Goal: Task Accomplishment & Management: Use online tool/utility

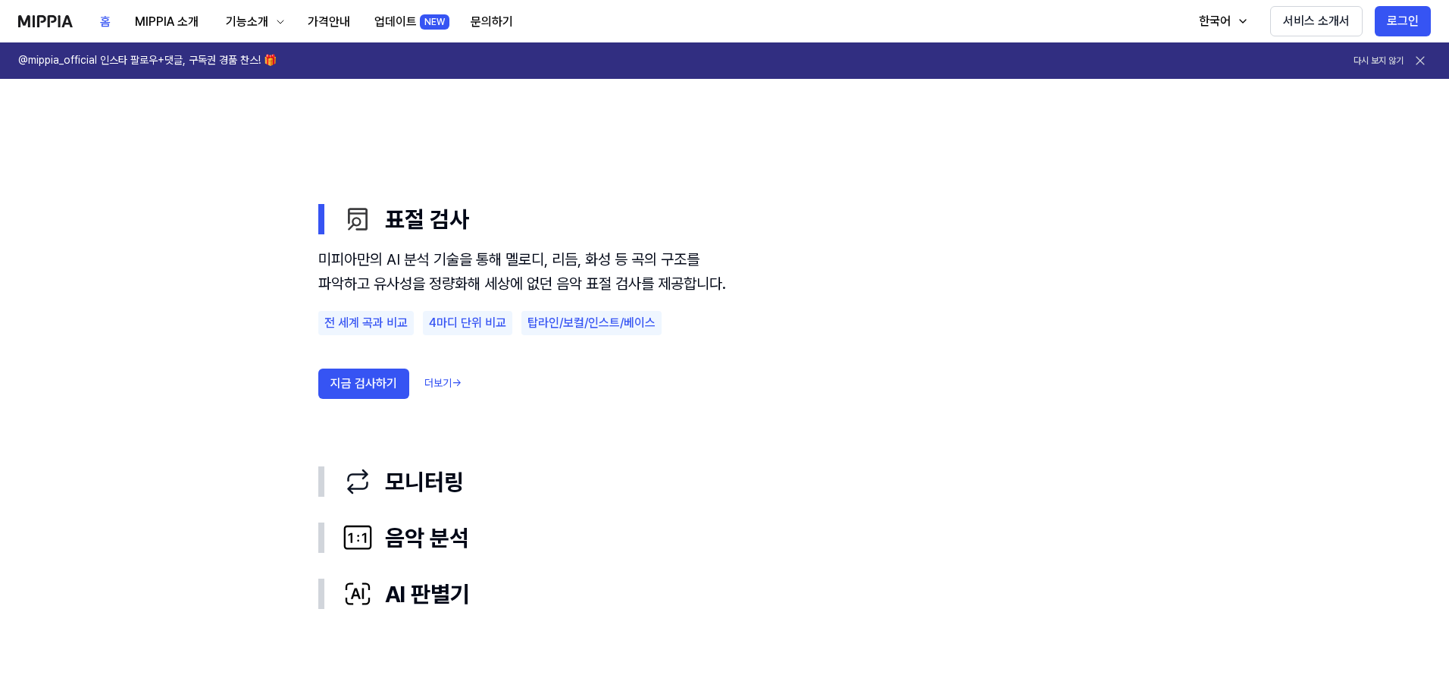
scroll to position [834, 0]
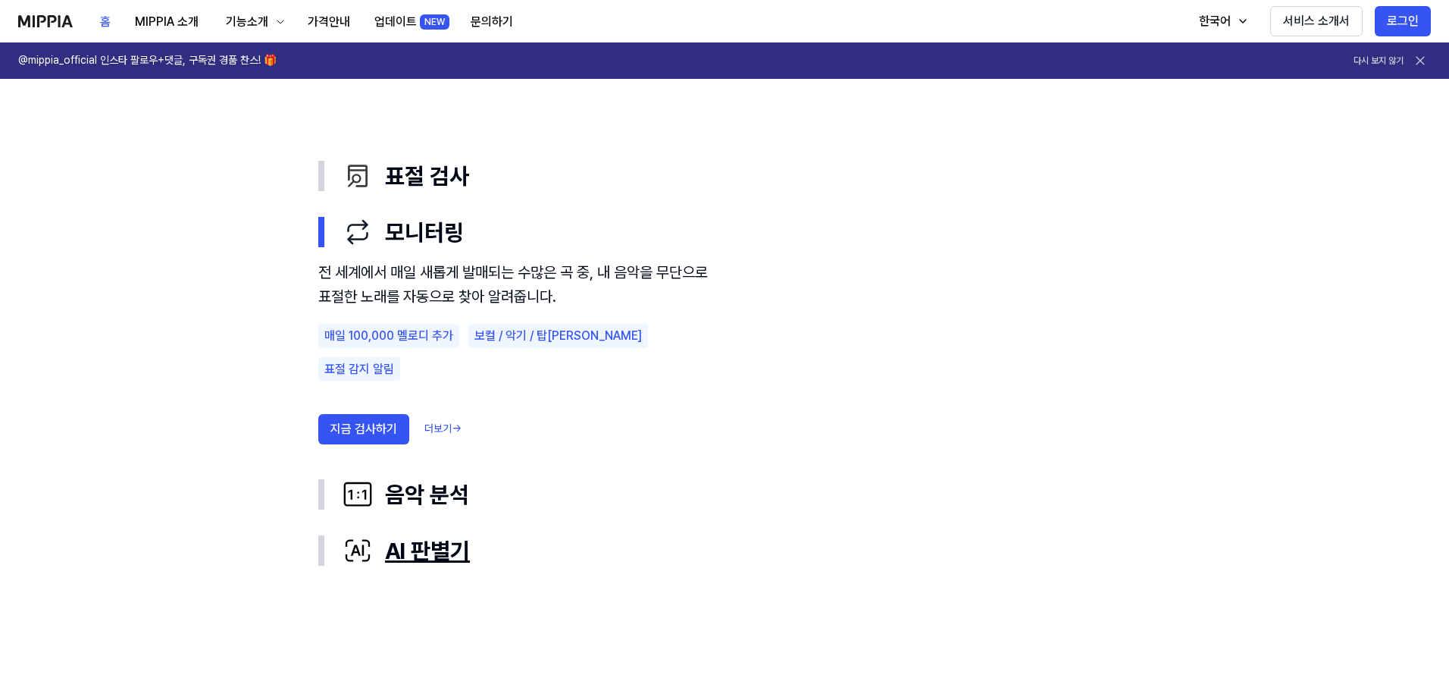
click at [431, 551] on div "AI 판별기" at bounding box center [737, 550] width 788 height 32
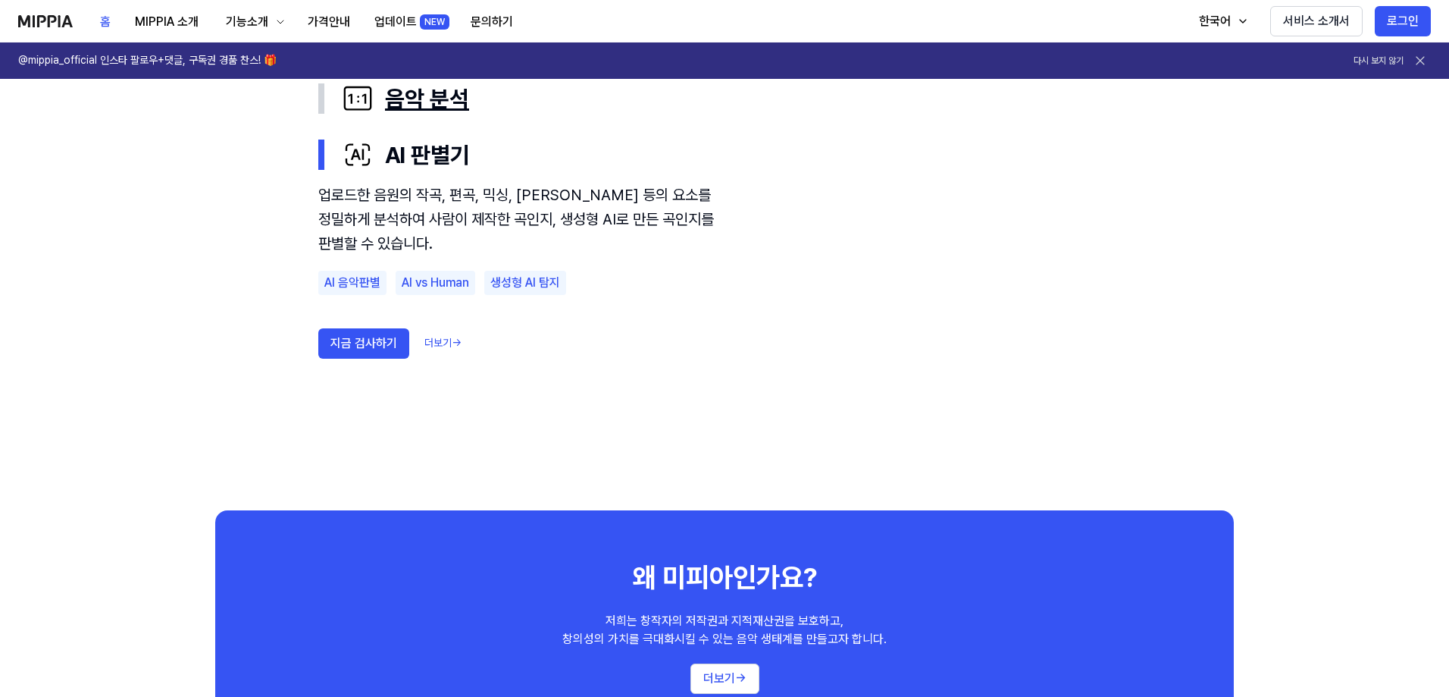
scroll to position [910, 0]
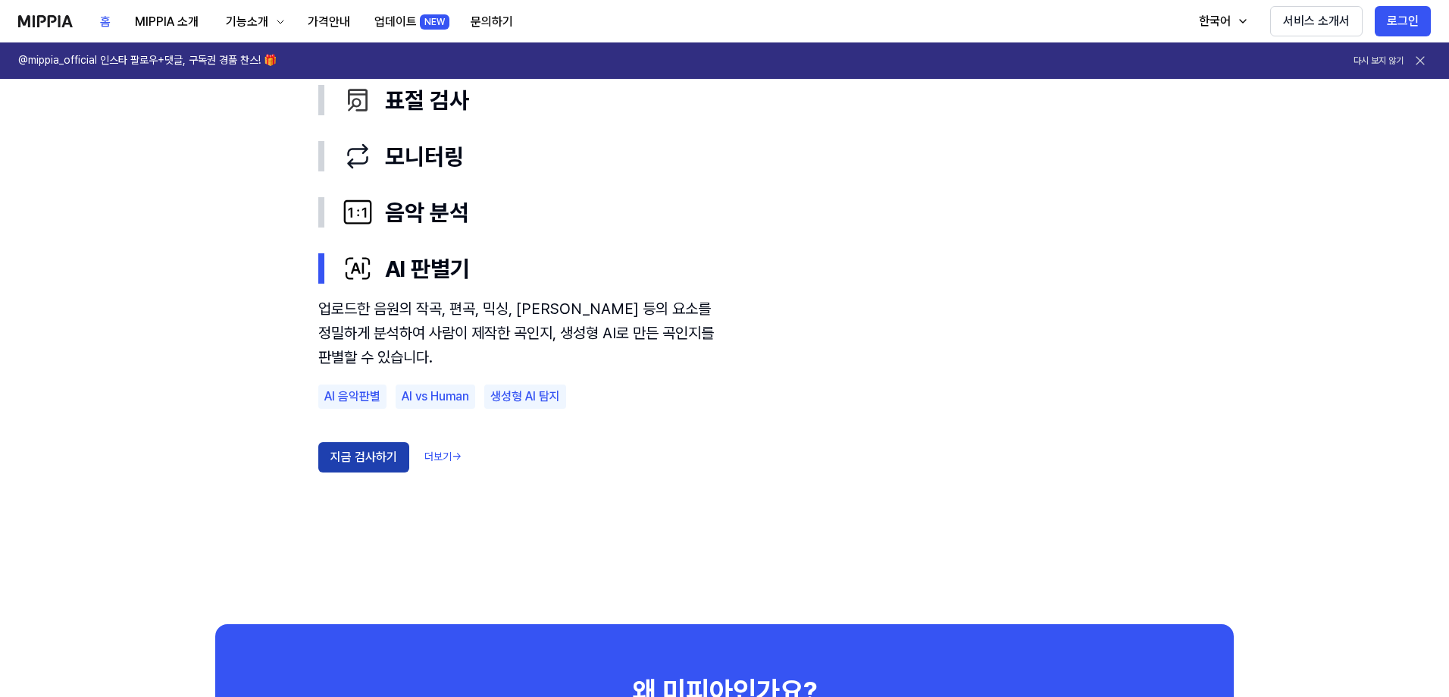
click at [363, 459] on button "지금 검사하기" at bounding box center [363, 457] width 91 height 30
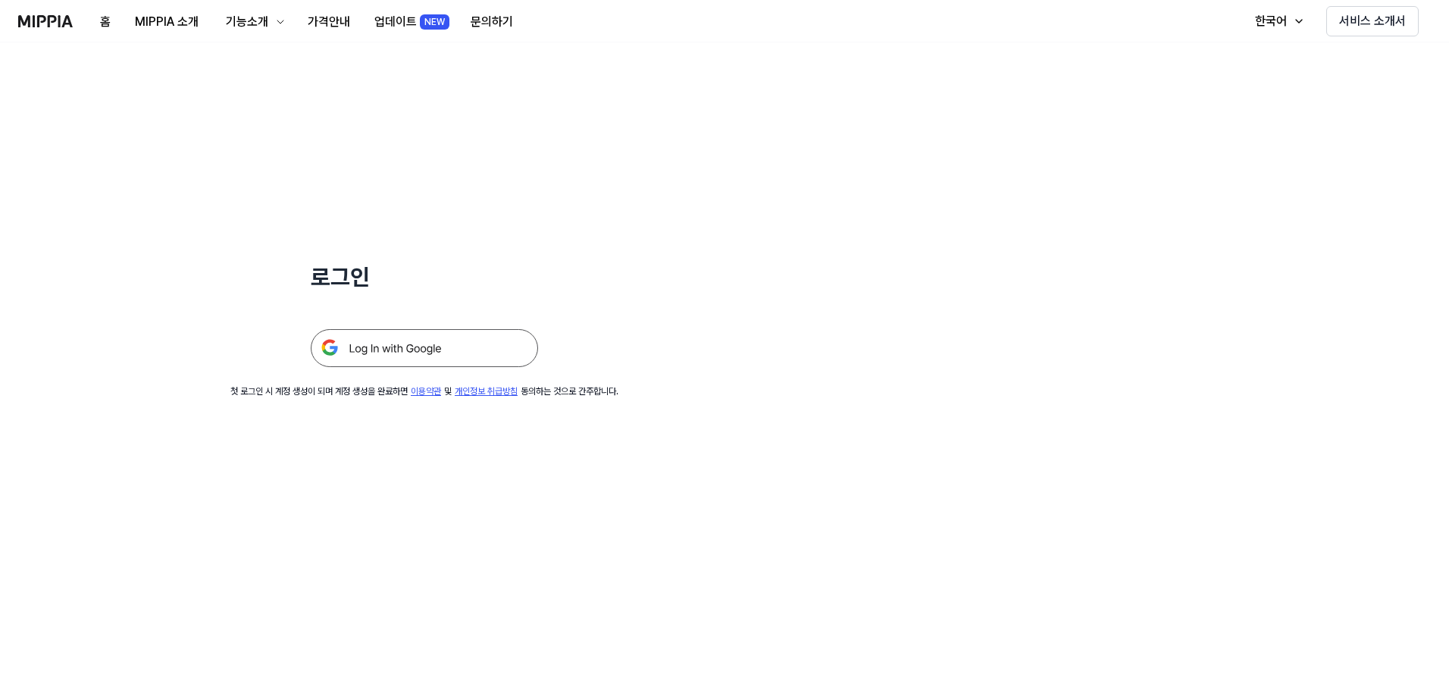
click at [481, 353] on img at bounding box center [424, 348] width 227 height 38
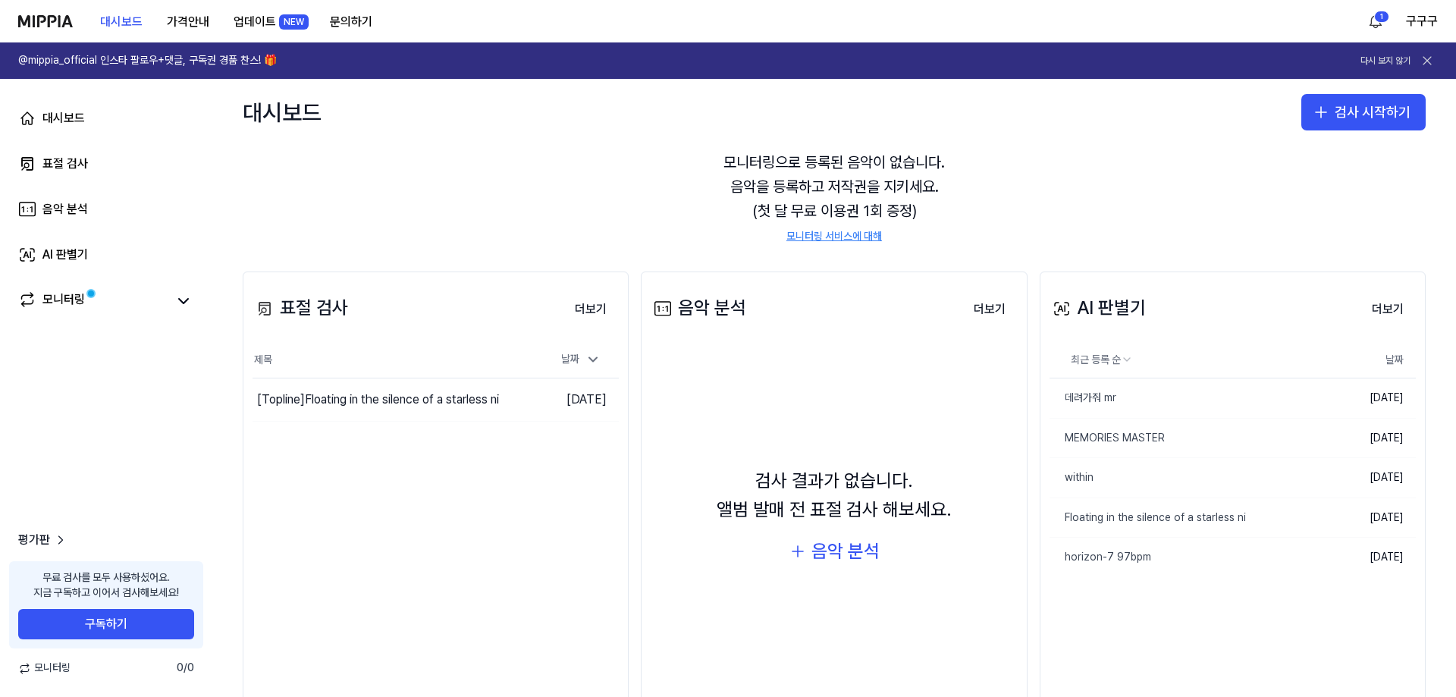
scroll to position [96, 0]
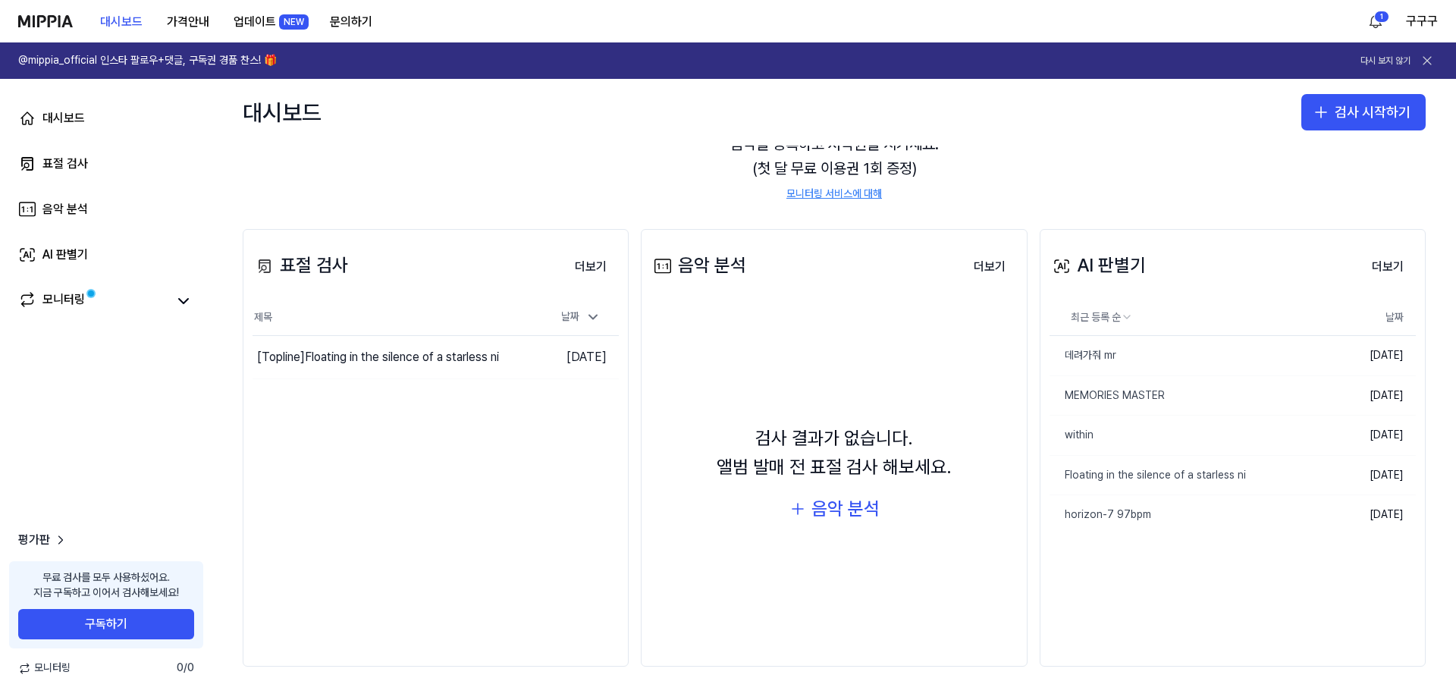
click at [1108, 265] on div "AI 판별기" at bounding box center [1097, 265] width 96 height 29
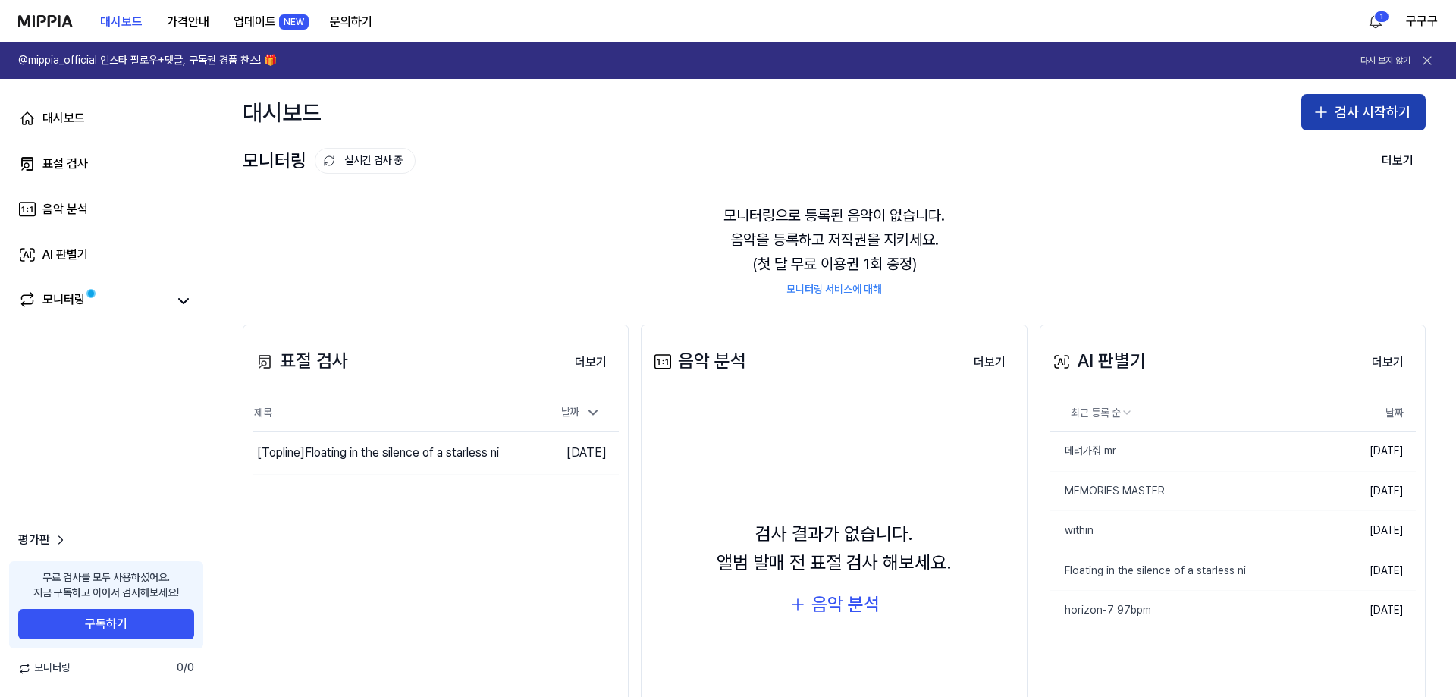
click at [1329, 113] on button "검사 시작하기" at bounding box center [1363, 112] width 124 height 36
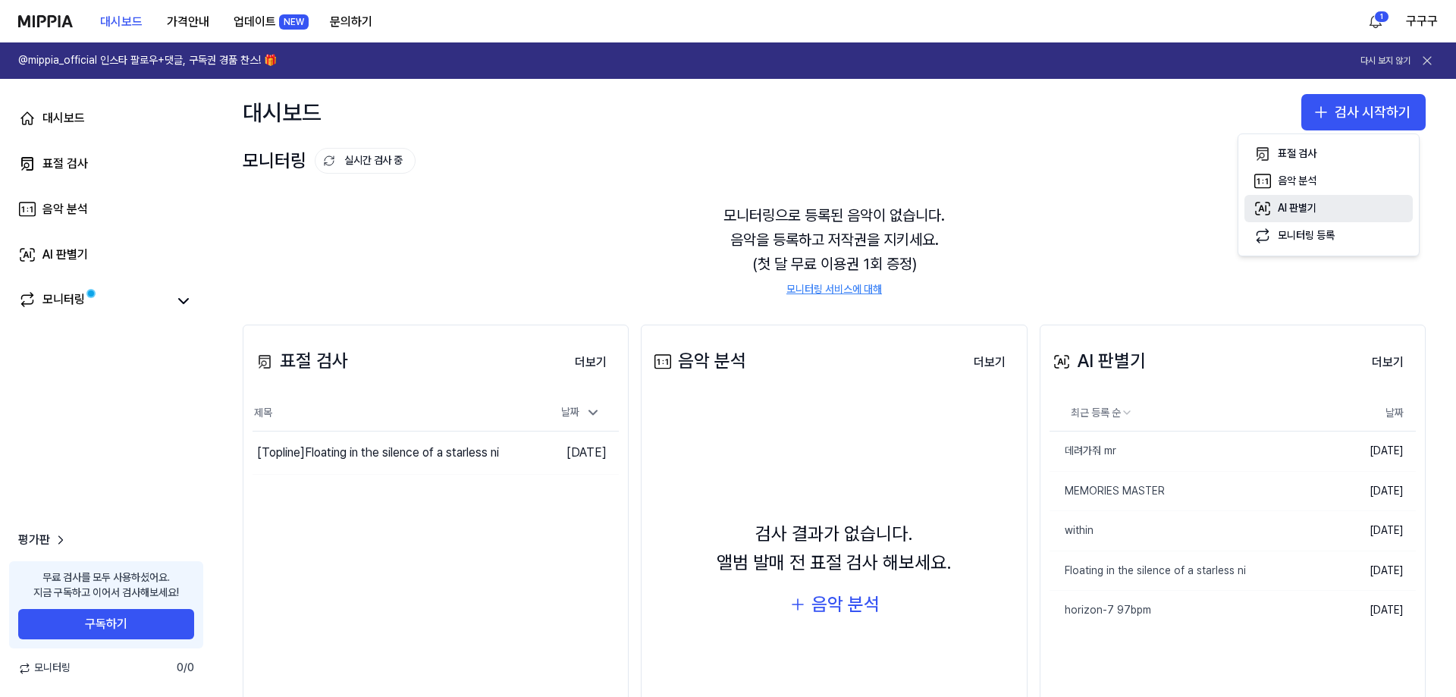
click at [1315, 203] on div "AI 판별기" at bounding box center [1296, 208] width 39 height 15
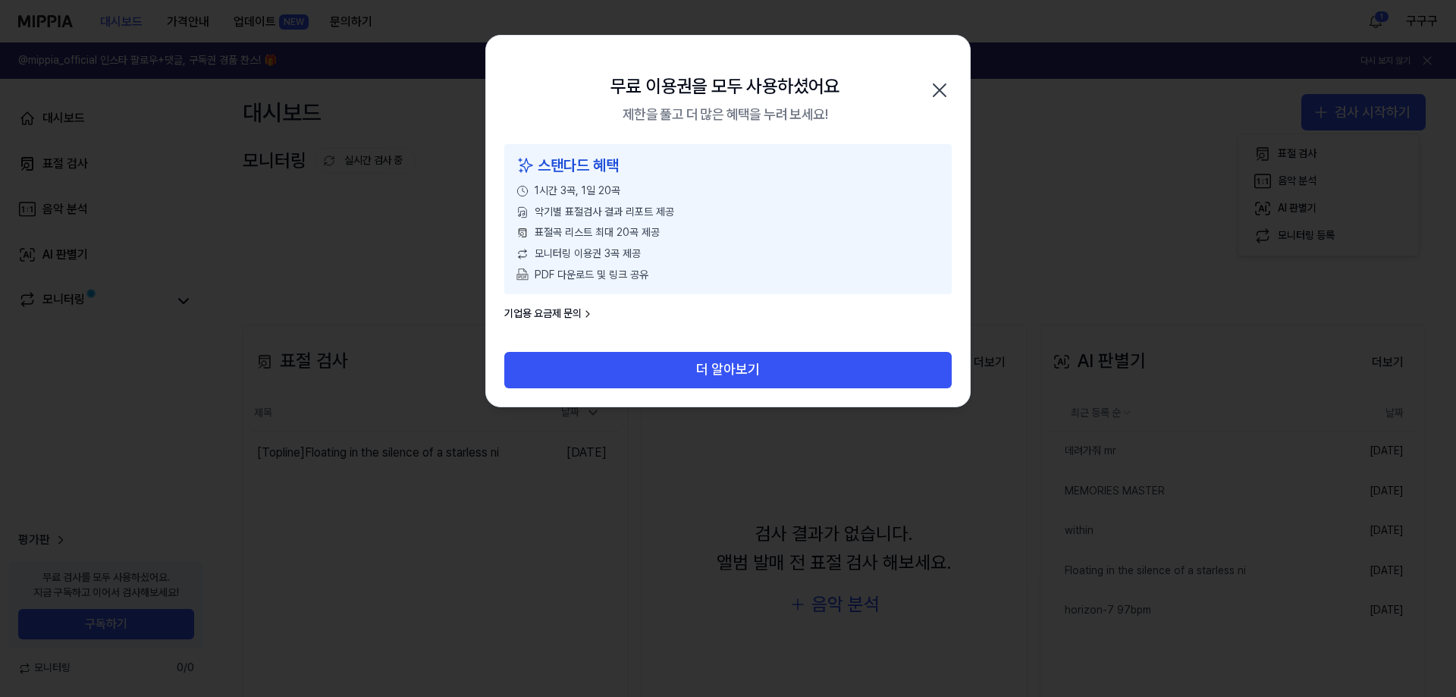
drag, startPoint x: 703, startPoint y: 373, endPoint x: 810, endPoint y: 293, distance: 133.7
click at [810, 293] on div "무료 이용권을 모두 사용하셨어요 제한을 풀고 더 많은 혜택을 누려 보세요! 닫기 스탠다드 혜택 1시간 3곡, 1일 20곡 악기별 표절검사 결과…" at bounding box center [727, 221] width 485 height 372
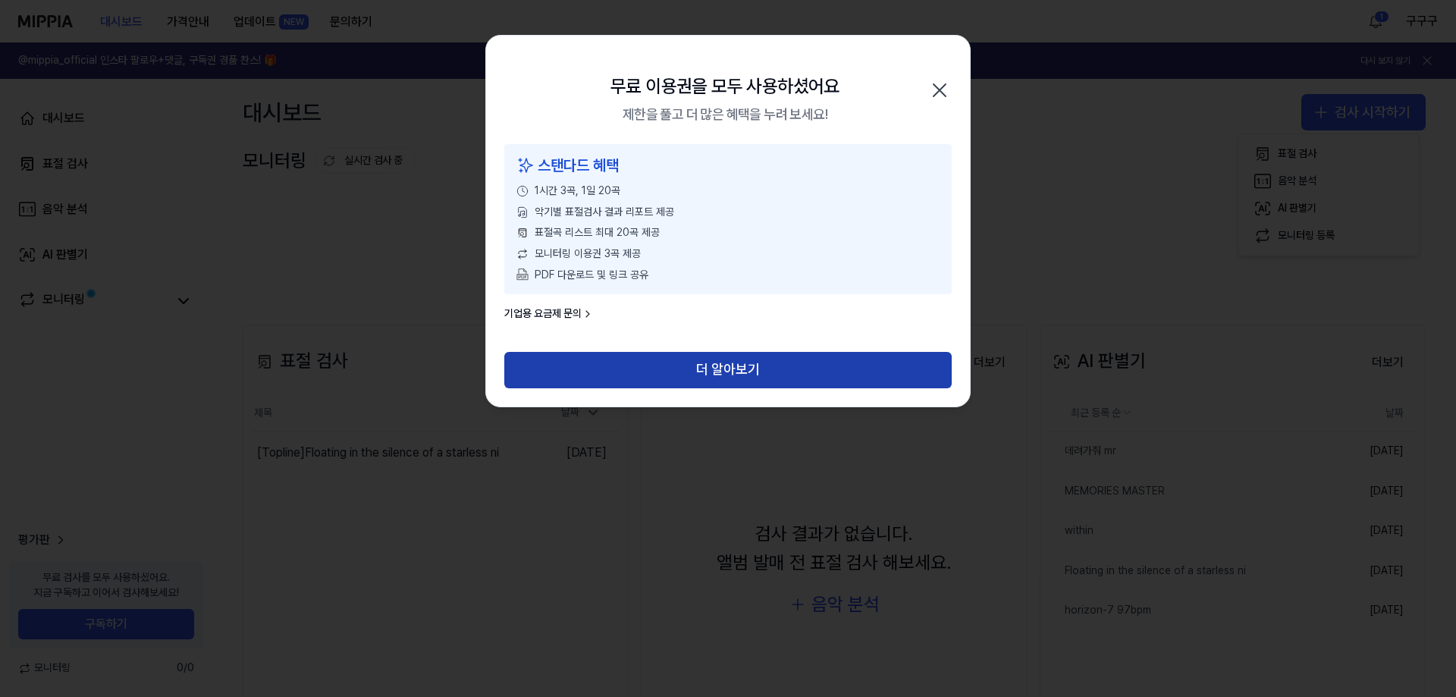
click at [608, 362] on button "더 알아보기" at bounding box center [727, 370] width 447 height 36
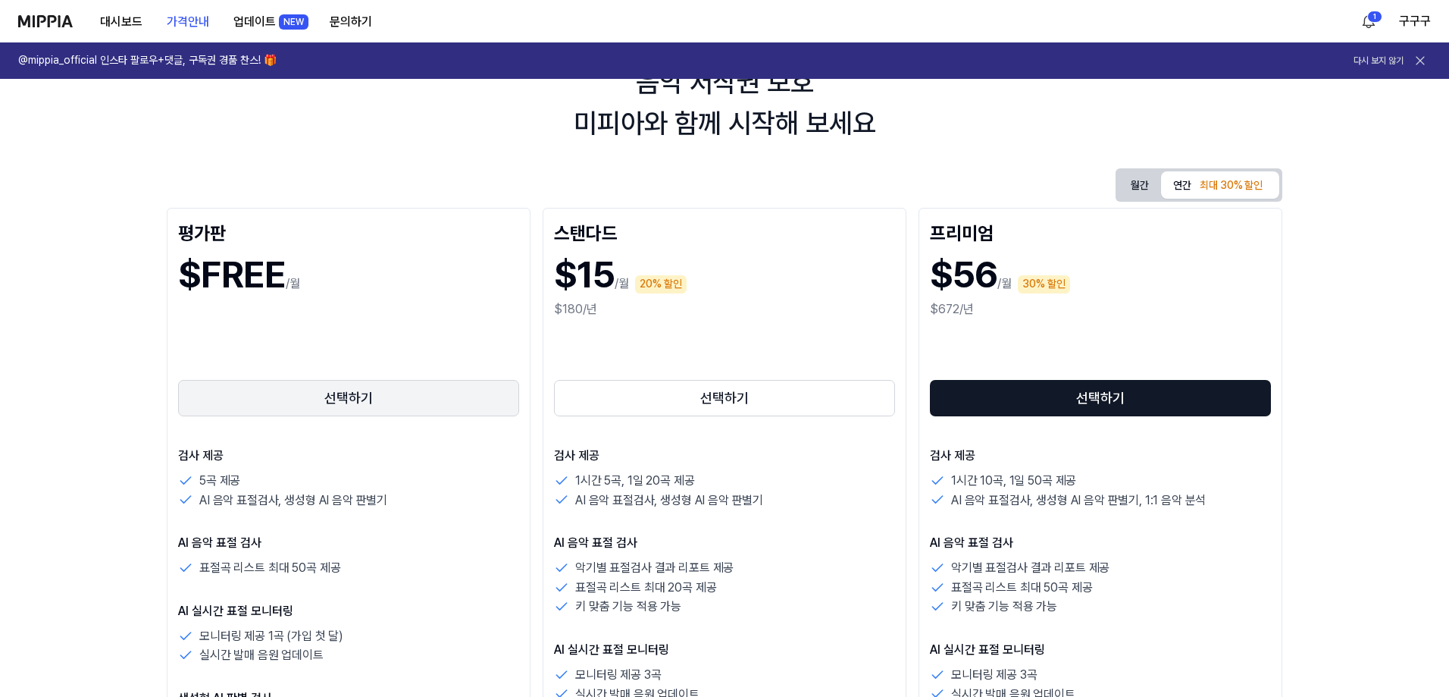
scroll to position [152, 0]
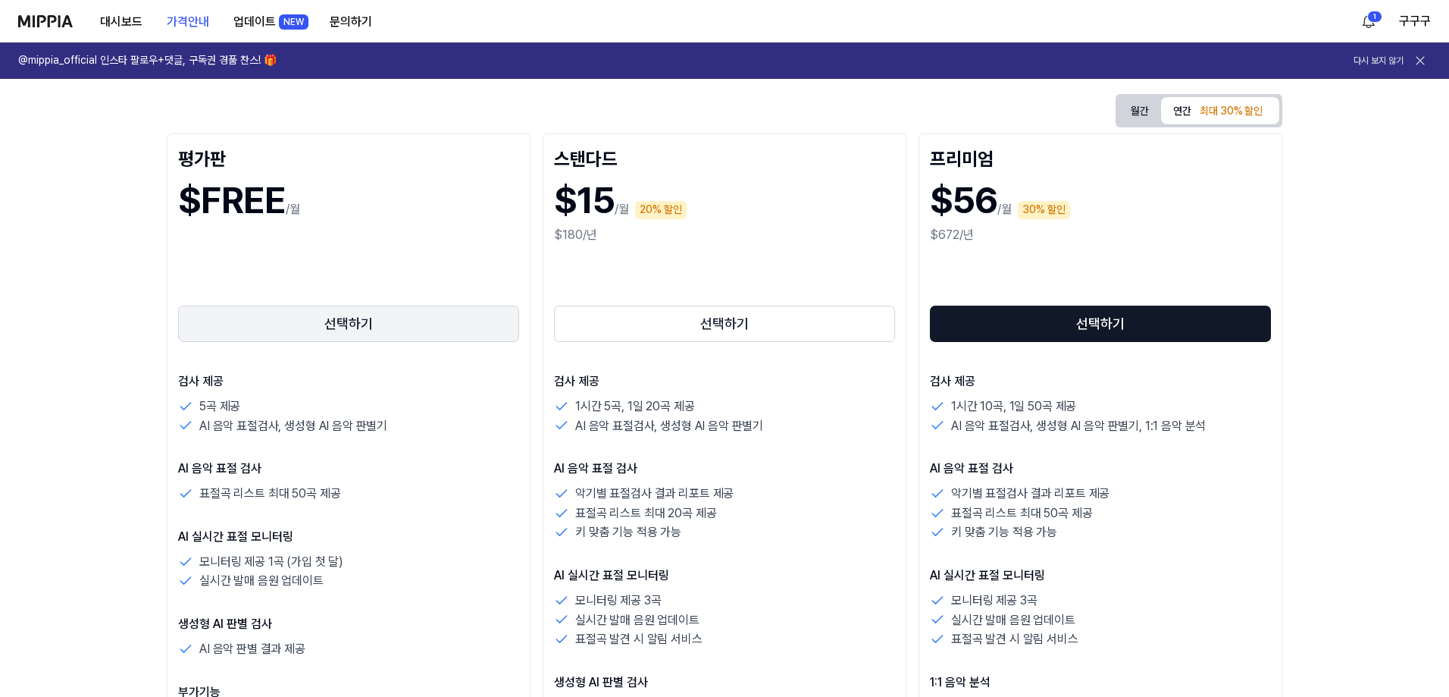
click at [409, 323] on button "선택하기" at bounding box center [348, 324] width 341 height 36
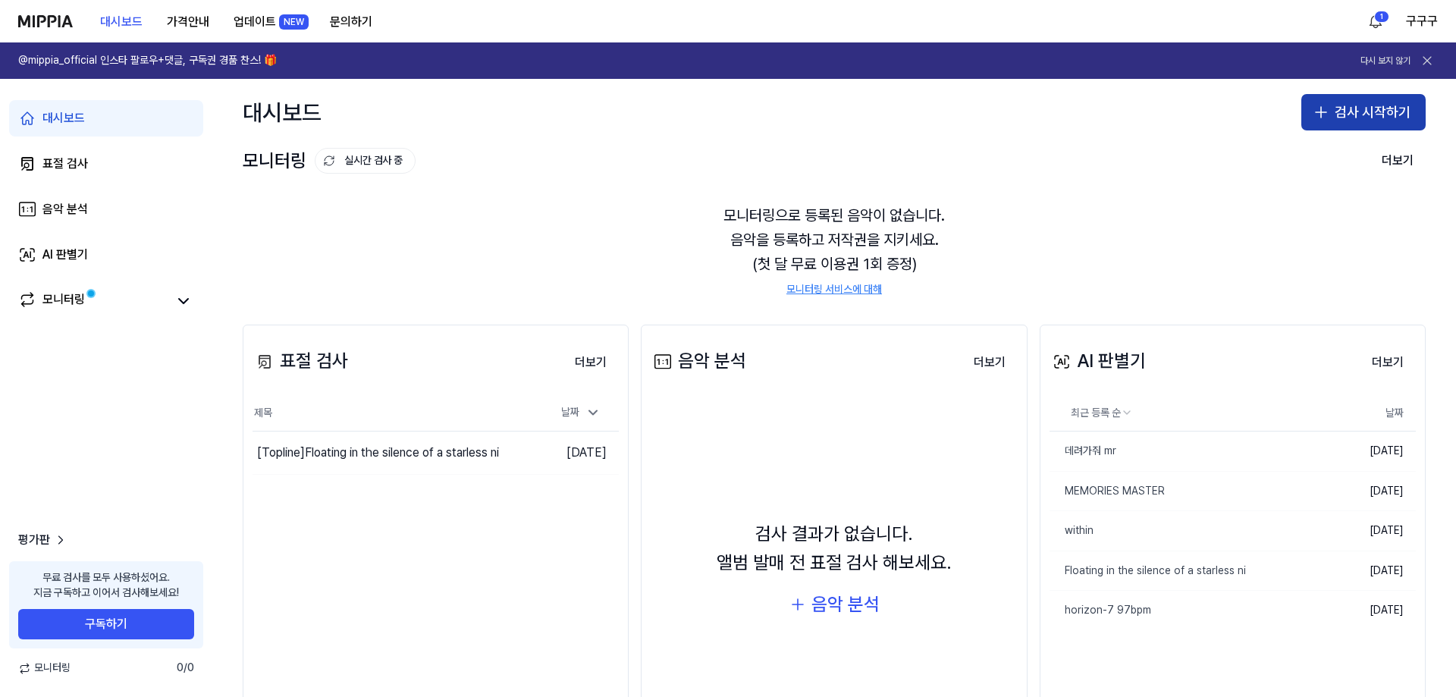
click at [1387, 118] on button "검사 시작하기" at bounding box center [1363, 112] width 124 height 36
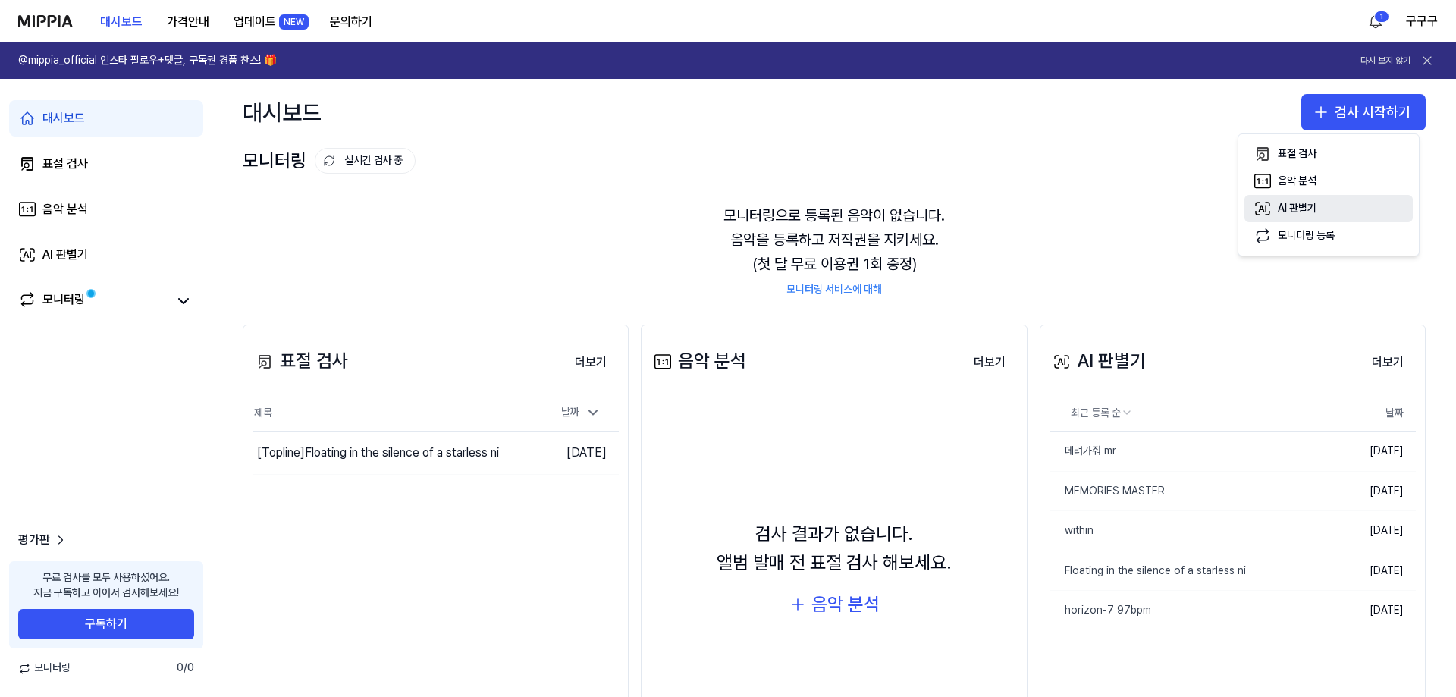
click at [1311, 213] on div "AI 판별기" at bounding box center [1296, 208] width 39 height 15
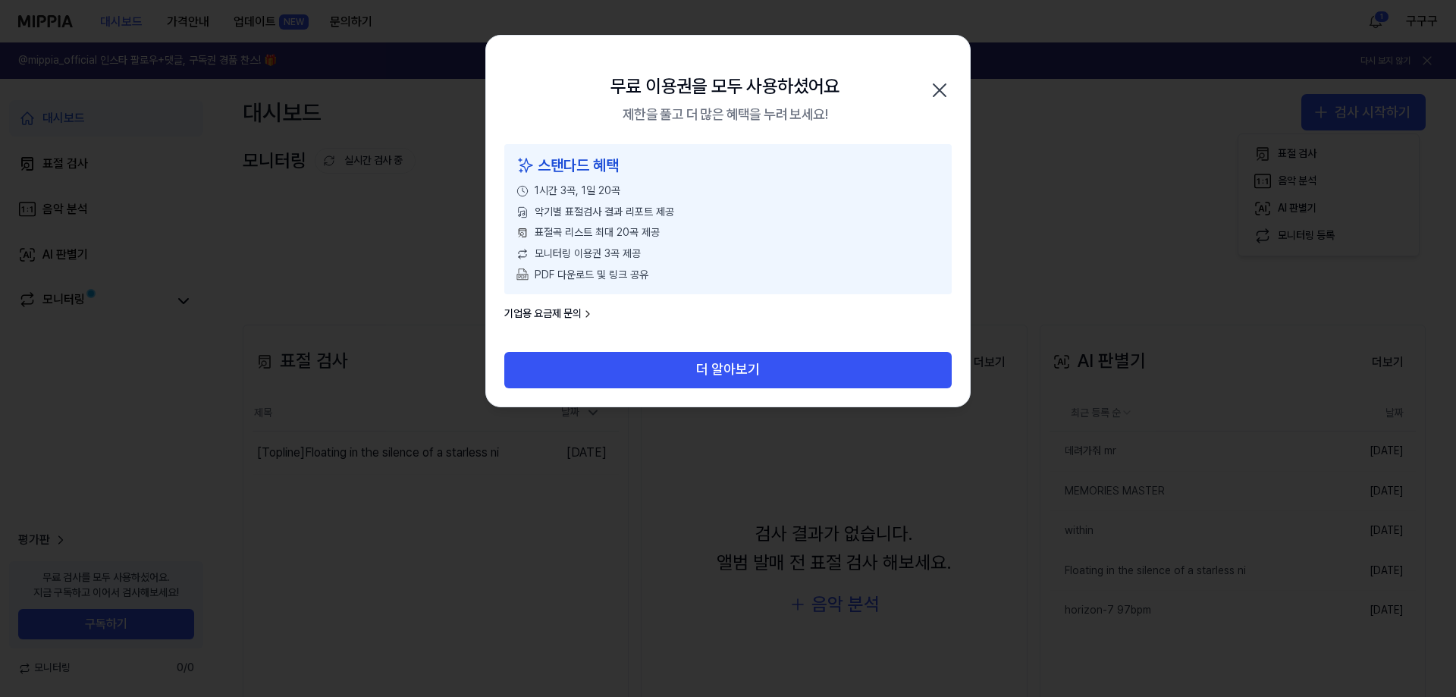
click at [928, 99] on icon "button" at bounding box center [939, 90] width 24 height 24
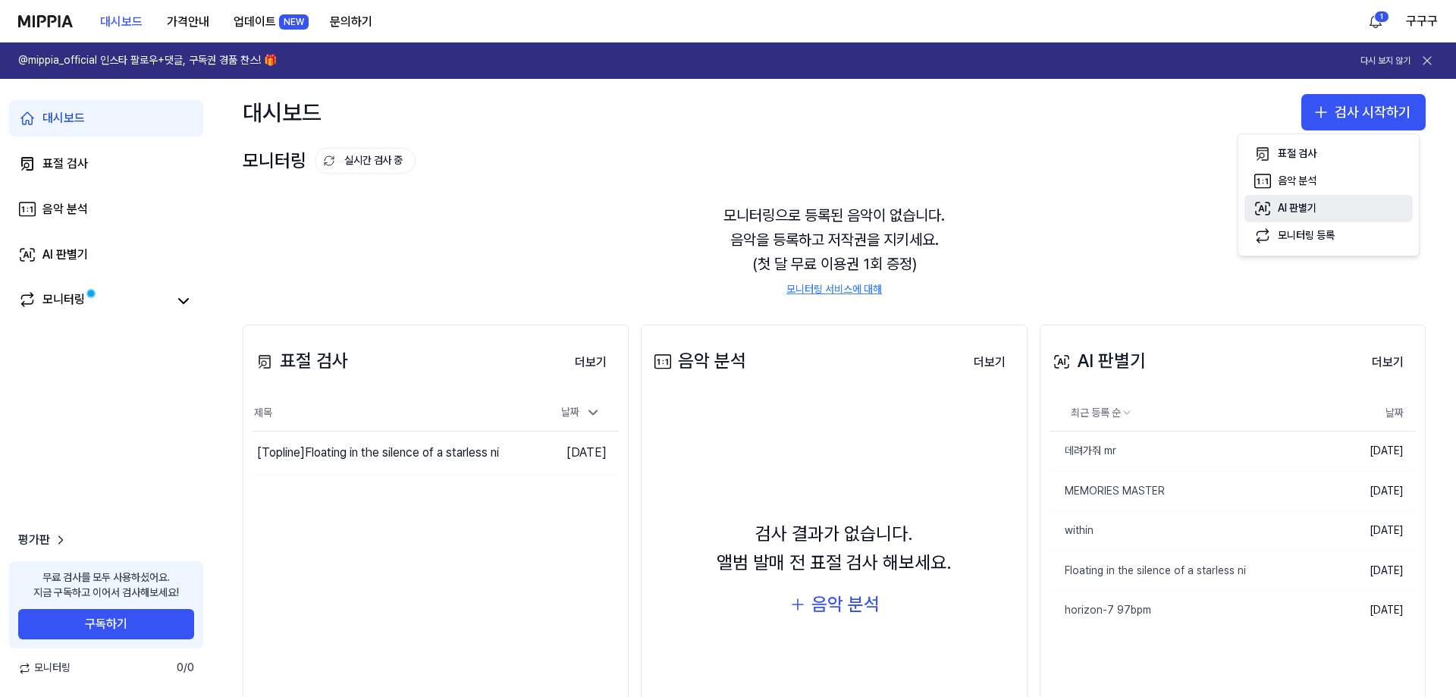
click at [1305, 208] on div "AI 판별기" at bounding box center [1296, 208] width 39 height 15
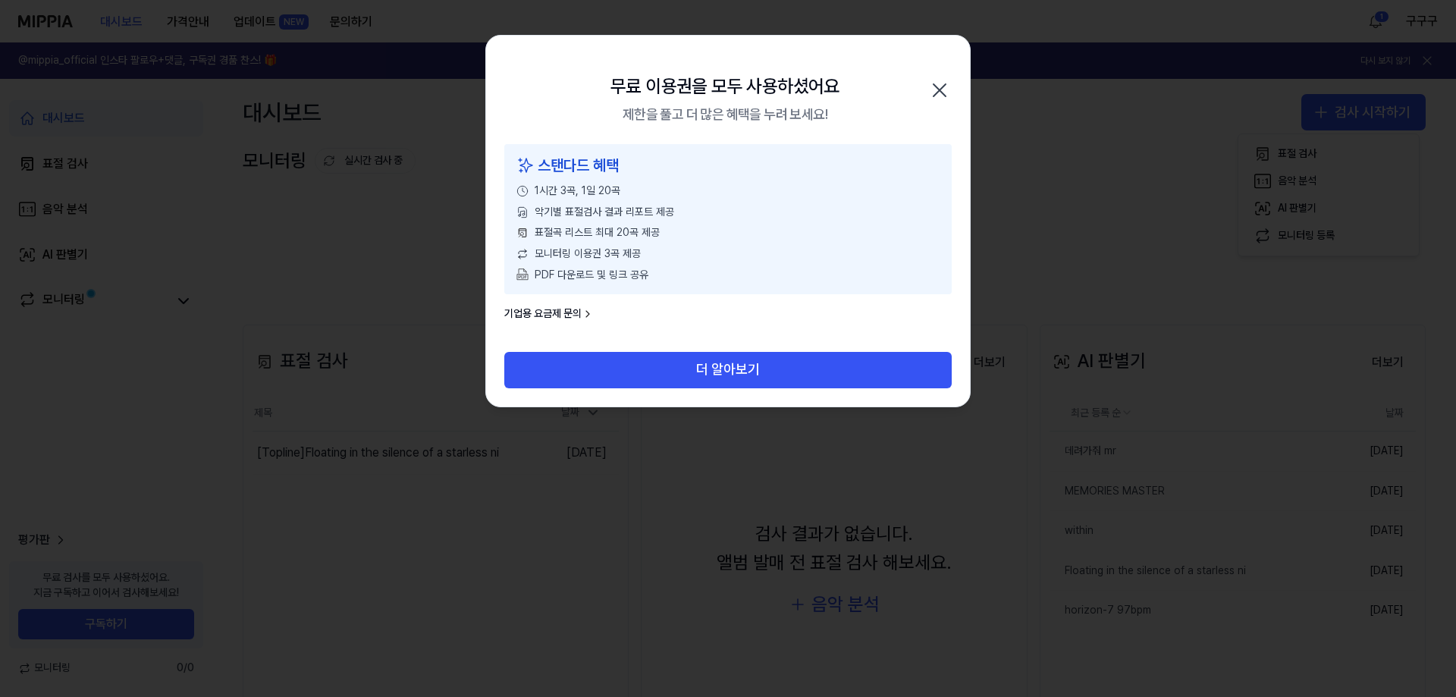
click at [652, 174] on div "스탠다드 혜택" at bounding box center [727, 165] width 423 height 24
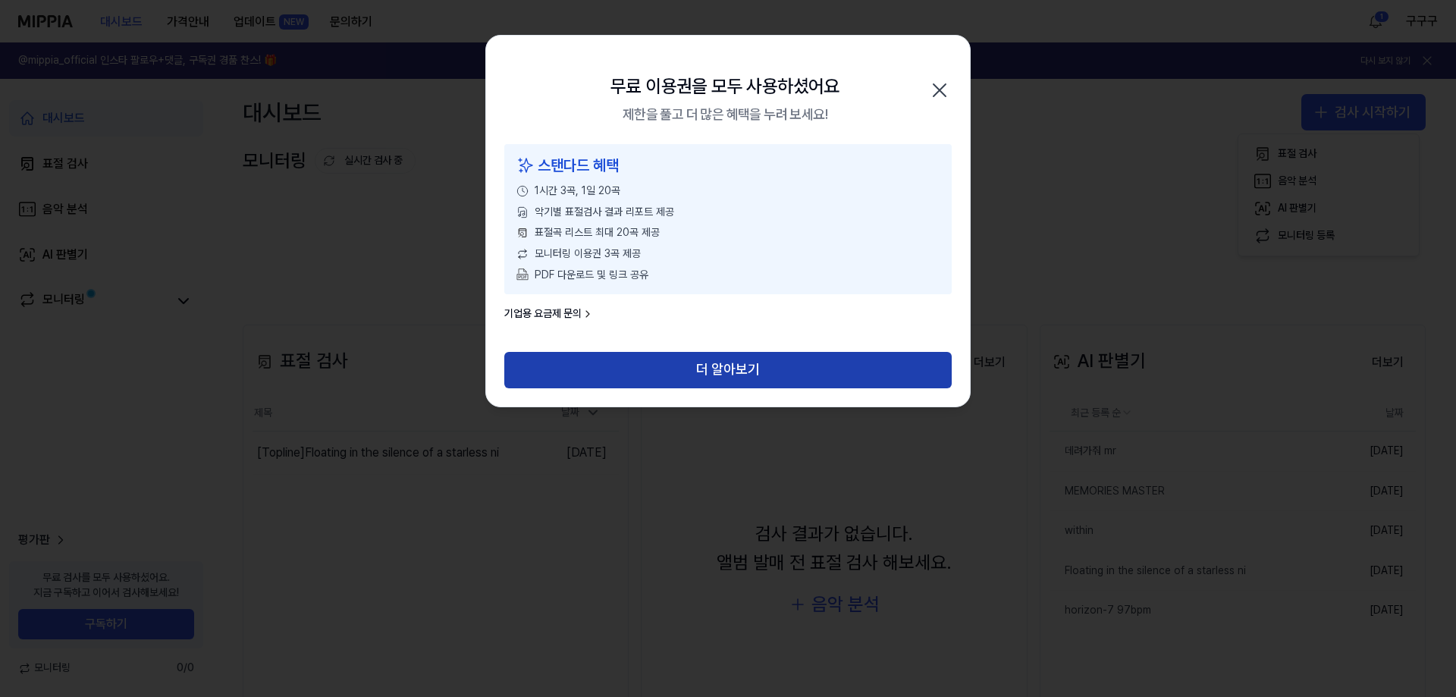
click at [713, 373] on button "더 알아보기" at bounding box center [727, 370] width 447 height 36
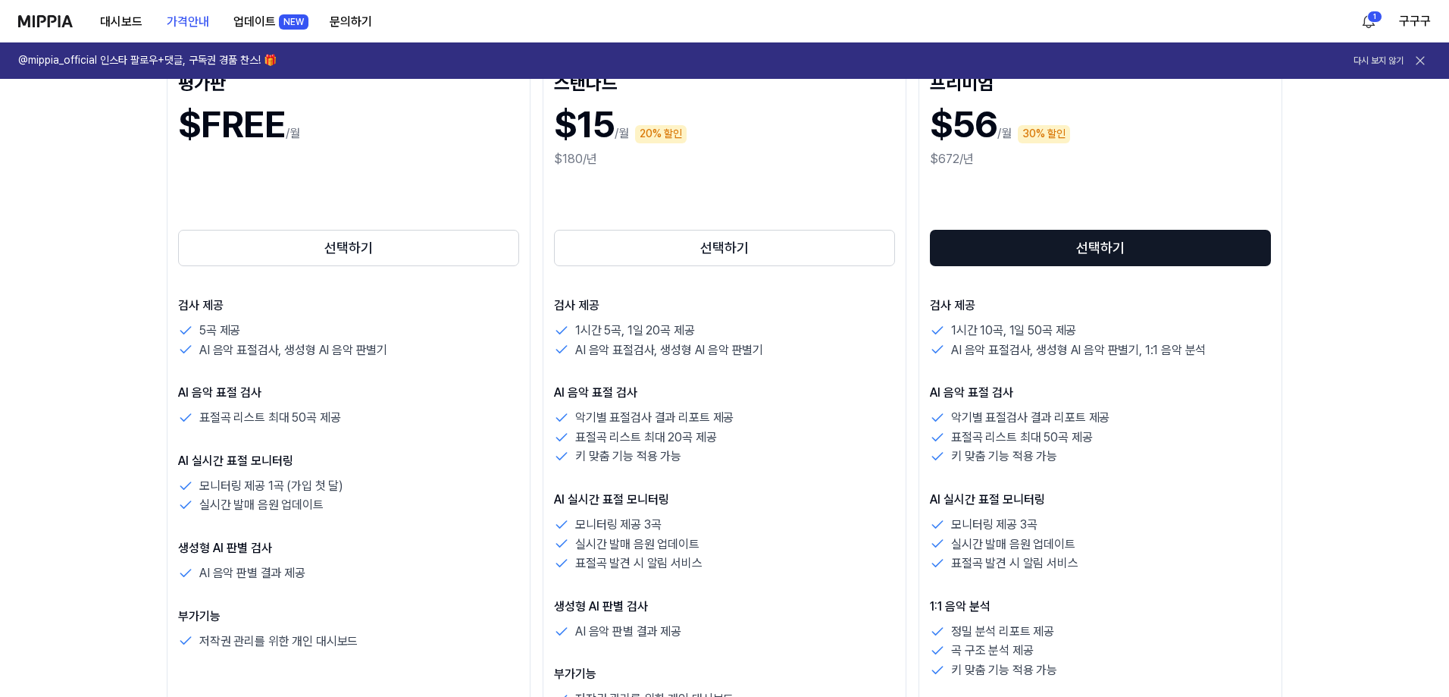
scroll to position [152, 0]
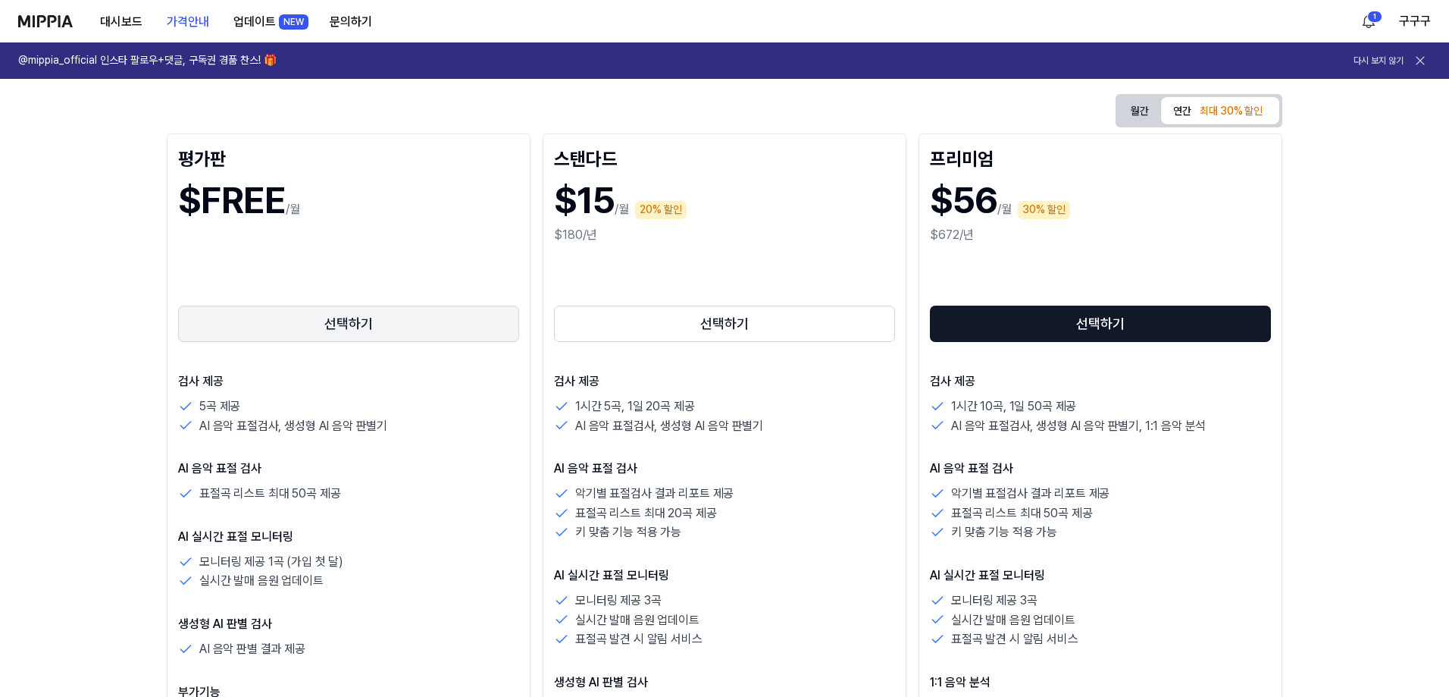
click at [445, 324] on button "선택하기" at bounding box center [348, 324] width 341 height 36
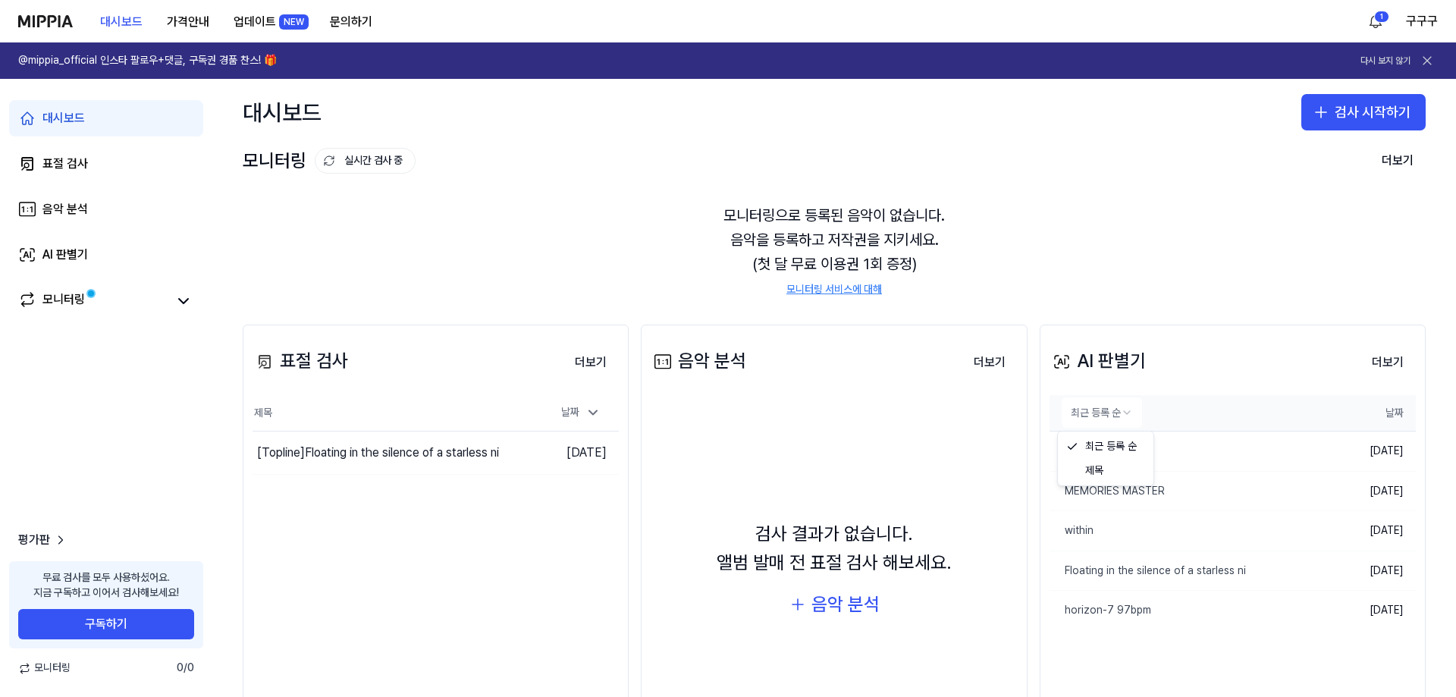
click at [1083, 416] on html "대시보드 가격안내 업데이트 NEW 문의하기 1 구구구 @mippia_official 인스타 팔로우+댓글, 구독권 경품 찬스! 🎁 다시 보지 않…" at bounding box center [728, 348] width 1456 height 697
click at [1102, 412] on html "대시보드 가격안내 업데이트 NEW 문의하기 1 구구구 @mippia_official 인스타 팔로우+댓글, 구독권 경품 찬스! 🎁 다시 보지 않…" at bounding box center [728, 348] width 1456 height 697
click at [1304, 452] on button "삭제" at bounding box center [1302, 451] width 50 height 24
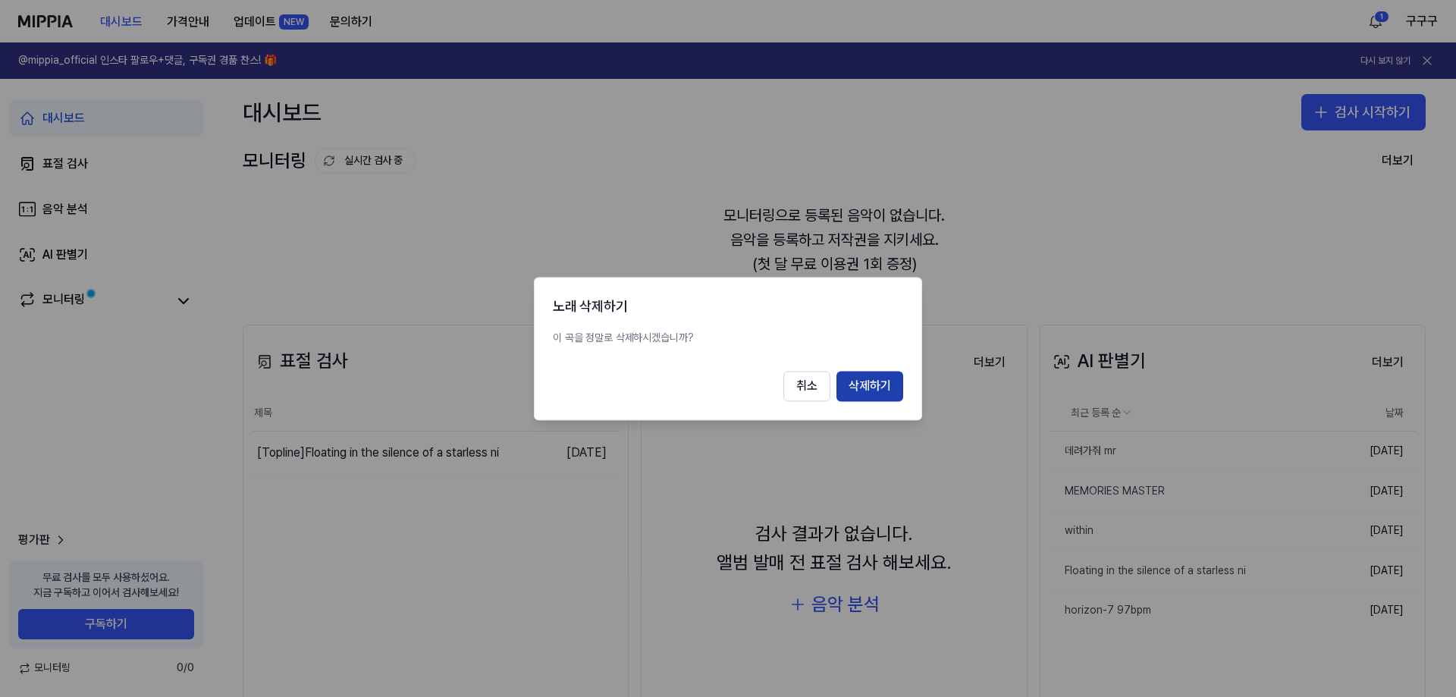
click at [859, 387] on button "삭제하기" at bounding box center [869, 386] width 67 height 30
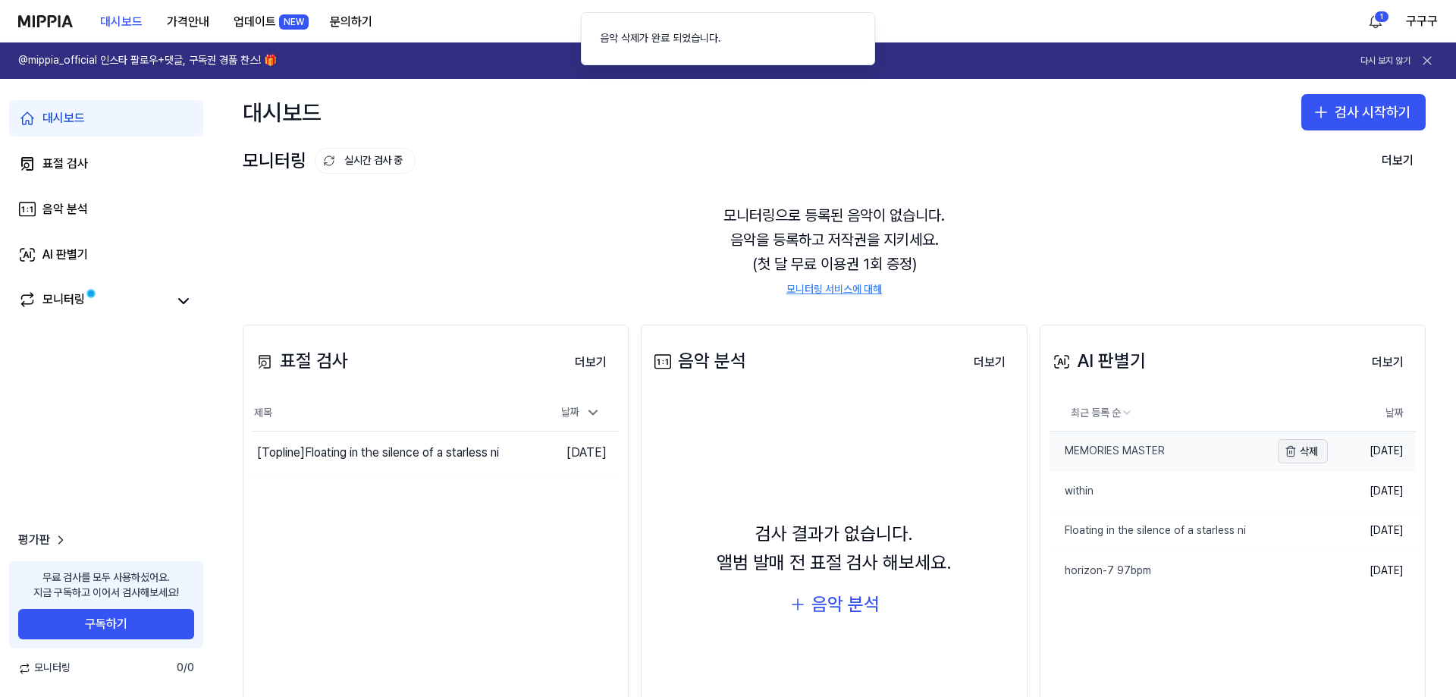
click at [1300, 451] on button "삭제" at bounding box center [1302, 451] width 50 height 24
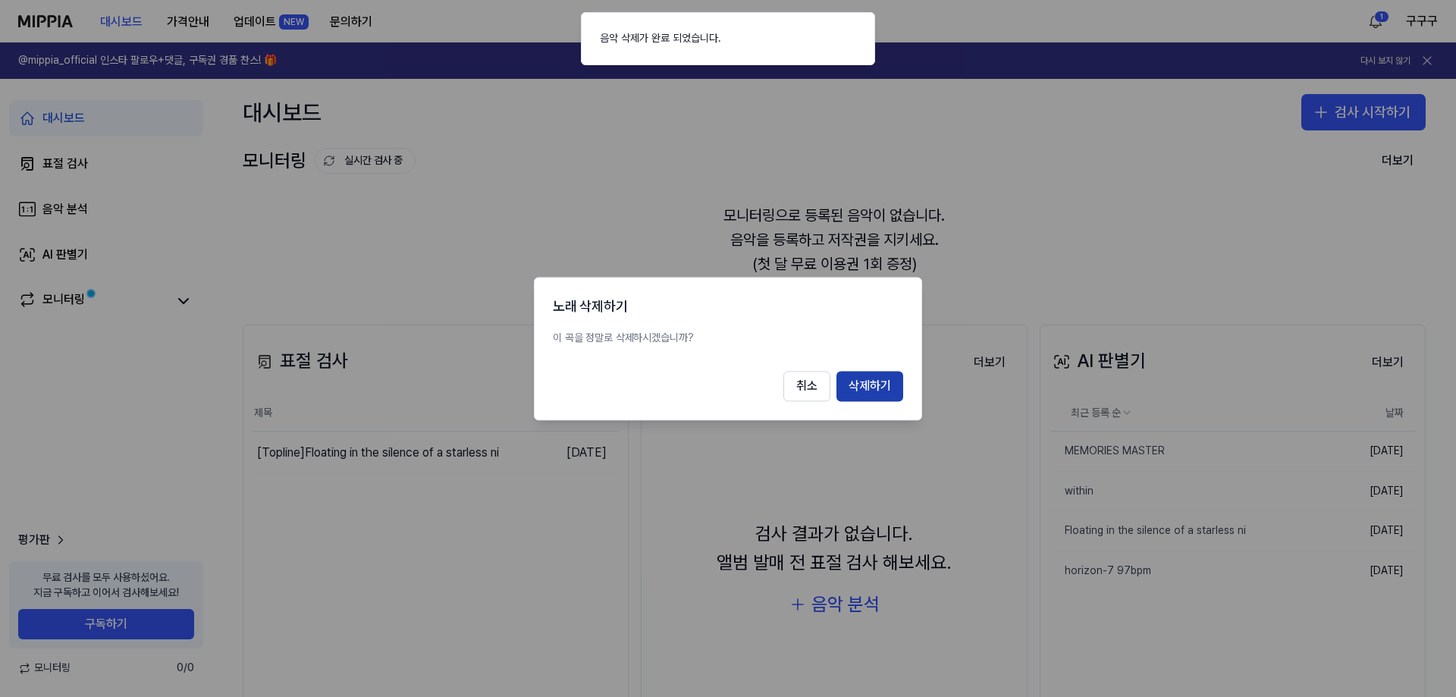
click at [883, 393] on button "삭제하기" at bounding box center [869, 386] width 67 height 30
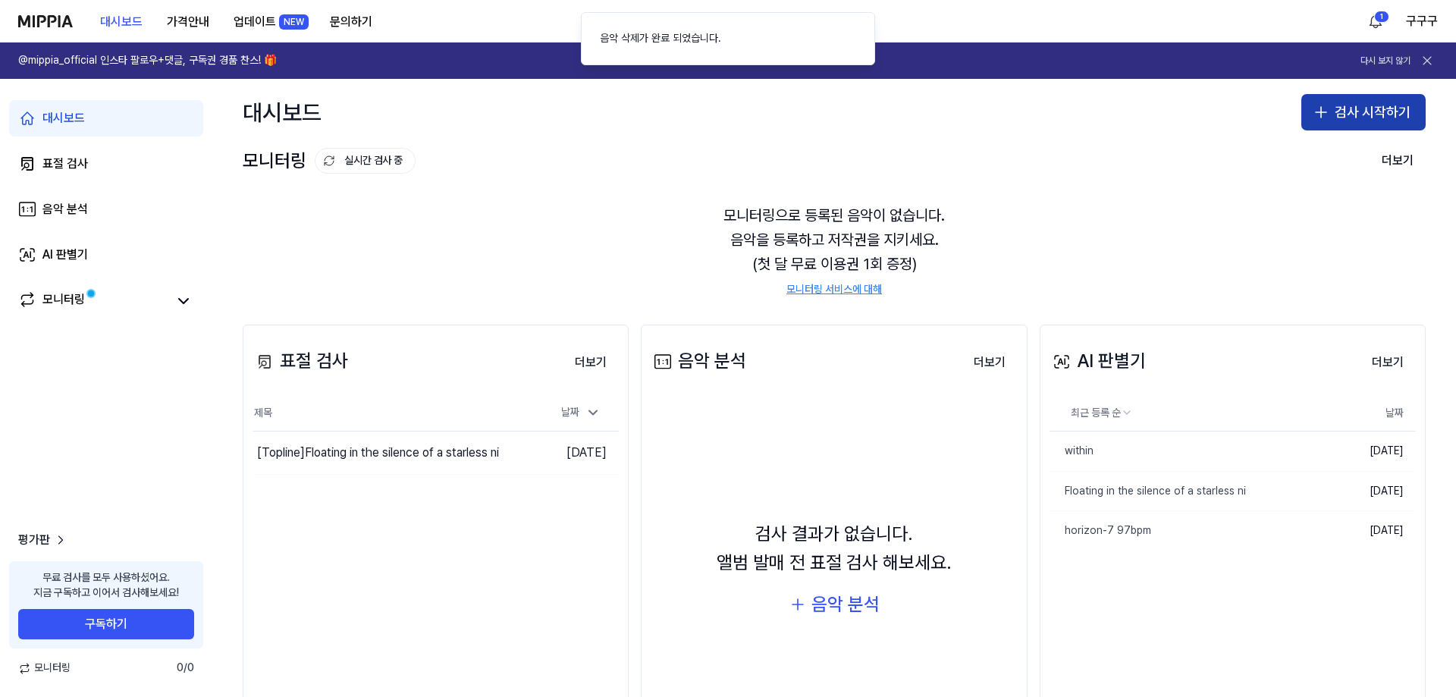
click at [1350, 112] on button "검사 시작하기" at bounding box center [1363, 112] width 124 height 36
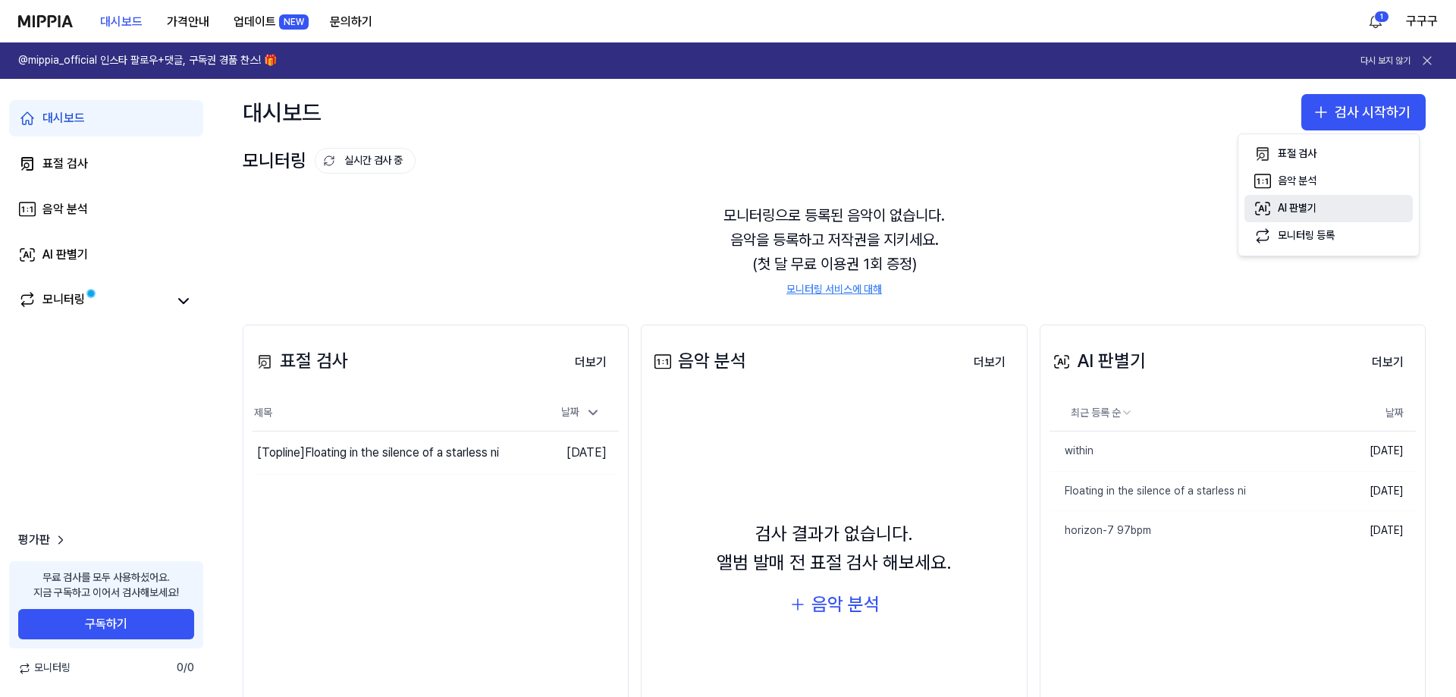
click at [1341, 204] on button "AI 판별기" at bounding box center [1328, 208] width 168 height 27
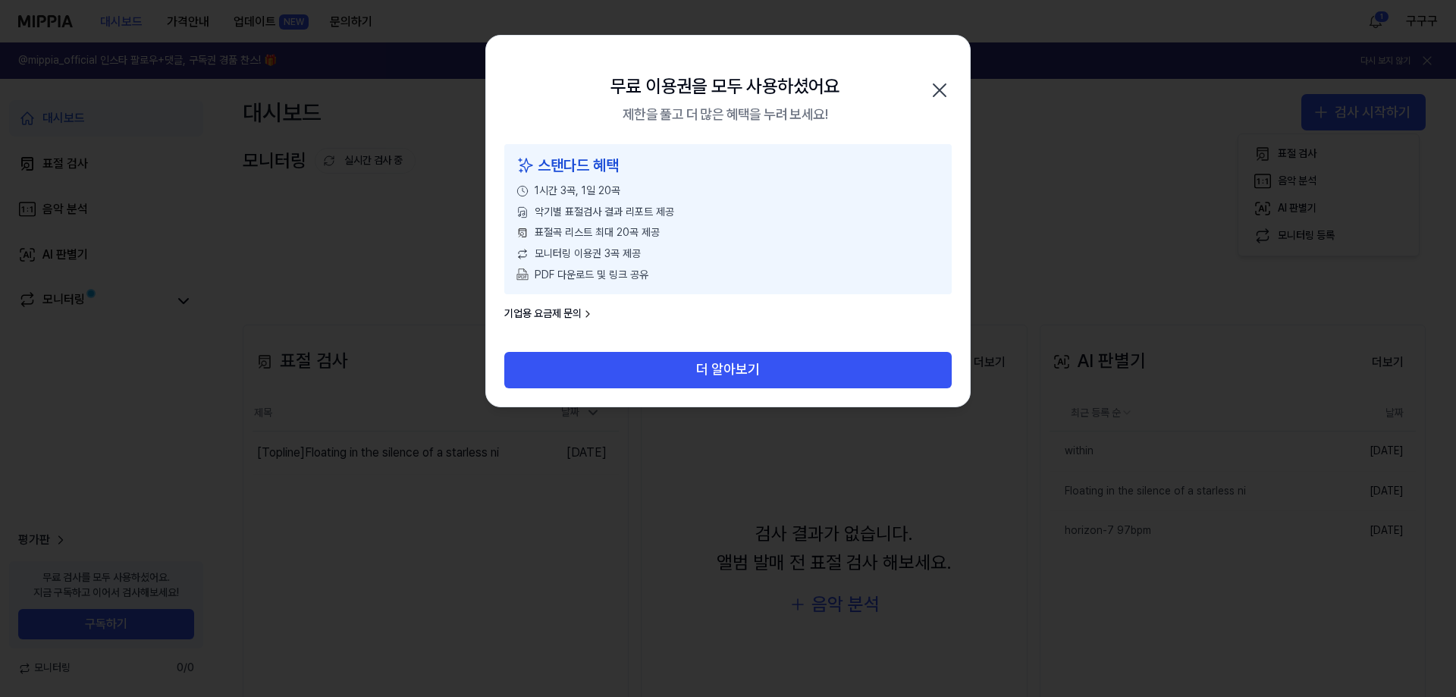
click at [947, 92] on icon "button" at bounding box center [939, 90] width 24 height 24
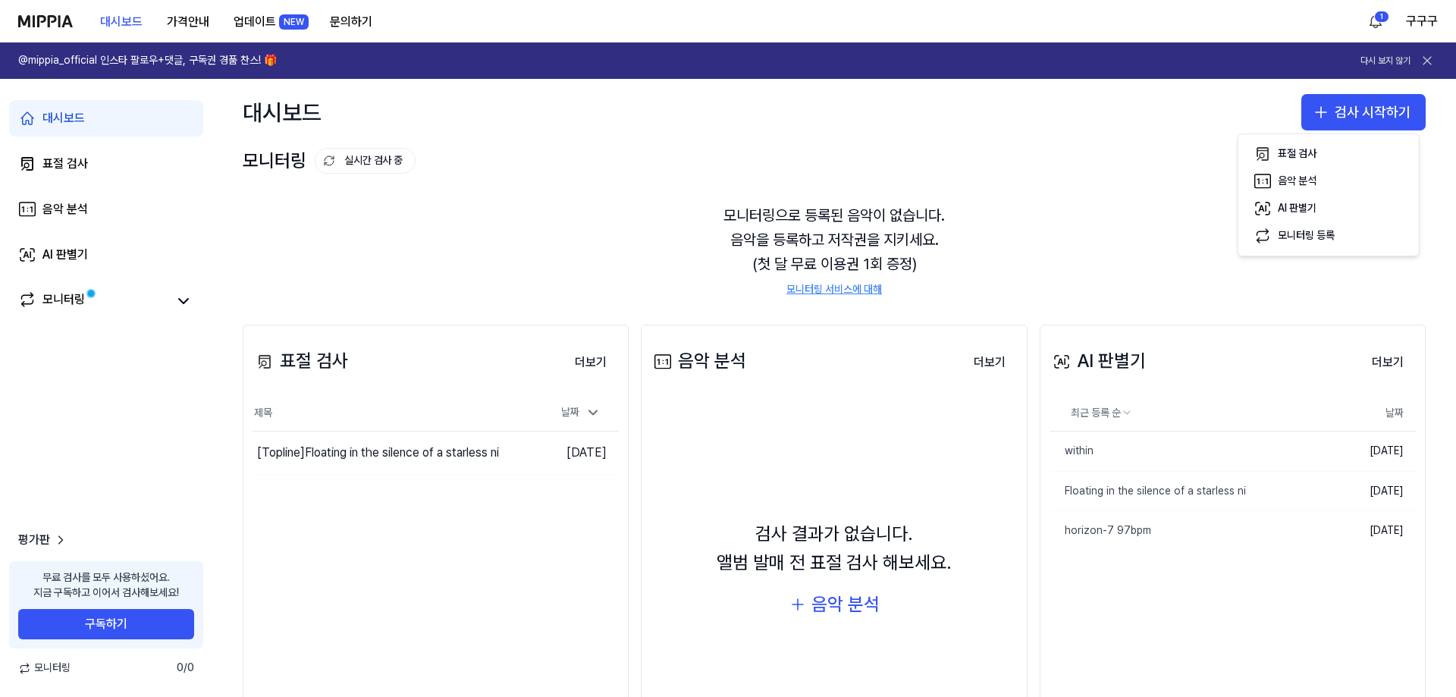
click at [1111, 253] on div "모니터링으로 등록된 음악이 없습니다. 음악을 등록하고 저작권을 지키세요. (첫 달 무료 이용권 1회 증정) 모니터링 서비스에 대해" at bounding box center [834, 250] width 1183 height 130
click at [73, 251] on div "AI 판별기" at bounding box center [64, 255] width 45 height 18
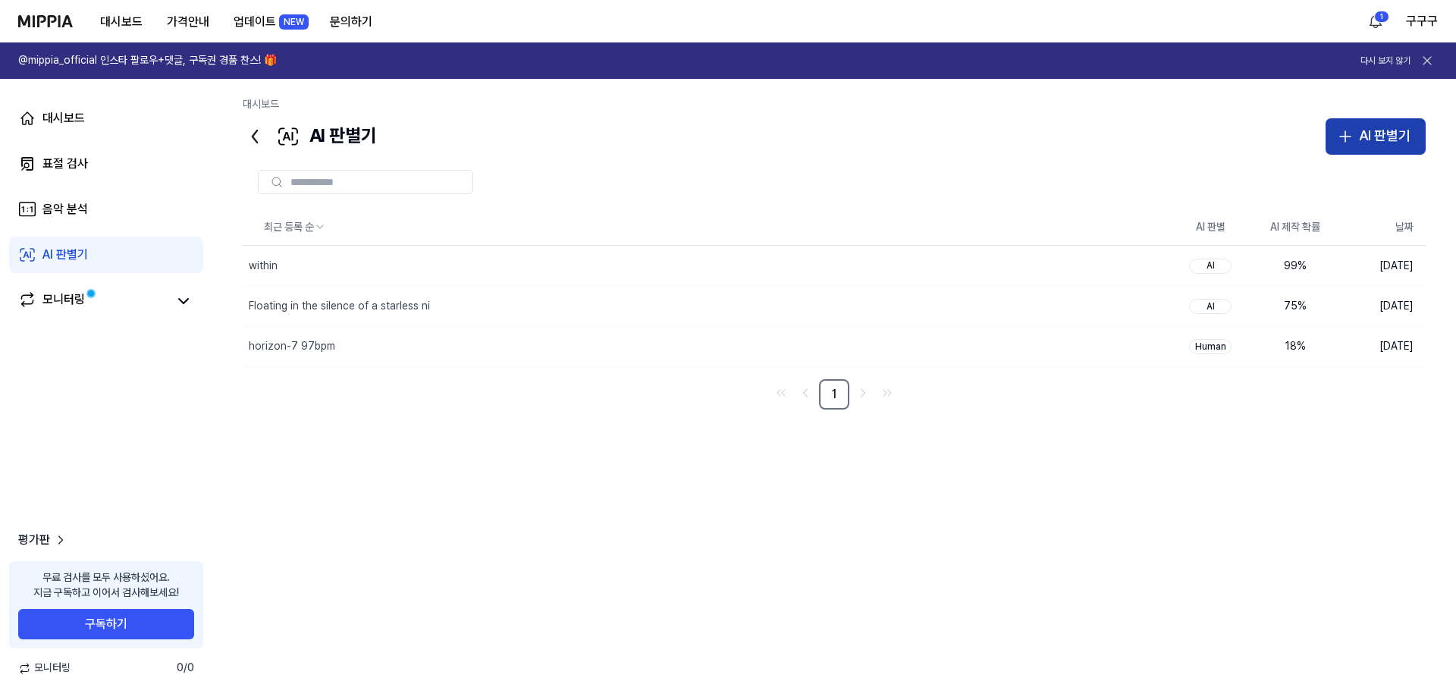
click at [1393, 137] on div "AI 판별기" at bounding box center [1384, 136] width 52 height 22
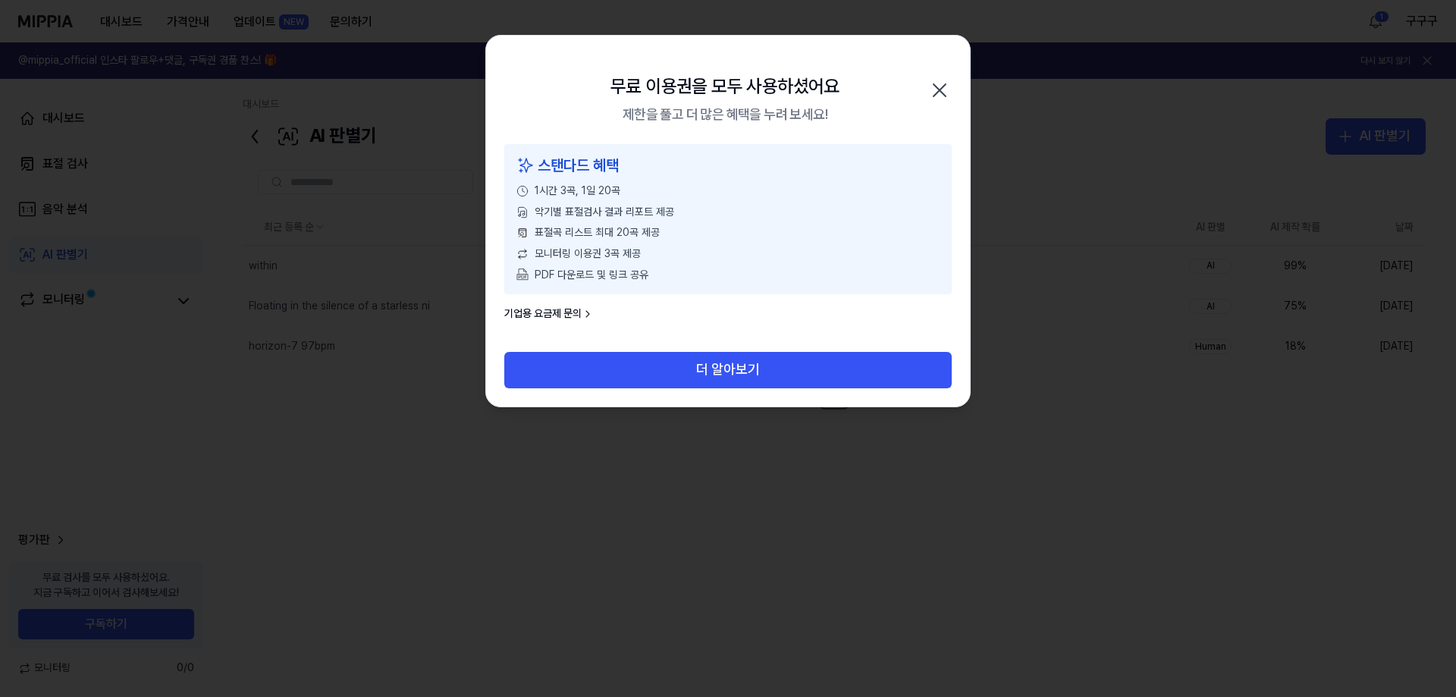
click at [948, 86] on icon "button" at bounding box center [939, 90] width 24 height 24
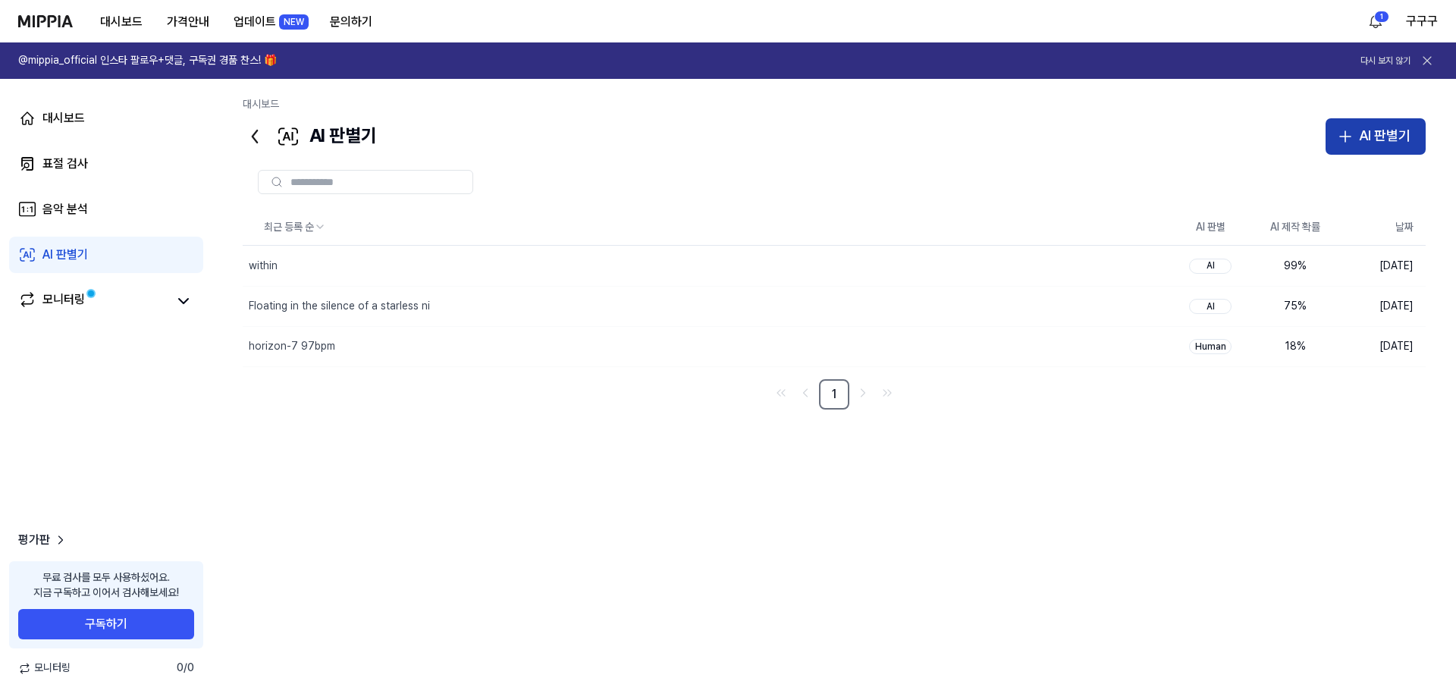
click at [1394, 137] on div "AI 판별기" at bounding box center [1384, 136] width 52 height 22
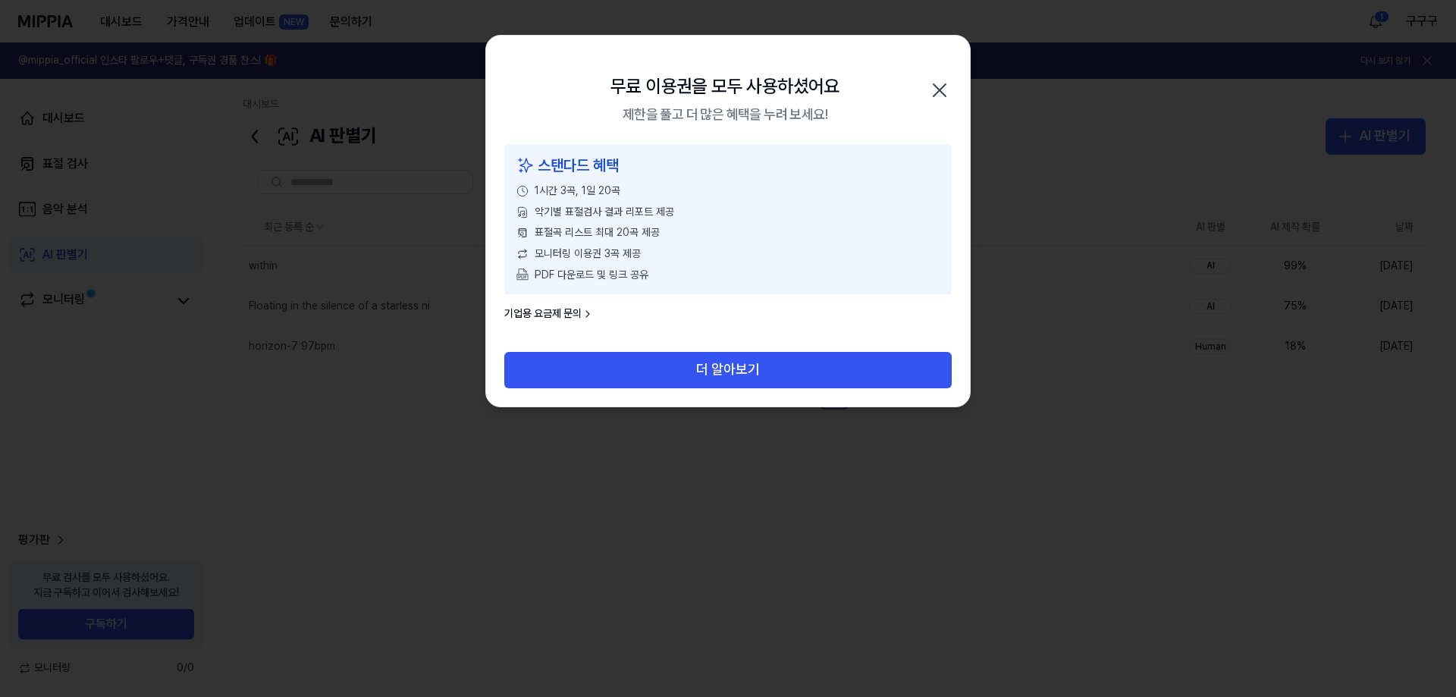
click at [947, 92] on icon "button" at bounding box center [939, 90] width 24 height 24
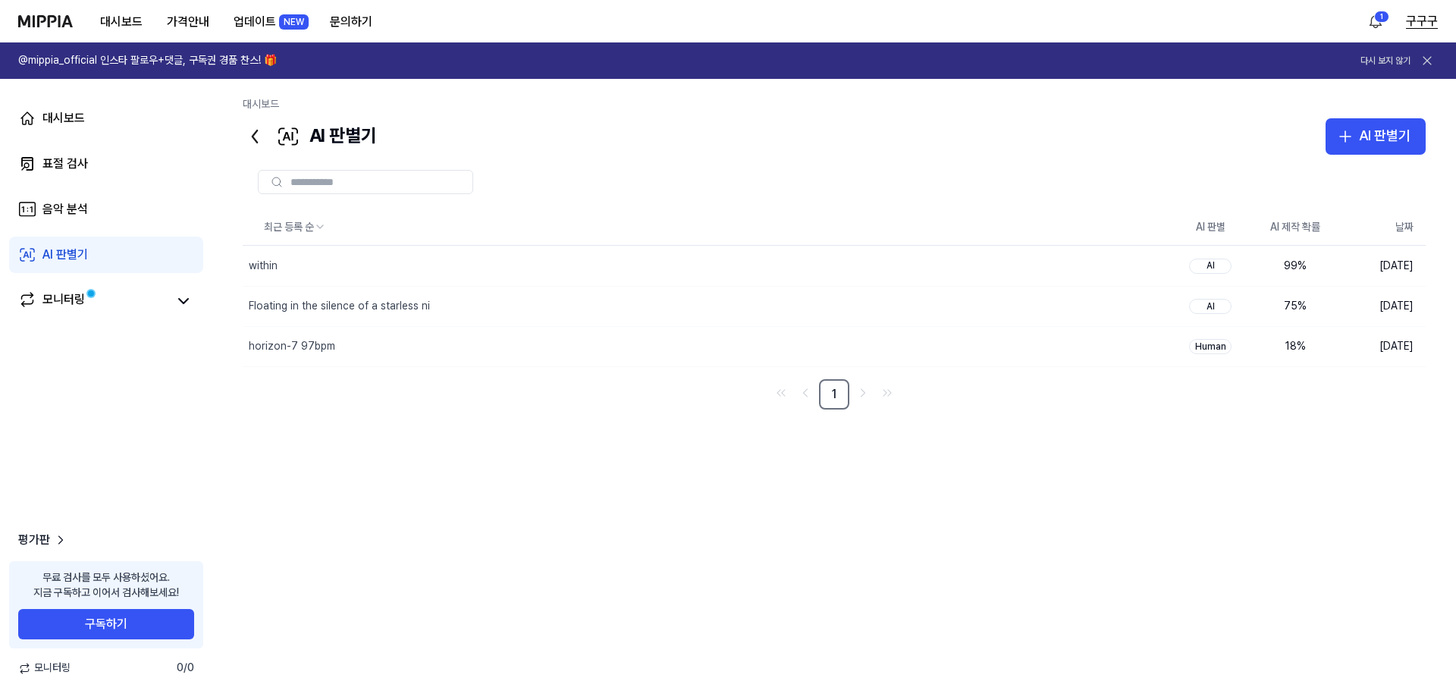
click at [1426, 20] on button "구구구" at bounding box center [1422, 21] width 32 height 18
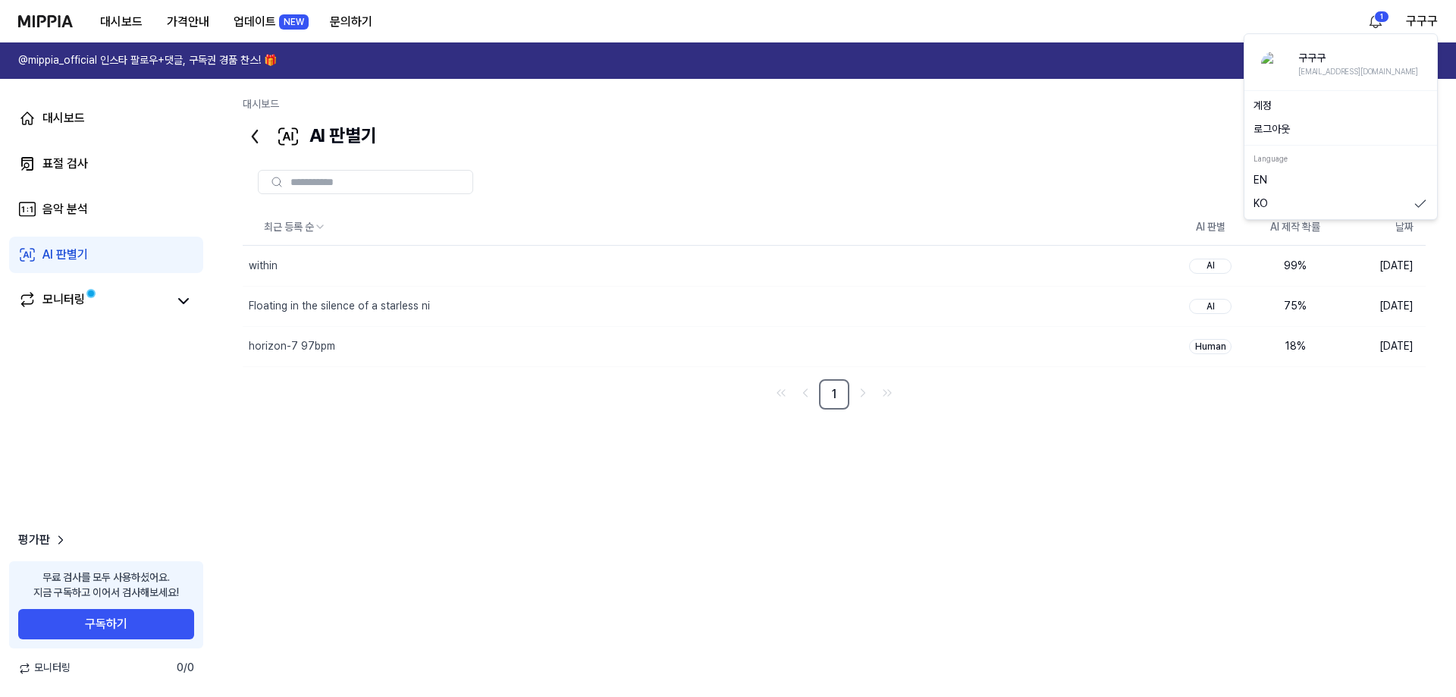
drag, startPoint x: 1028, startPoint y: 161, endPoint x: 1119, endPoint y: 134, distance: 94.8
click at [1028, 161] on div at bounding box center [834, 182] width 1183 height 55
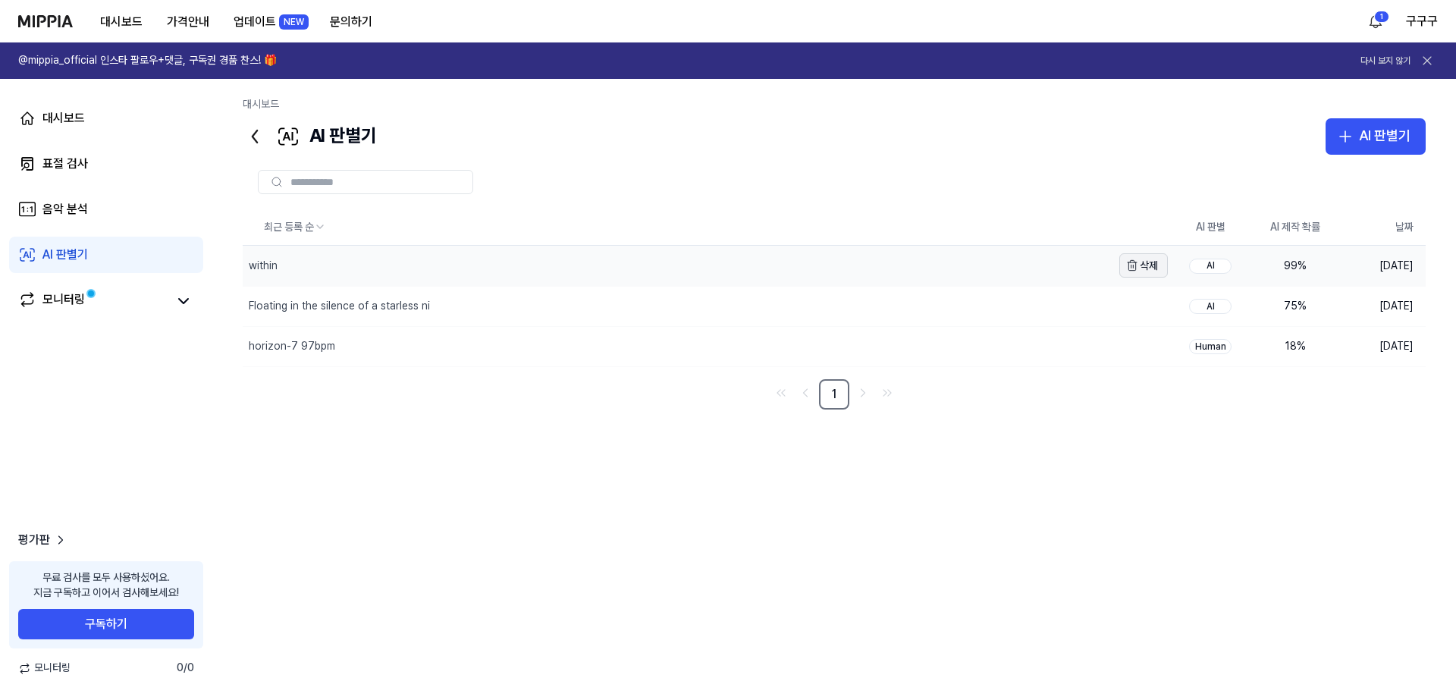
click at [1142, 265] on button "삭제" at bounding box center [1143, 265] width 49 height 24
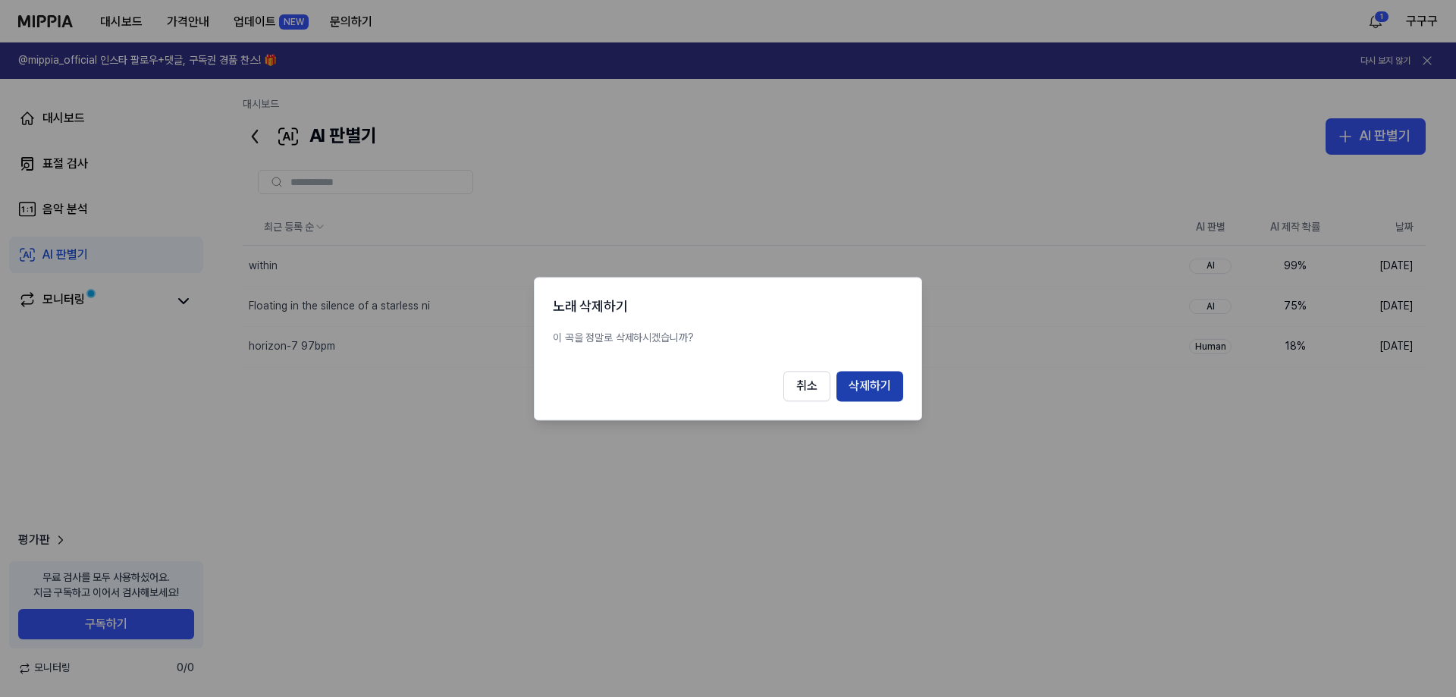
click at [887, 387] on button "삭제하기" at bounding box center [869, 386] width 67 height 30
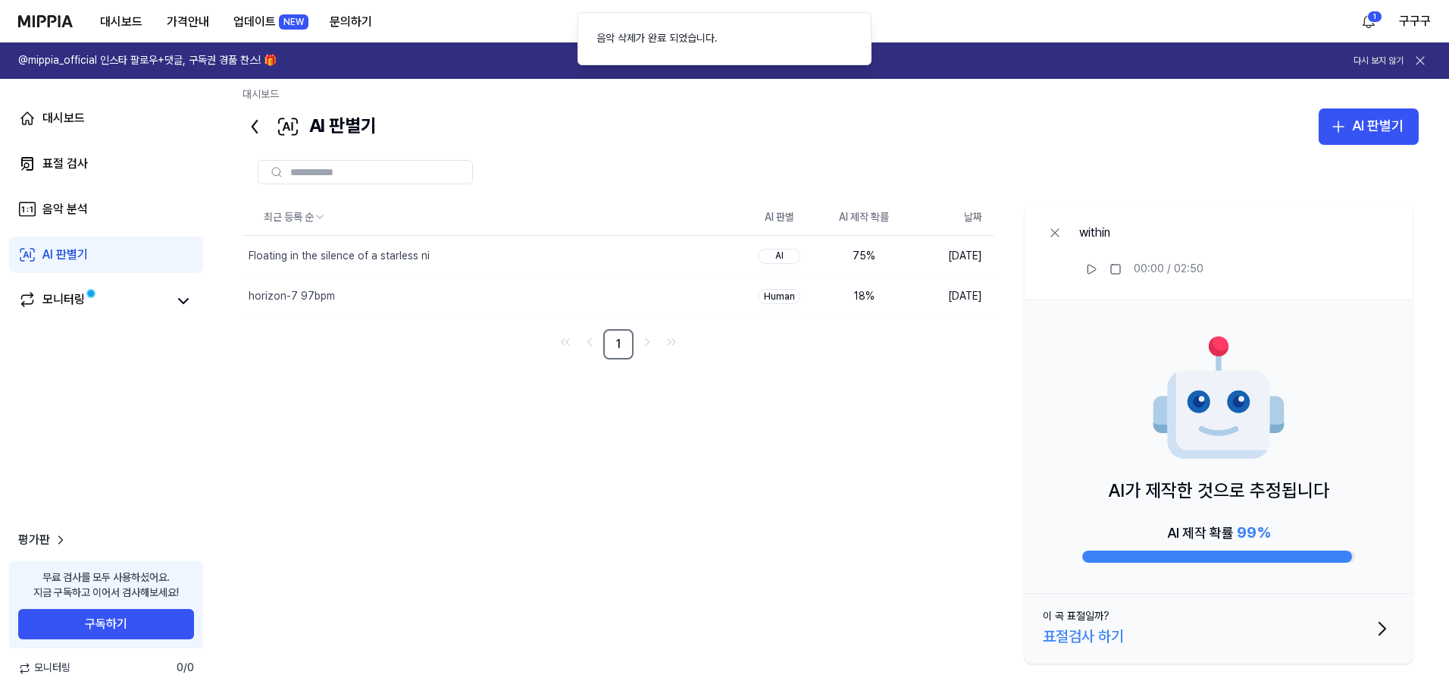
scroll to position [13, 0]
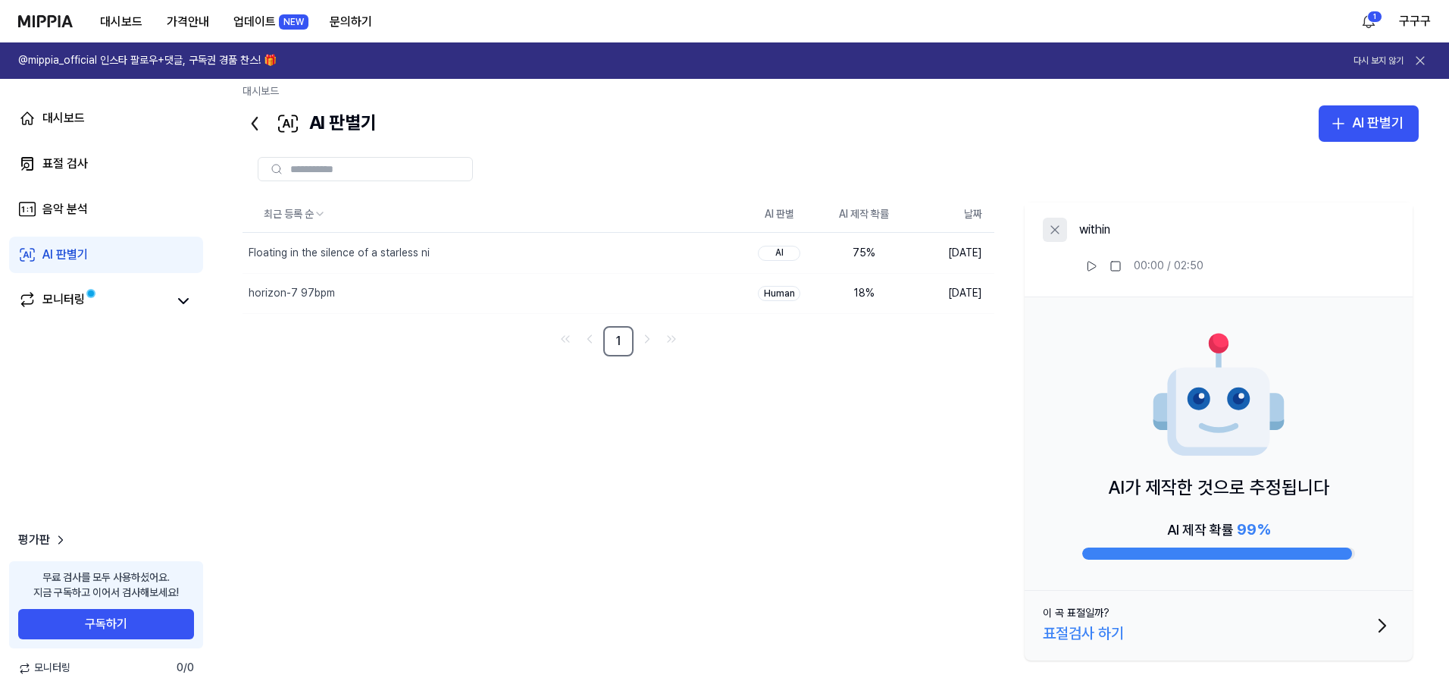
click at [1053, 227] on icon at bounding box center [1055, 230] width 8 height 8
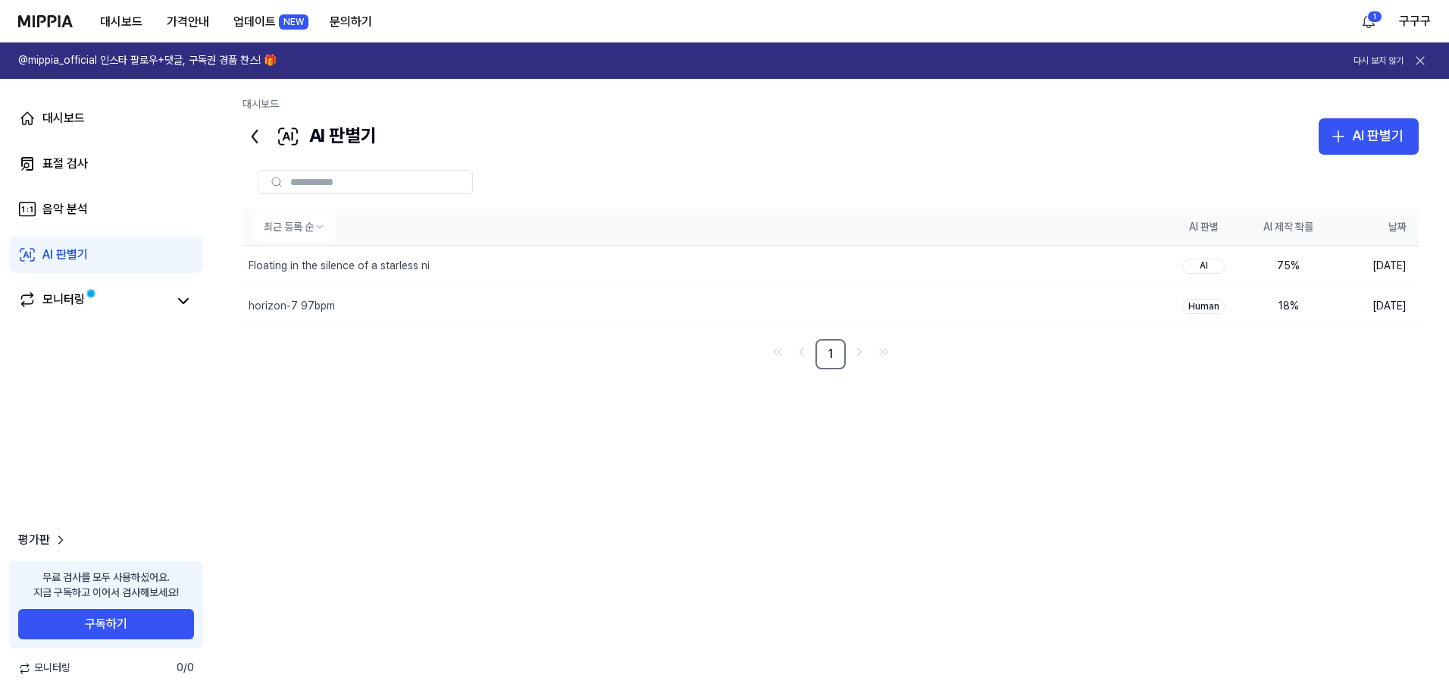
scroll to position [0, 0]
click at [671, 319] on div "horizon-7 97bpm" at bounding box center [677, 306] width 869 height 39
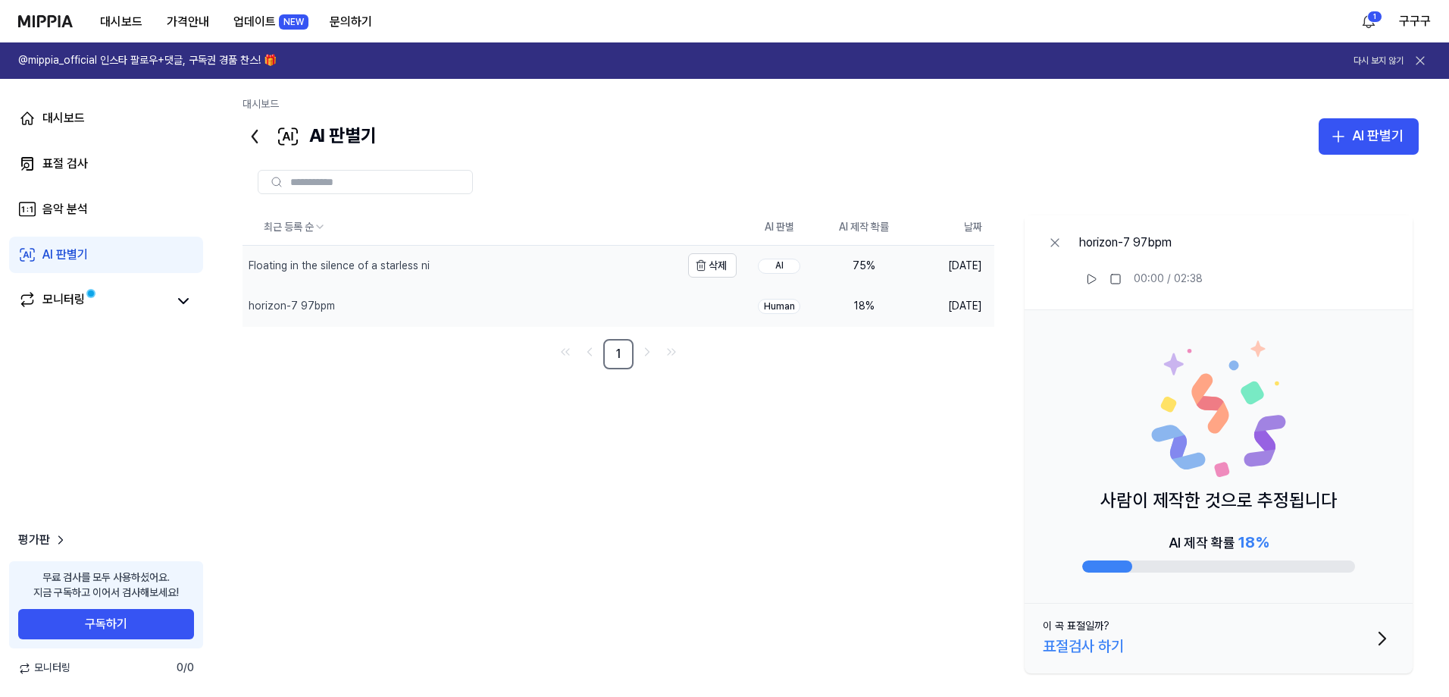
click at [542, 277] on div "Floating in the silence of a starless ni" at bounding box center [462, 265] width 438 height 39
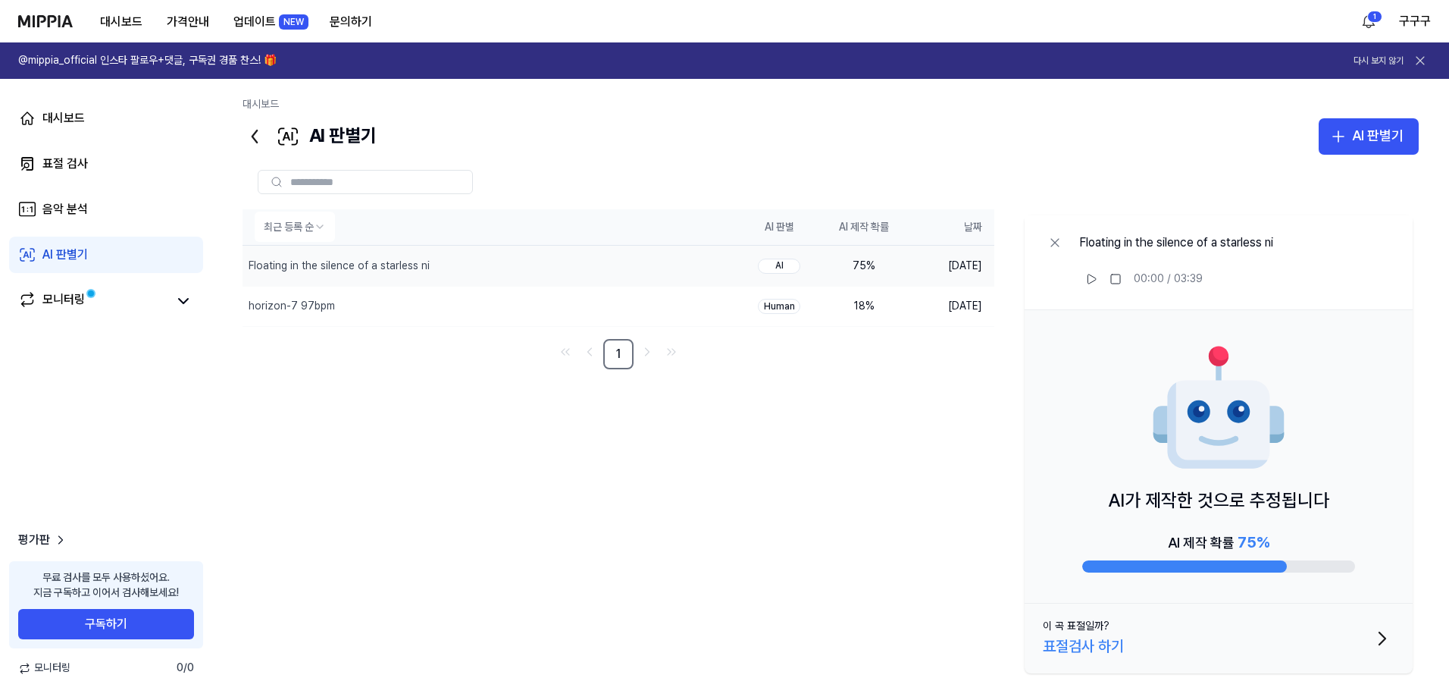
click at [1062, 241] on icon at bounding box center [1055, 242] width 15 height 15
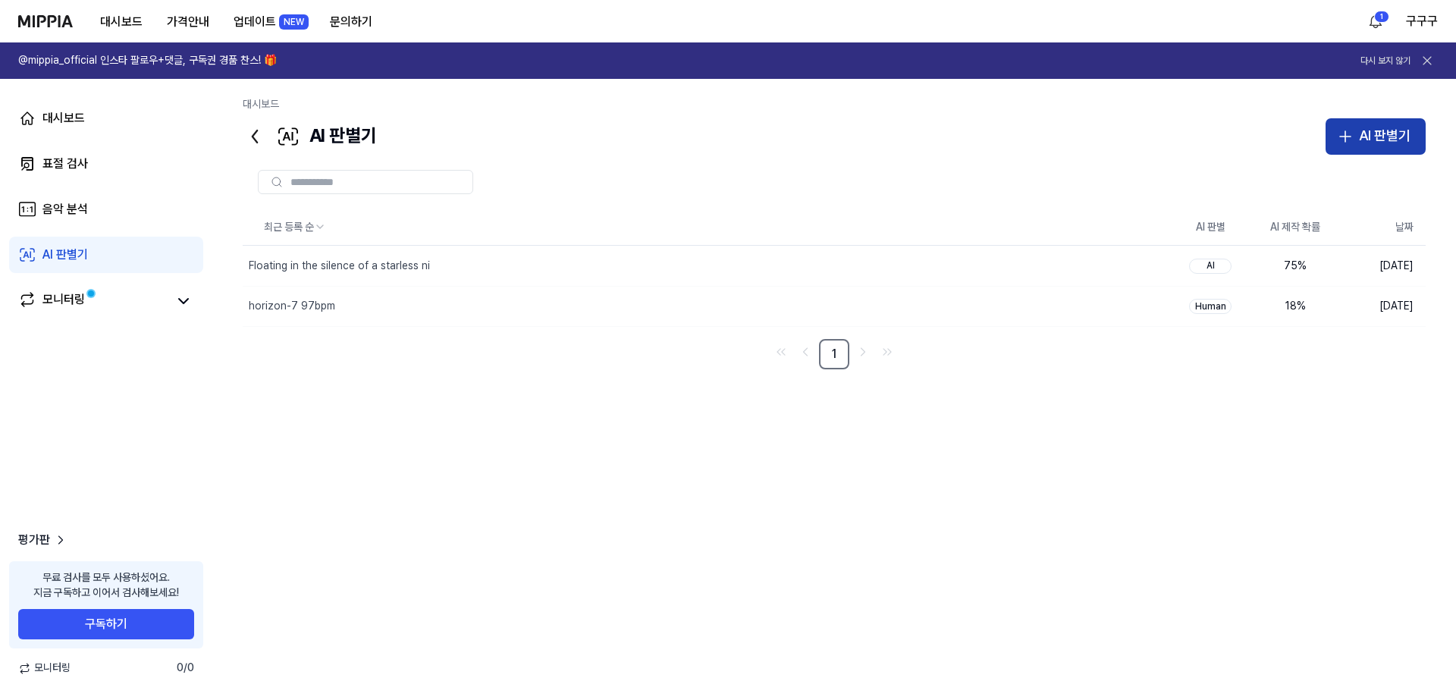
click at [1397, 133] on div "AI 판별기" at bounding box center [1384, 136] width 52 height 22
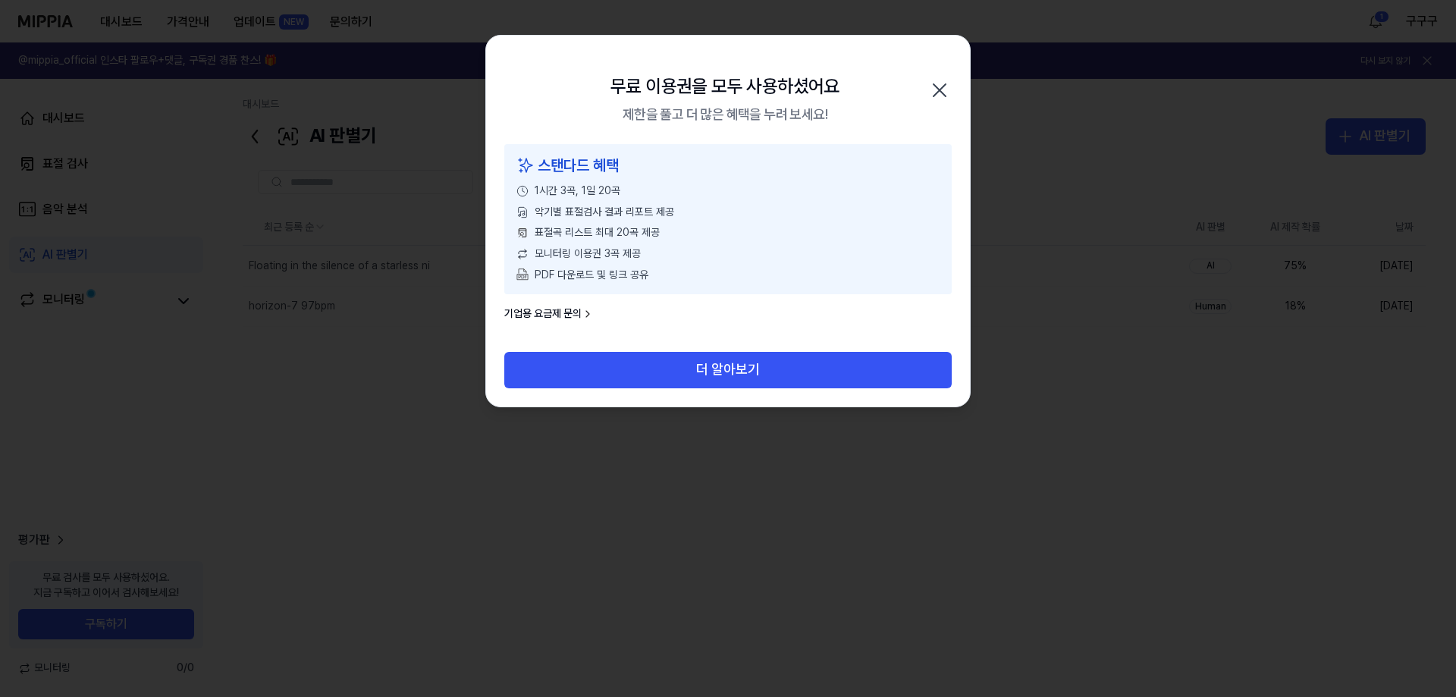
click at [862, 196] on div "1시간 3곡, 1일 20곡" at bounding box center [727, 190] width 423 height 15
drag, startPoint x: 807, startPoint y: 247, endPoint x: 614, endPoint y: 307, distance: 201.7
click at [671, 290] on div "스탠다드 혜택 1시간 3곡, 1일 20곡 악기별 표절검사 결과 리포트 제공 표절곡 리스트 최대 20곡 제공 모니터링 이용권 3곡 제공 PDF …" at bounding box center [727, 219] width 447 height 150
click at [583, 315] on icon at bounding box center [587, 314] width 12 height 12
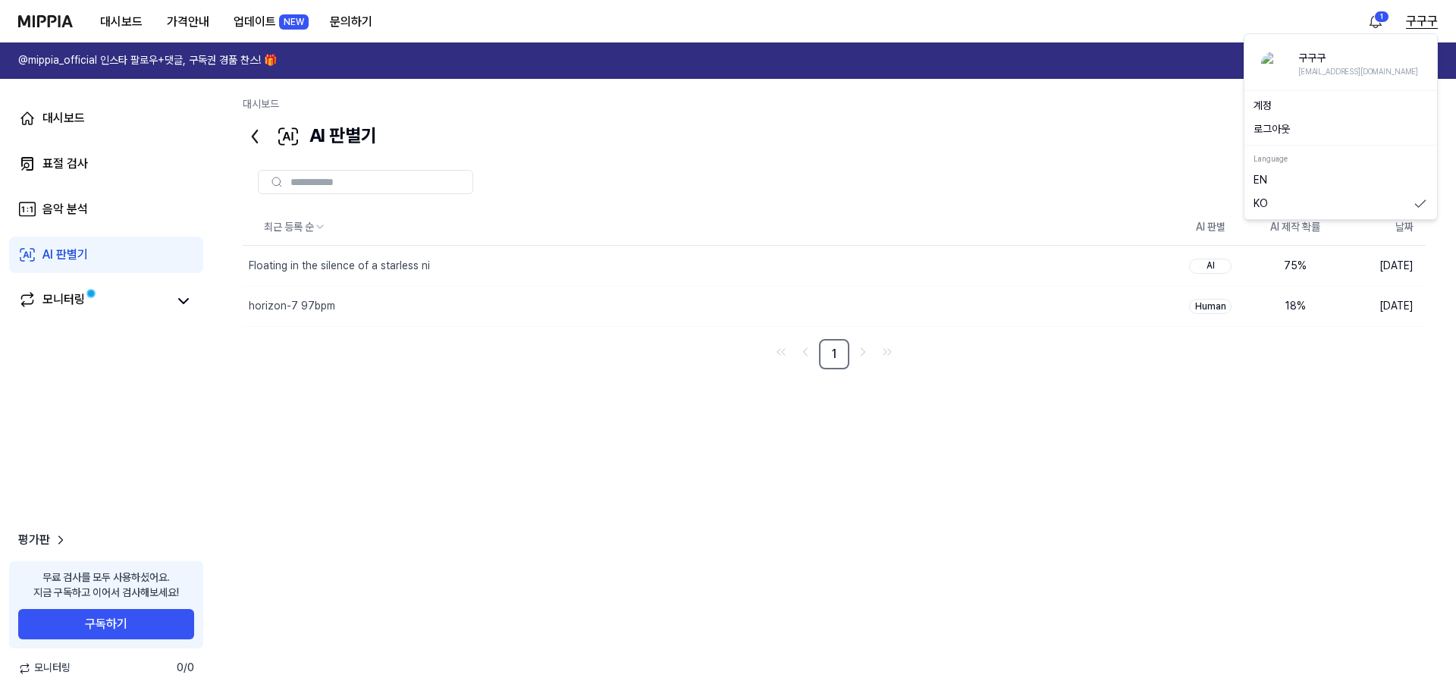
click at [1416, 15] on button "구구구" at bounding box center [1422, 21] width 32 height 18
drag, startPoint x: 939, startPoint y: 156, endPoint x: 917, endPoint y: 132, distance: 32.7
click at [937, 156] on div at bounding box center [834, 182] width 1183 height 55
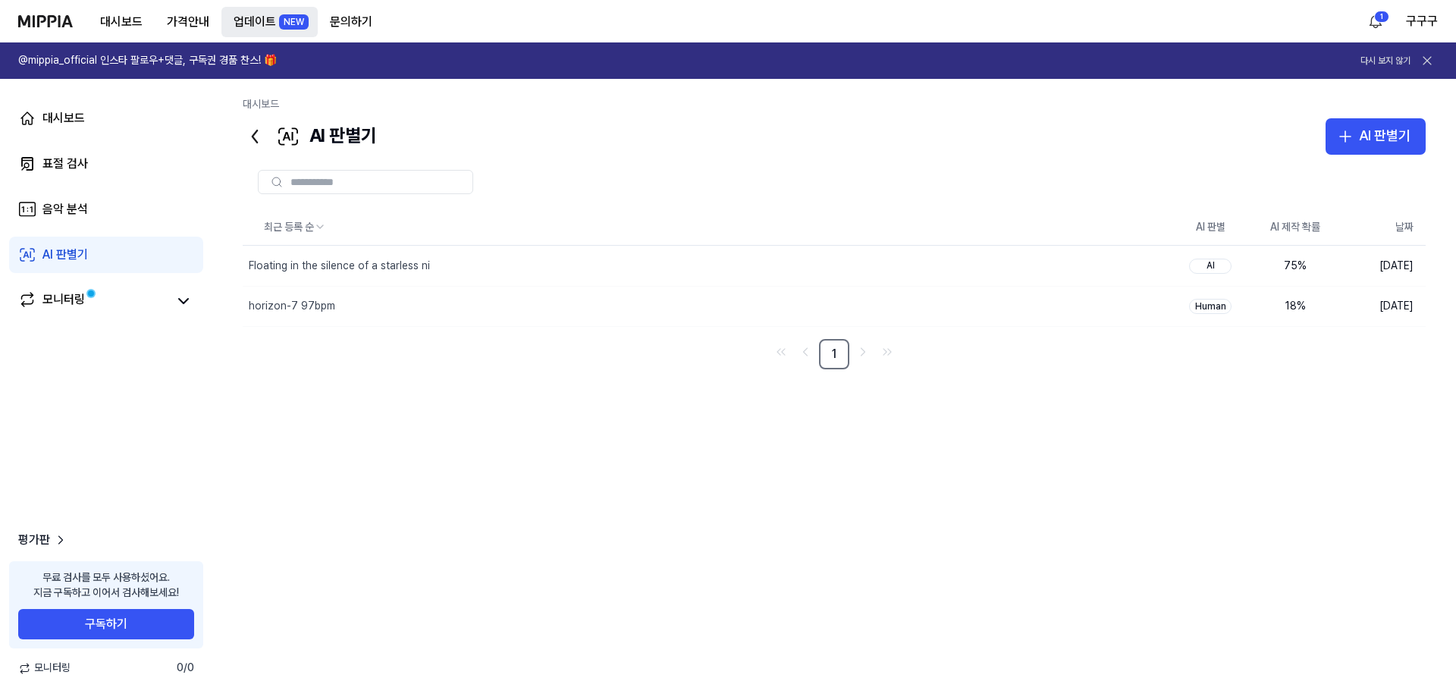
click at [271, 19] on button "업데이트 NEW" at bounding box center [269, 22] width 96 height 30
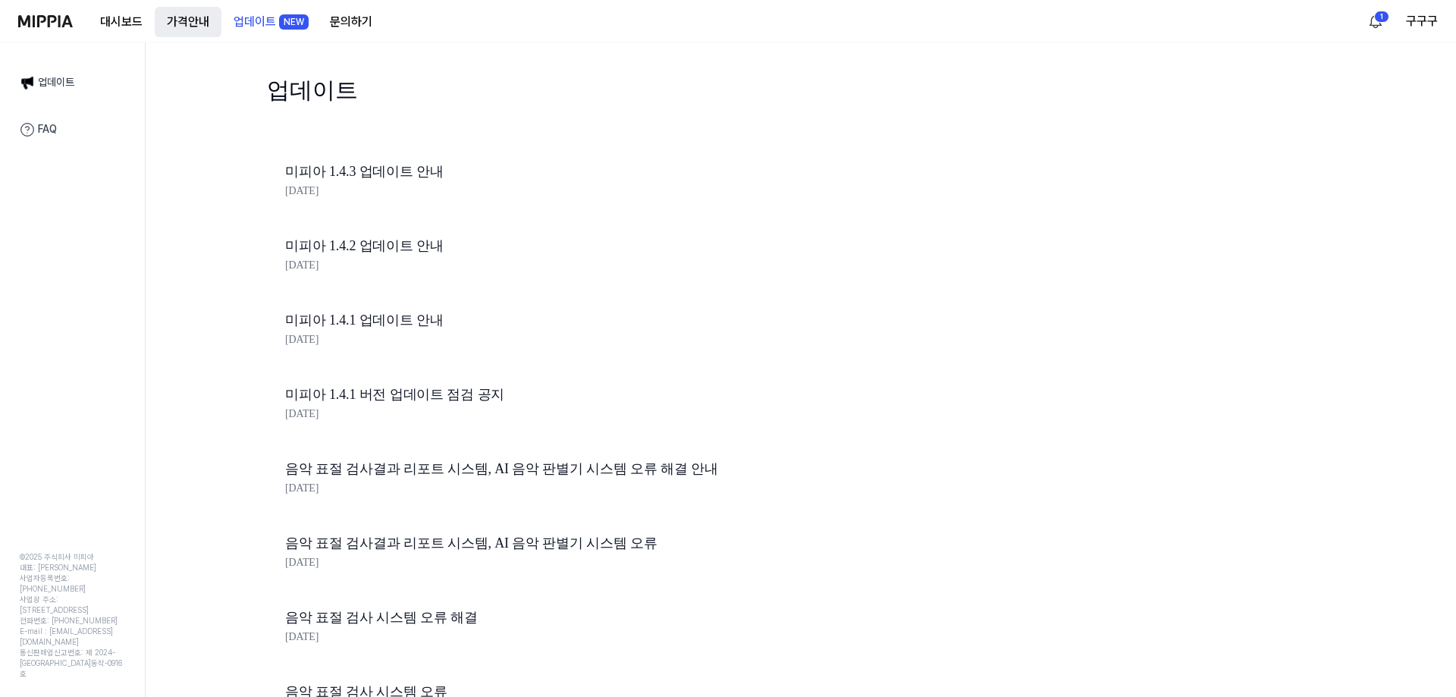
click at [200, 19] on button "가격안내" at bounding box center [188, 22] width 67 height 30
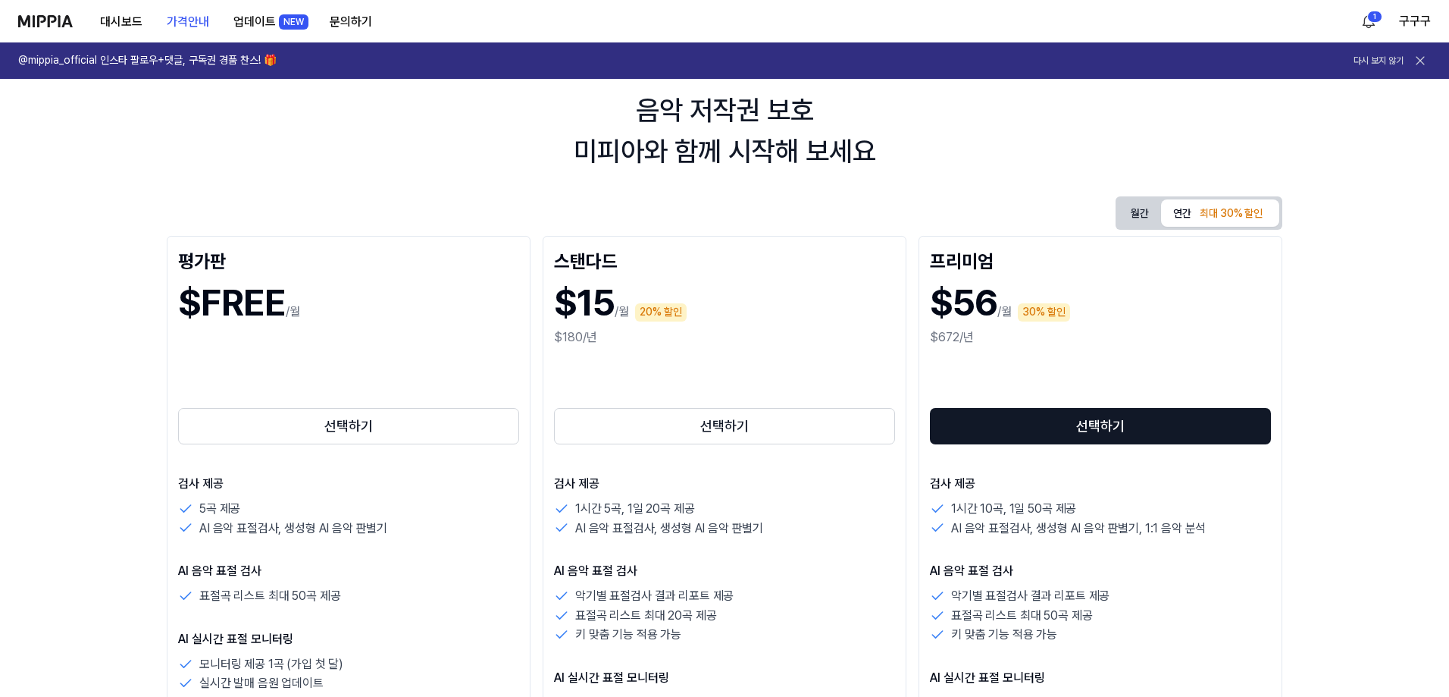
scroll to position [76, 0]
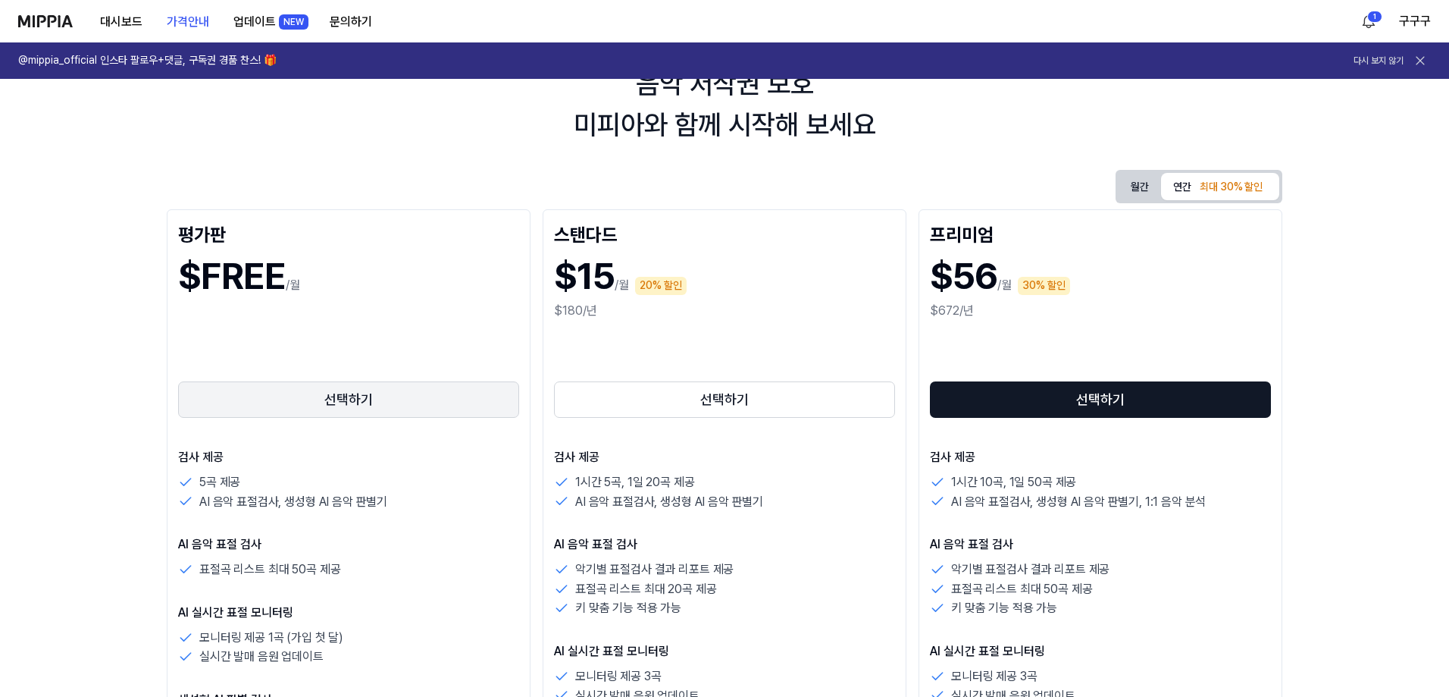
click at [329, 403] on button "선택하기" at bounding box center [348, 399] width 341 height 36
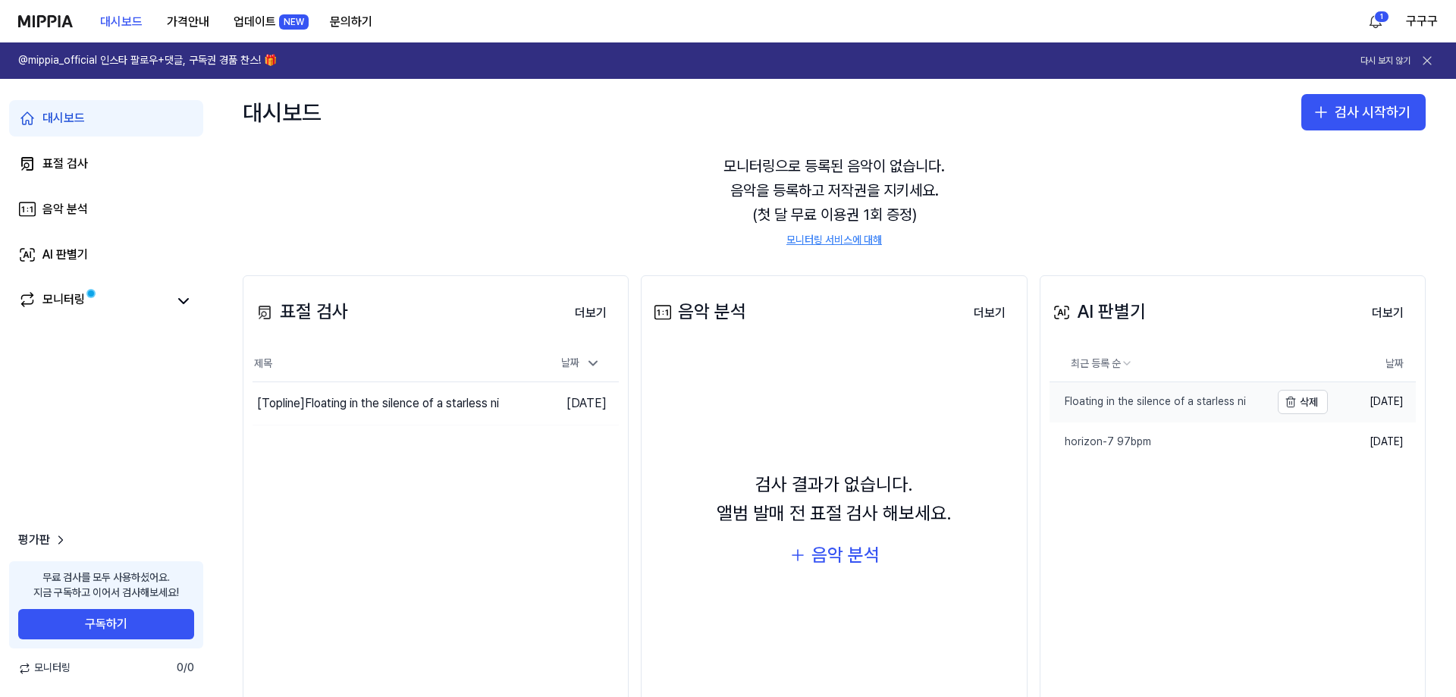
scroll to position [76, 0]
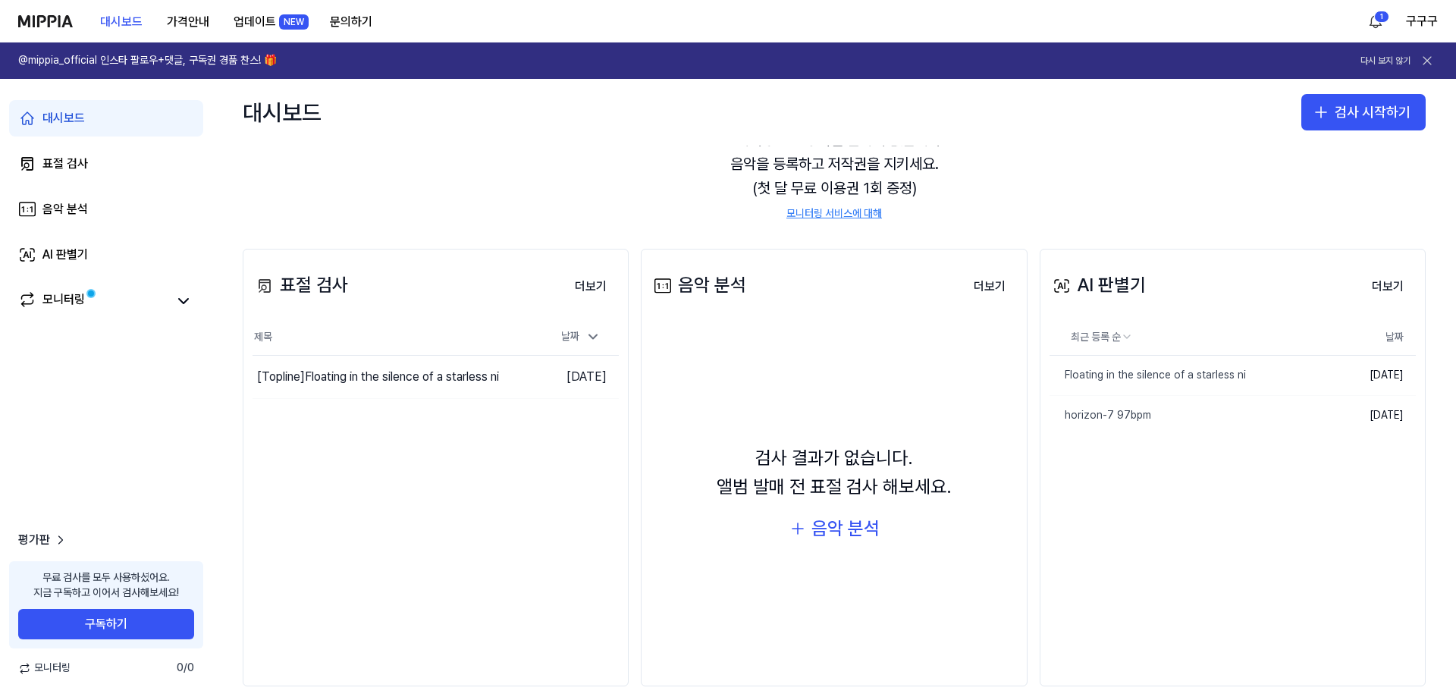
click at [1056, 286] on icon at bounding box center [1061, 286] width 18 height 18
drag, startPoint x: 1085, startPoint y: 289, endPoint x: 1209, endPoint y: 297, distance: 124.6
click at [1195, 298] on div "AI 판별기 더보기" at bounding box center [1232, 286] width 366 height 42
click at [1210, 296] on div "AI 판별기 더보기" at bounding box center [1232, 286] width 366 height 42
click at [1261, 299] on div "AI 판별기 더보기" at bounding box center [1232, 286] width 366 height 42
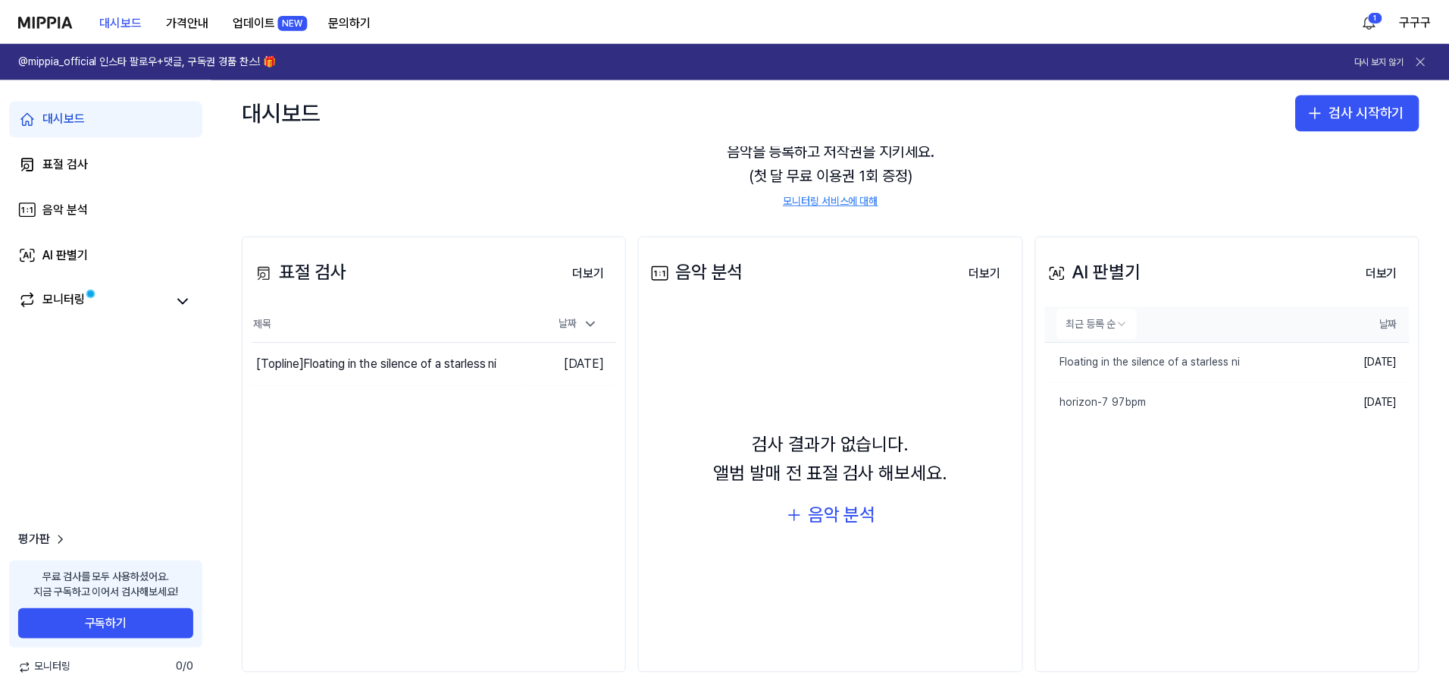
scroll to position [96, 0]
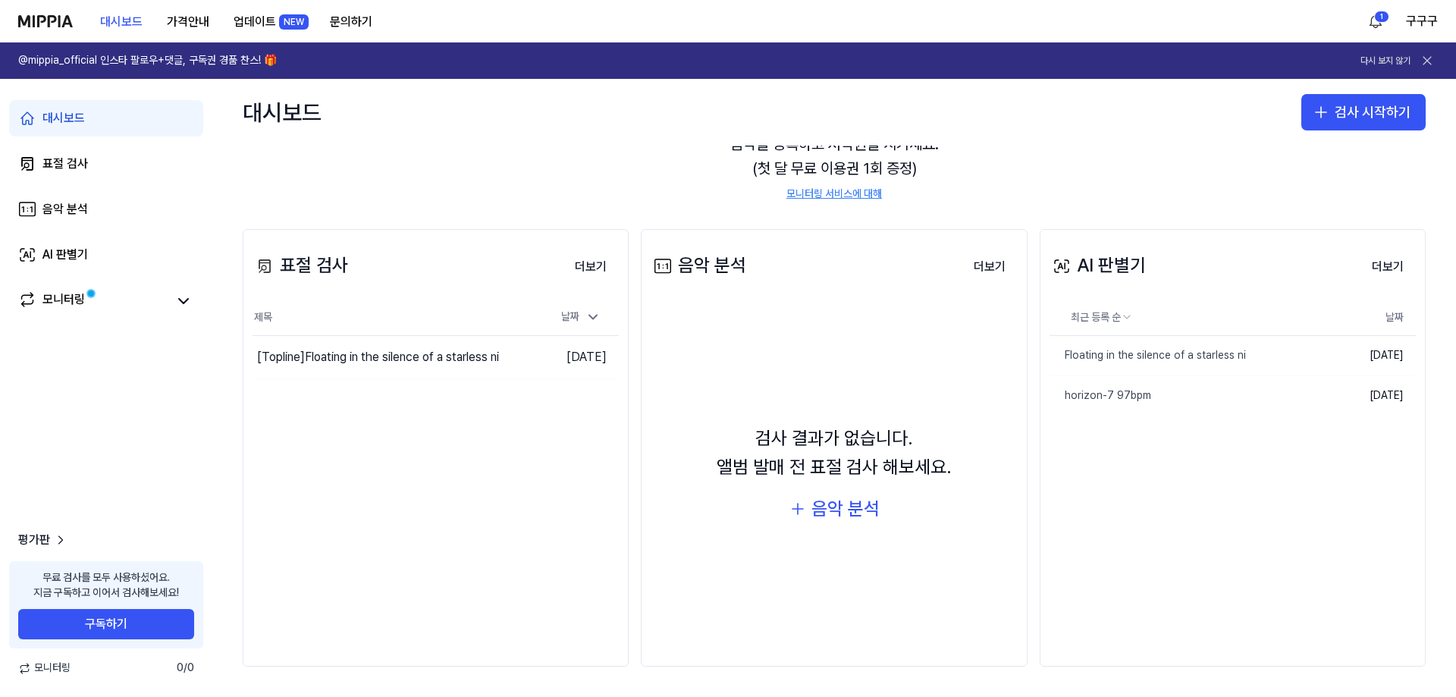
click at [0, 540] on div "평가판" at bounding box center [106, 540] width 212 height 18
click at [113, 627] on button "구독하기" at bounding box center [106, 624] width 176 height 30
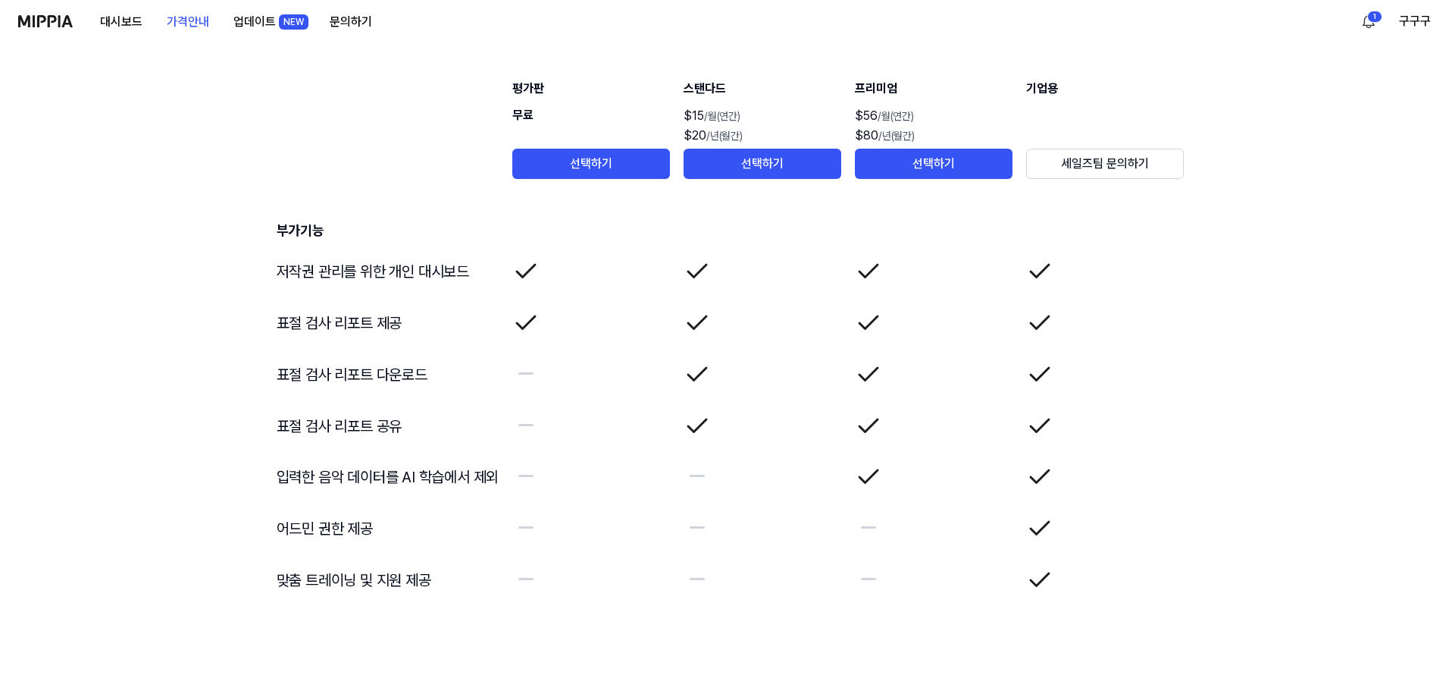
scroll to position [2076, 0]
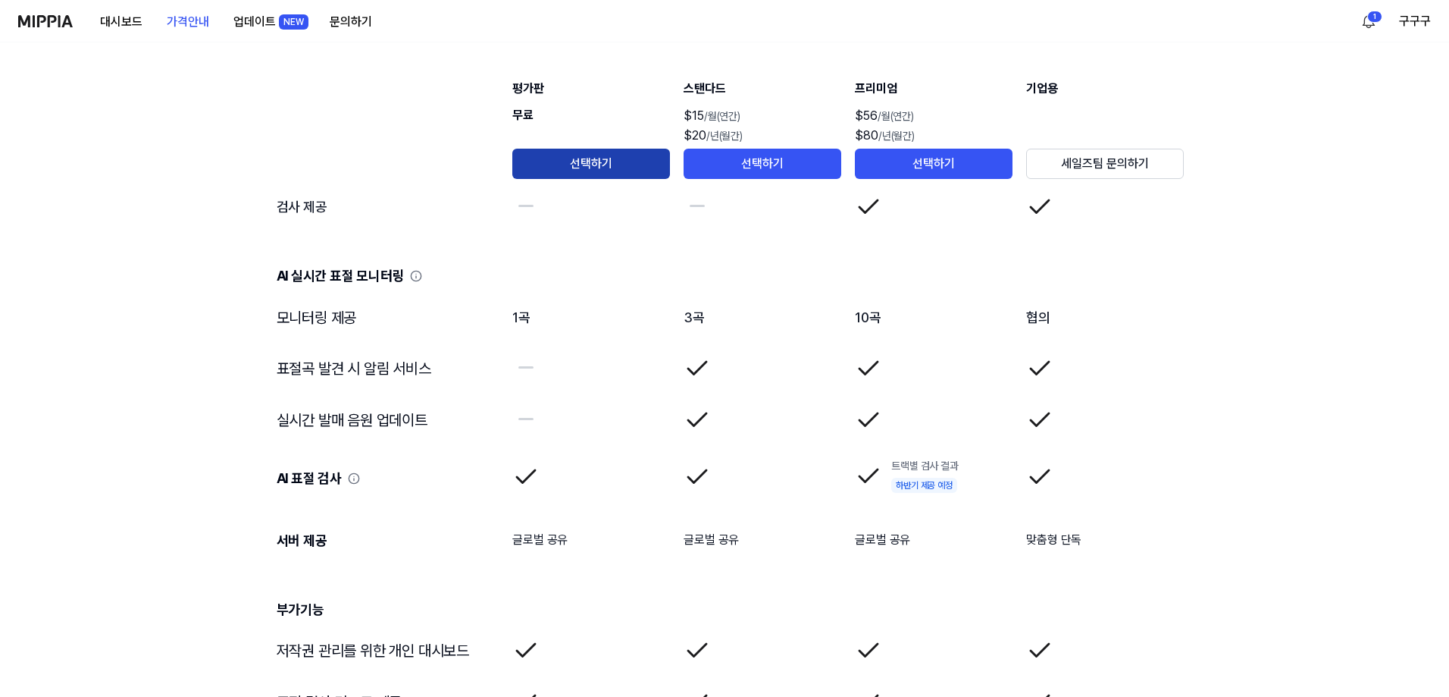
click at [623, 156] on button "선택하기" at bounding box center [591, 164] width 158 height 30
click at [613, 190] on th "평가판 무료 선택하기" at bounding box center [591, 118] width 159 height 152
click at [630, 166] on button "선택하기" at bounding box center [591, 164] width 158 height 30
click at [1417, 19] on button "구구구" at bounding box center [1415, 21] width 32 height 18
click at [1276, 108] on link "계정" at bounding box center [1334, 106] width 174 height 15
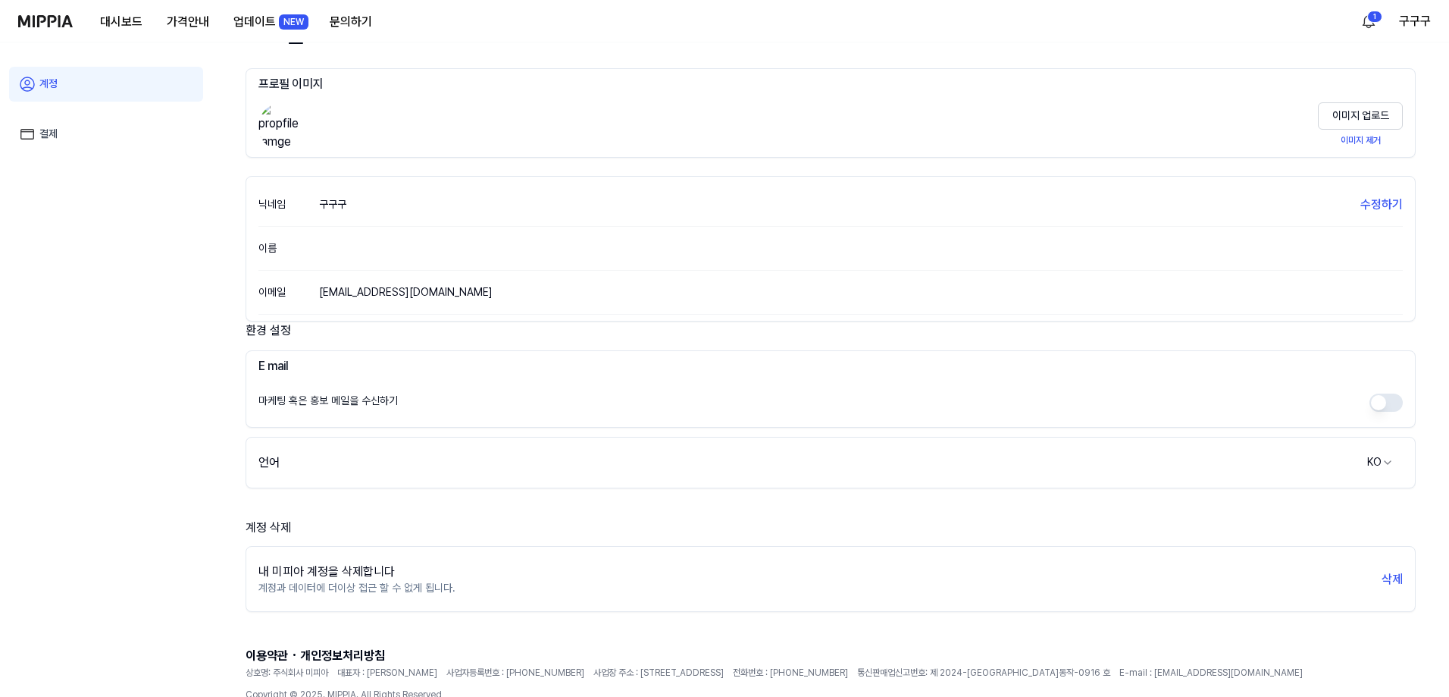
scroll to position [110, 0]
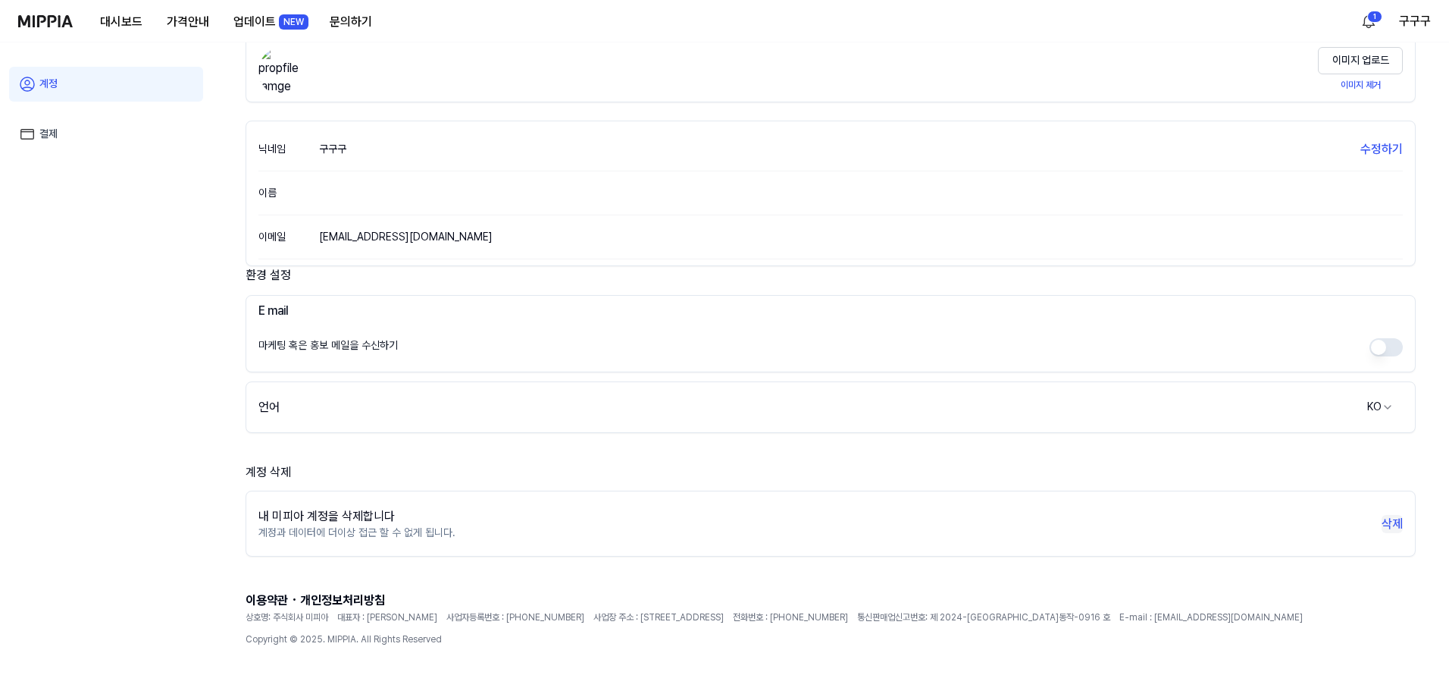
click at [1389, 522] on button "삭제" at bounding box center [1392, 524] width 21 height 18
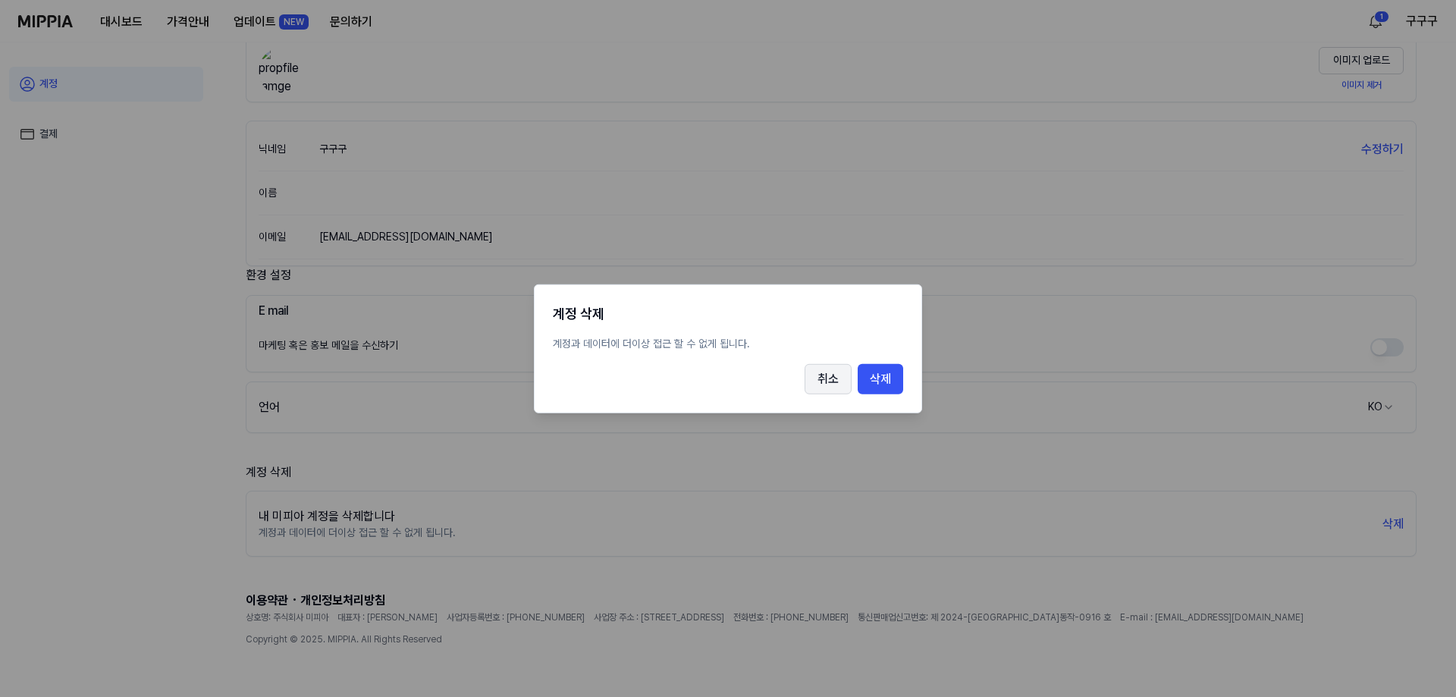
drag, startPoint x: 888, startPoint y: 382, endPoint x: 833, endPoint y: 385, distance: 54.7
click at [833, 385] on div "취소 삭제" at bounding box center [728, 379] width 350 height 30
click at [831, 383] on button "취소" at bounding box center [827, 379] width 47 height 30
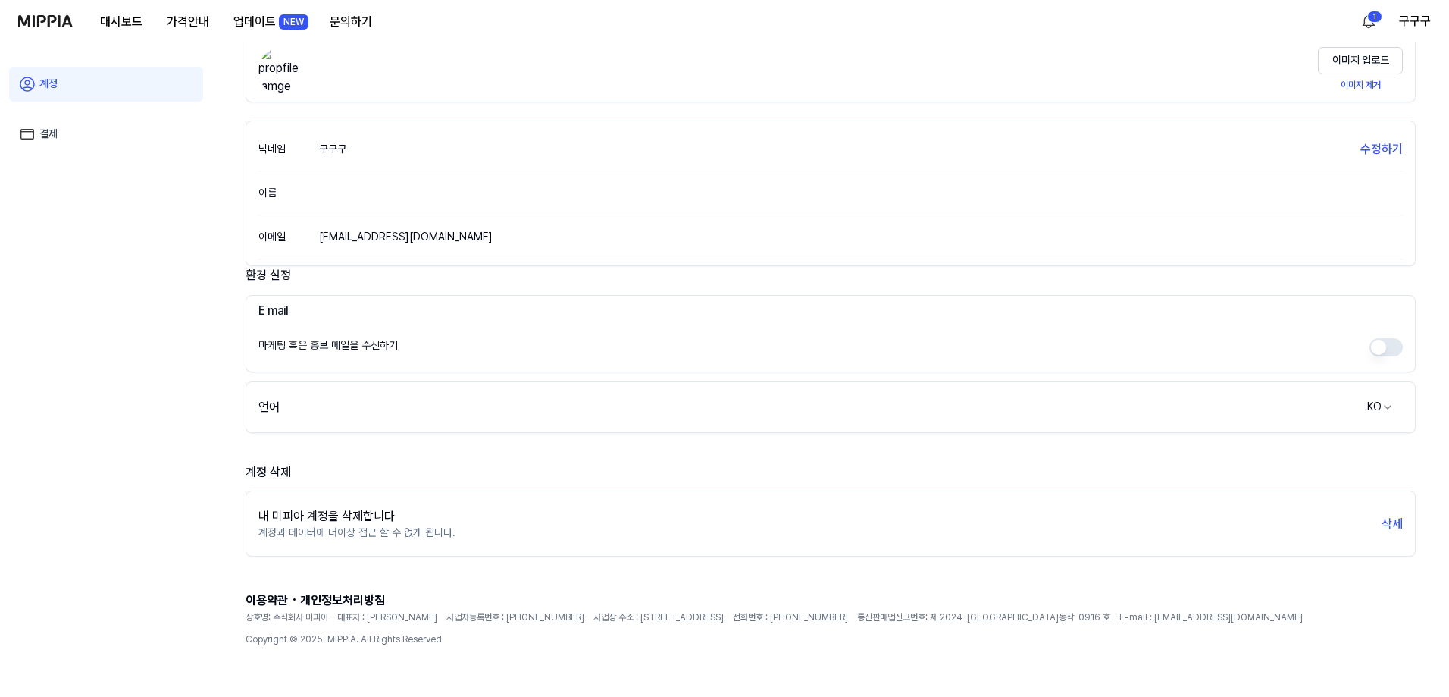
click at [138, 140] on link "결제" at bounding box center [106, 134] width 194 height 35
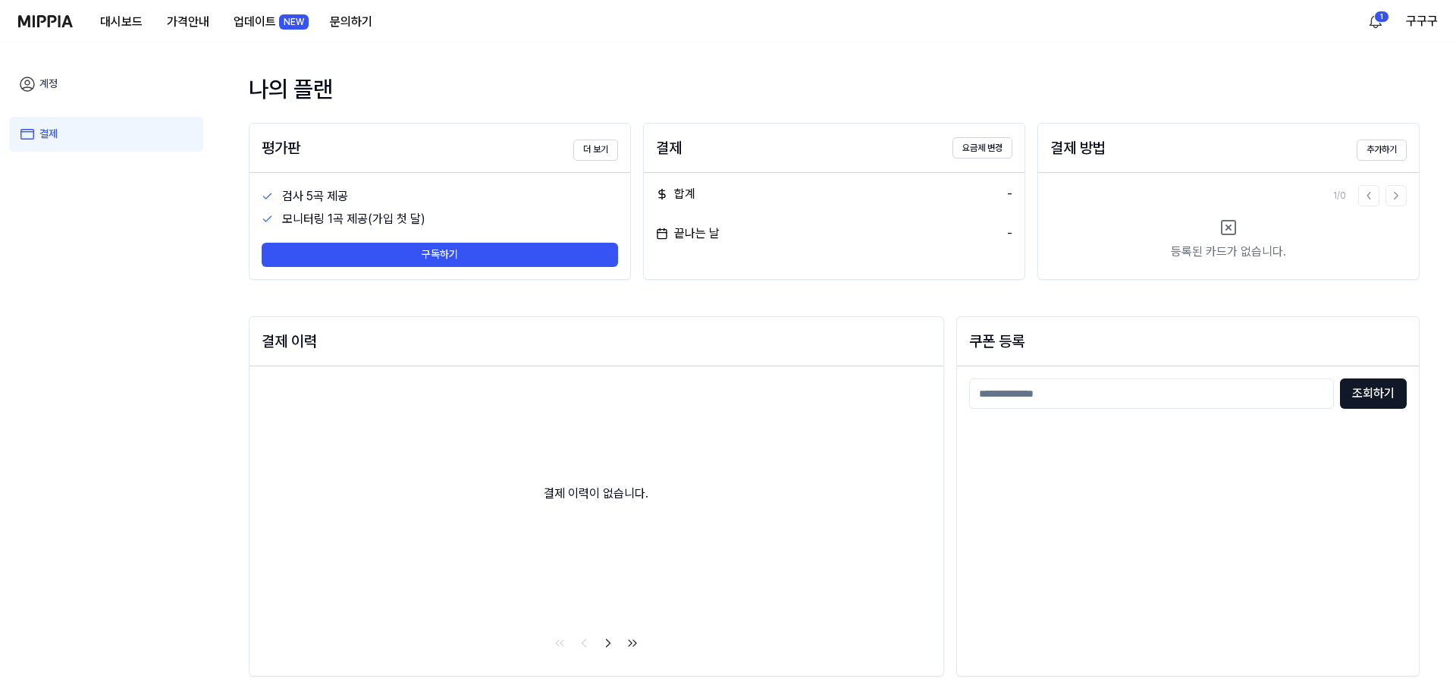
click at [151, 92] on link "계정" at bounding box center [106, 84] width 194 height 35
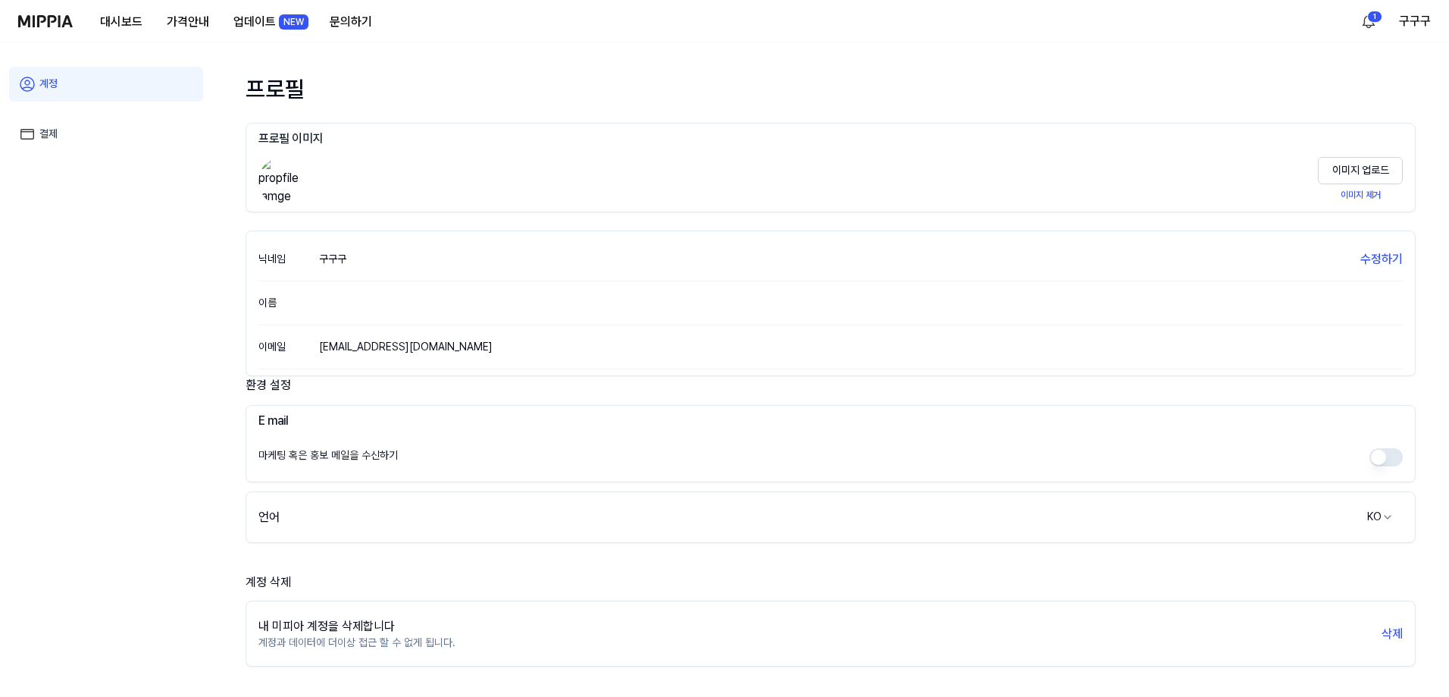
click at [1439, 28] on nav "대시보드 가격안내 업데이트 NEW 문의하기 1 구구구" at bounding box center [724, 21] width 1449 height 42
click at [1431, 22] on nav "대시보드 가격안내 업데이트 NEW 문의하기 1 구구구" at bounding box center [724, 21] width 1449 height 42
click at [1421, 22] on button "구구구" at bounding box center [1415, 21] width 32 height 18
click at [1093, 85] on div "프로필" at bounding box center [831, 89] width 1170 height 32
drag, startPoint x: 444, startPoint y: 153, endPoint x: 232, endPoint y: 125, distance: 214.1
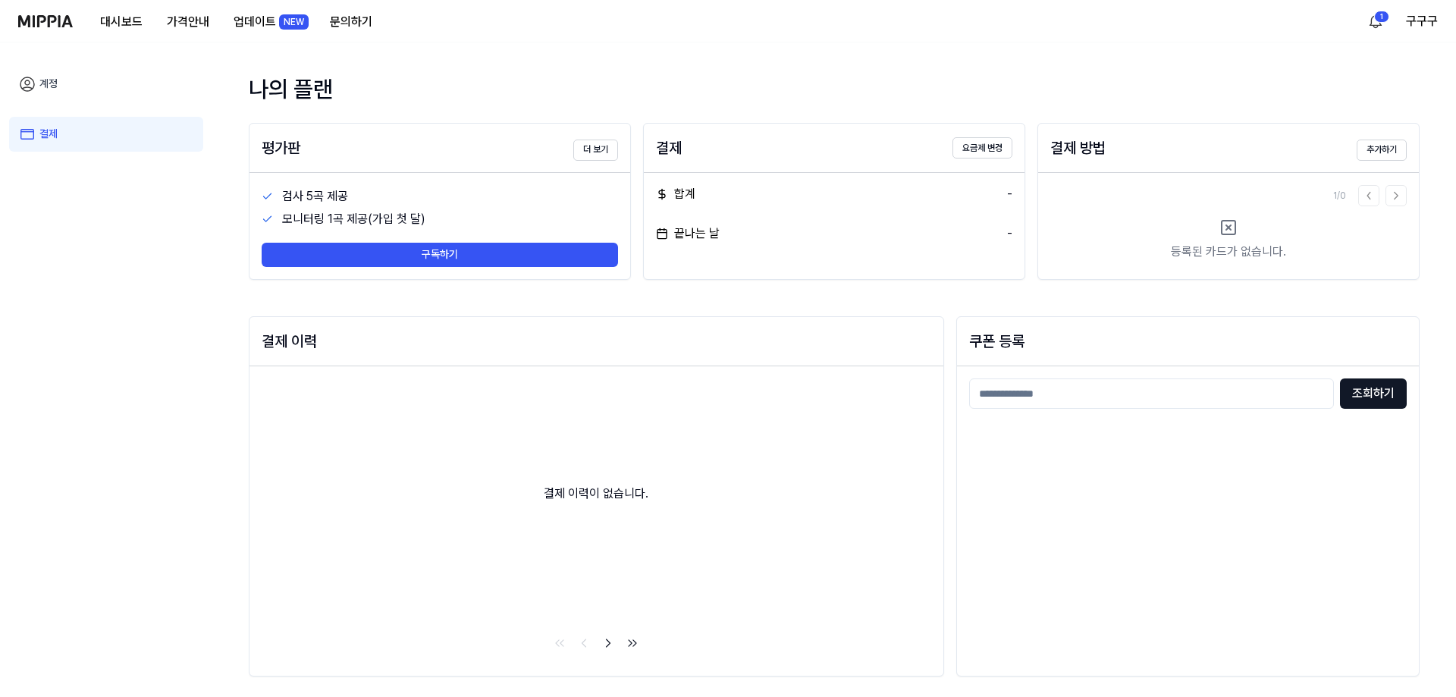
click at [65, 20] on img at bounding box center [45, 21] width 55 height 12
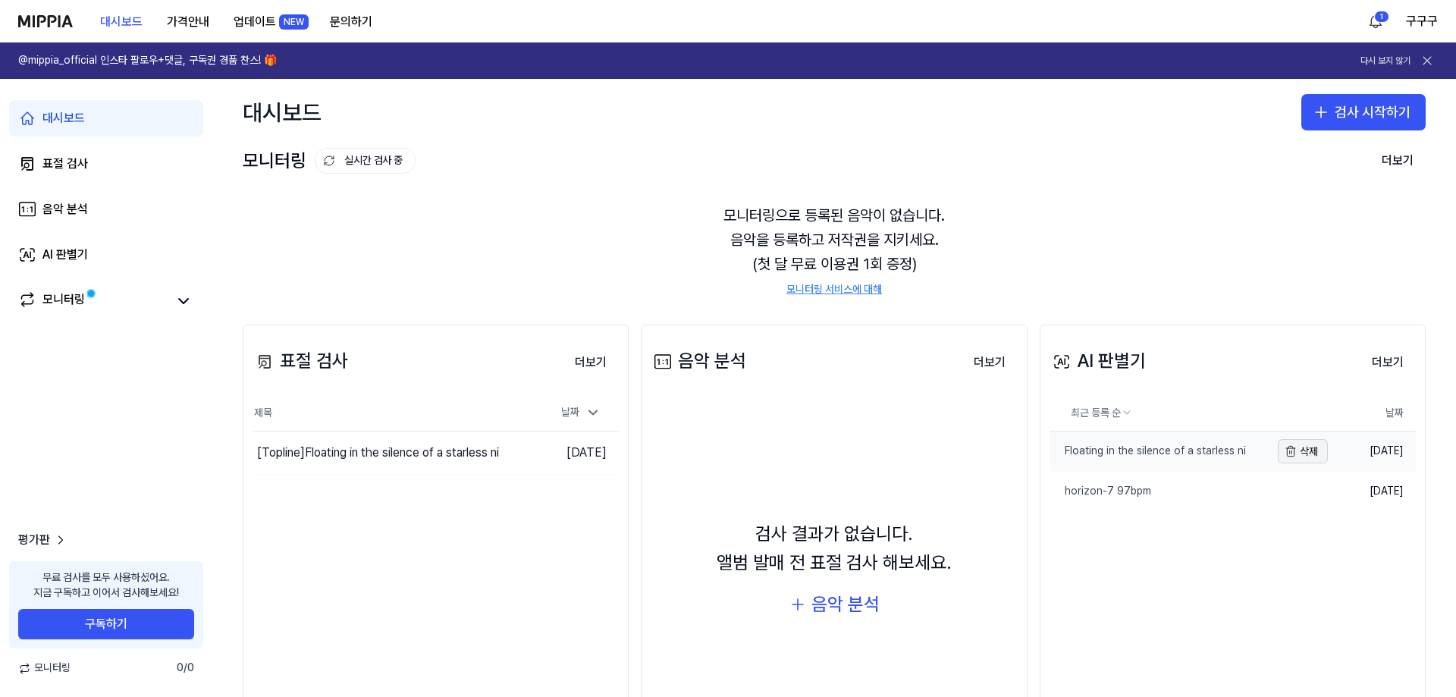
click at [1305, 457] on button "삭제" at bounding box center [1302, 451] width 50 height 24
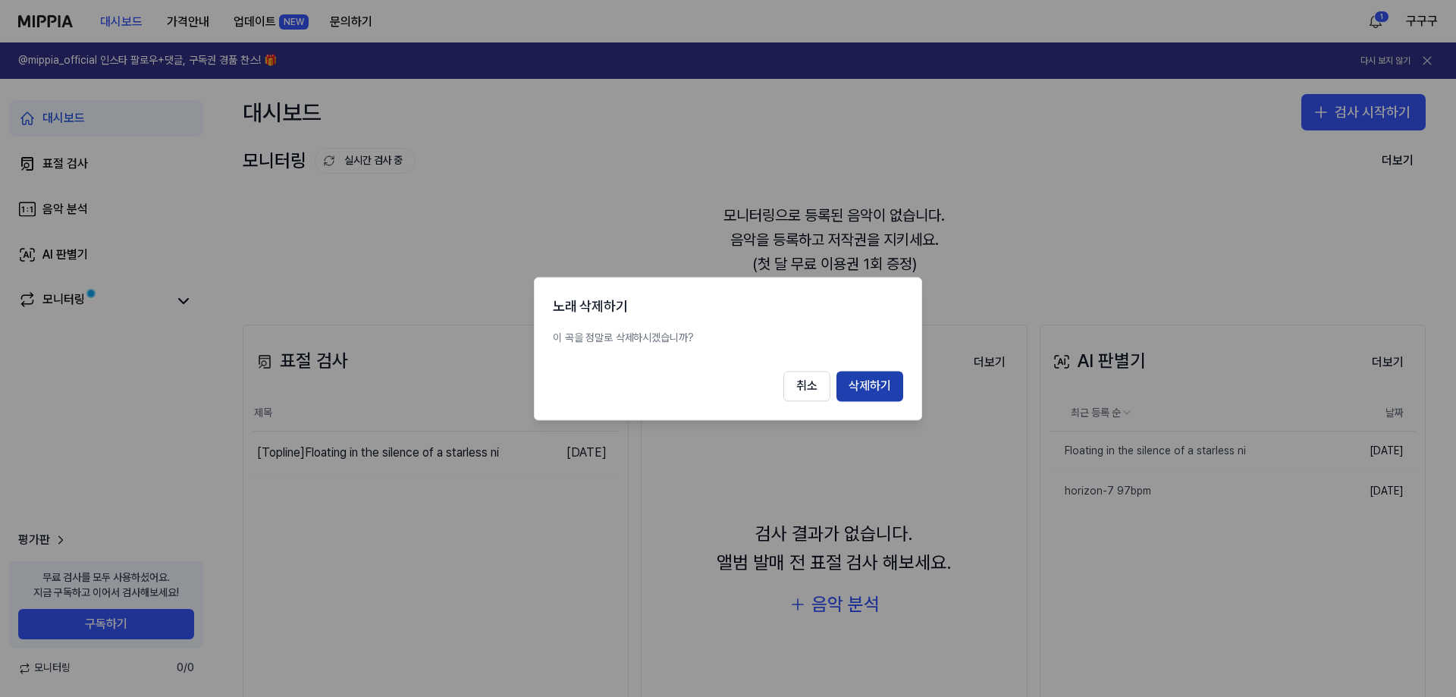
click at [873, 383] on button "삭제하기" at bounding box center [869, 386] width 67 height 30
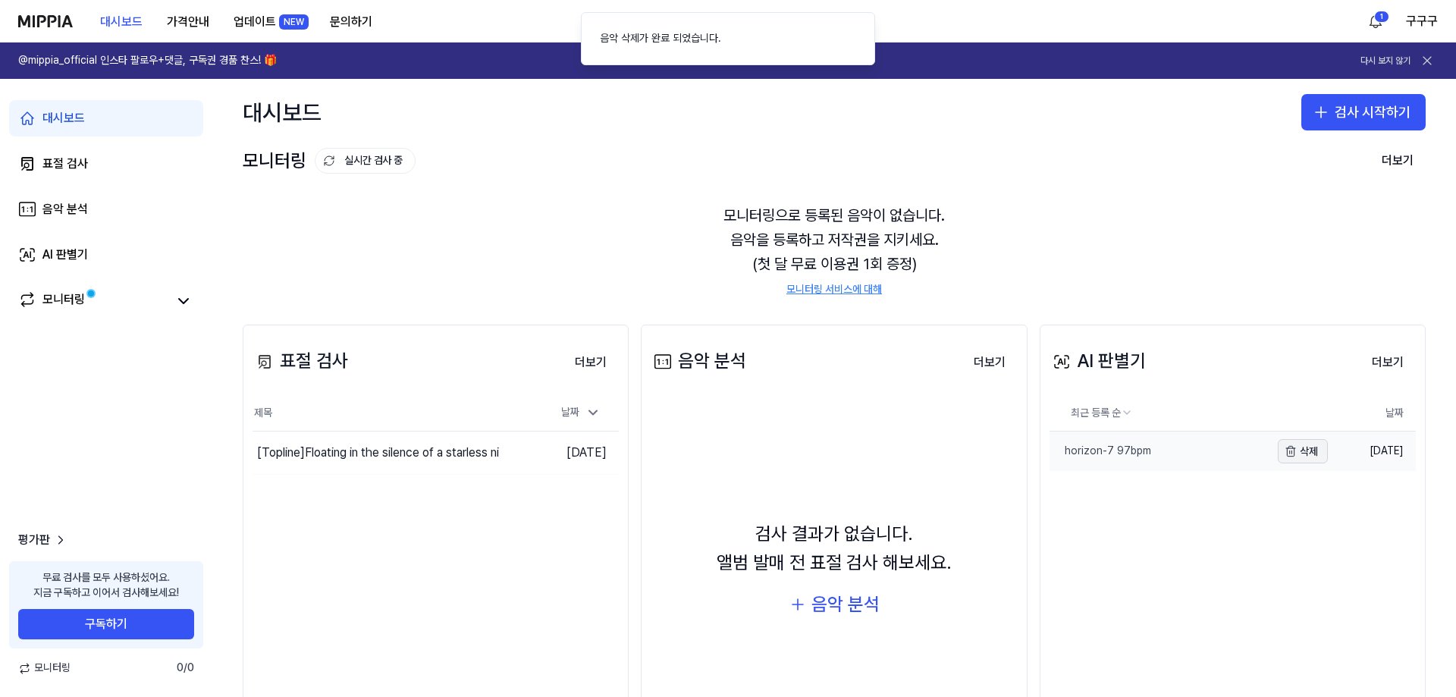
click at [1321, 448] on button "삭제" at bounding box center [1302, 451] width 50 height 24
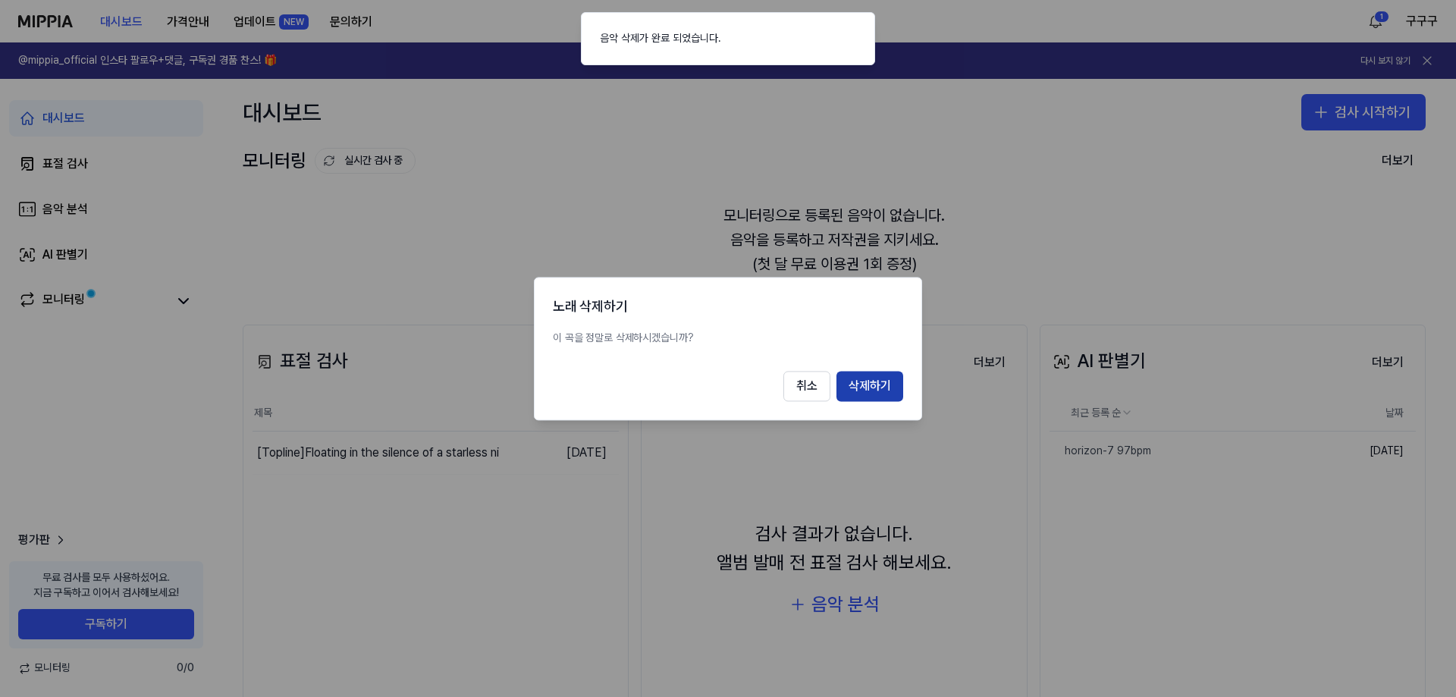
click at [868, 378] on button "삭제하기" at bounding box center [869, 386] width 67 height 30
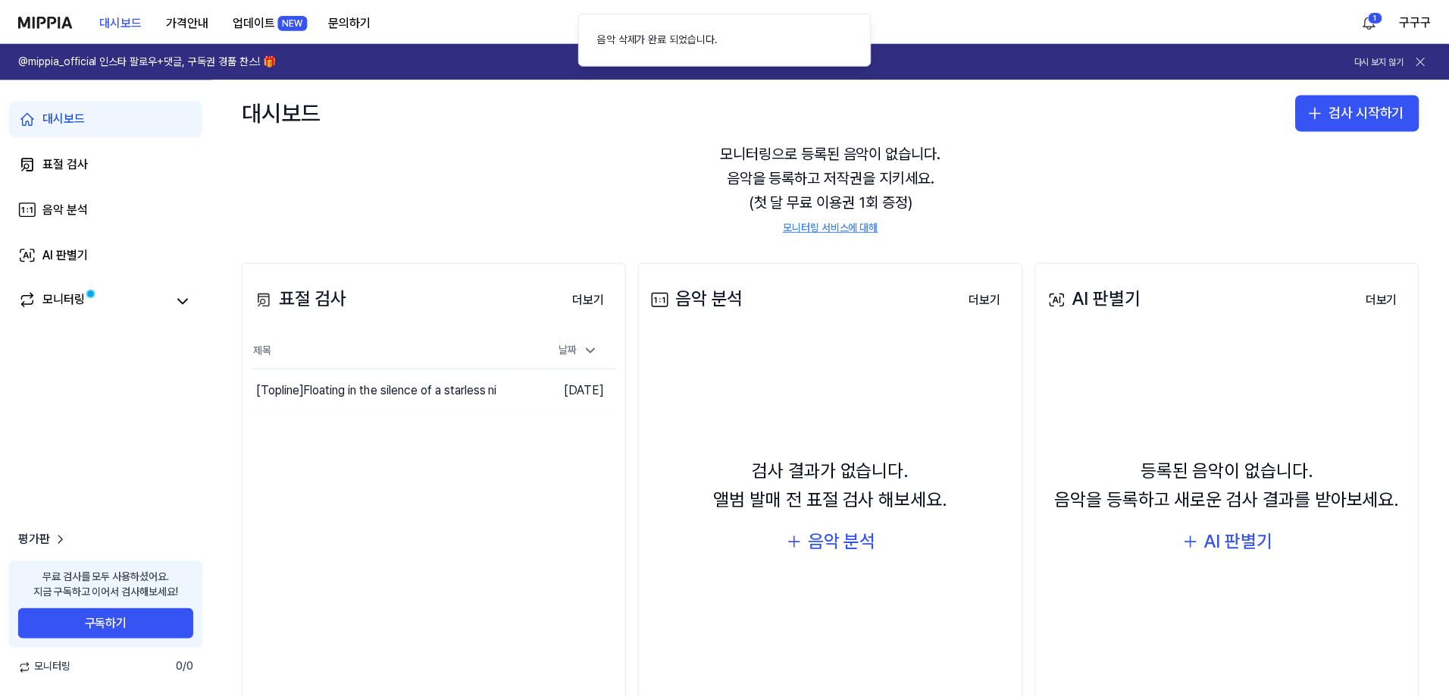
scroll to position [126, 0]
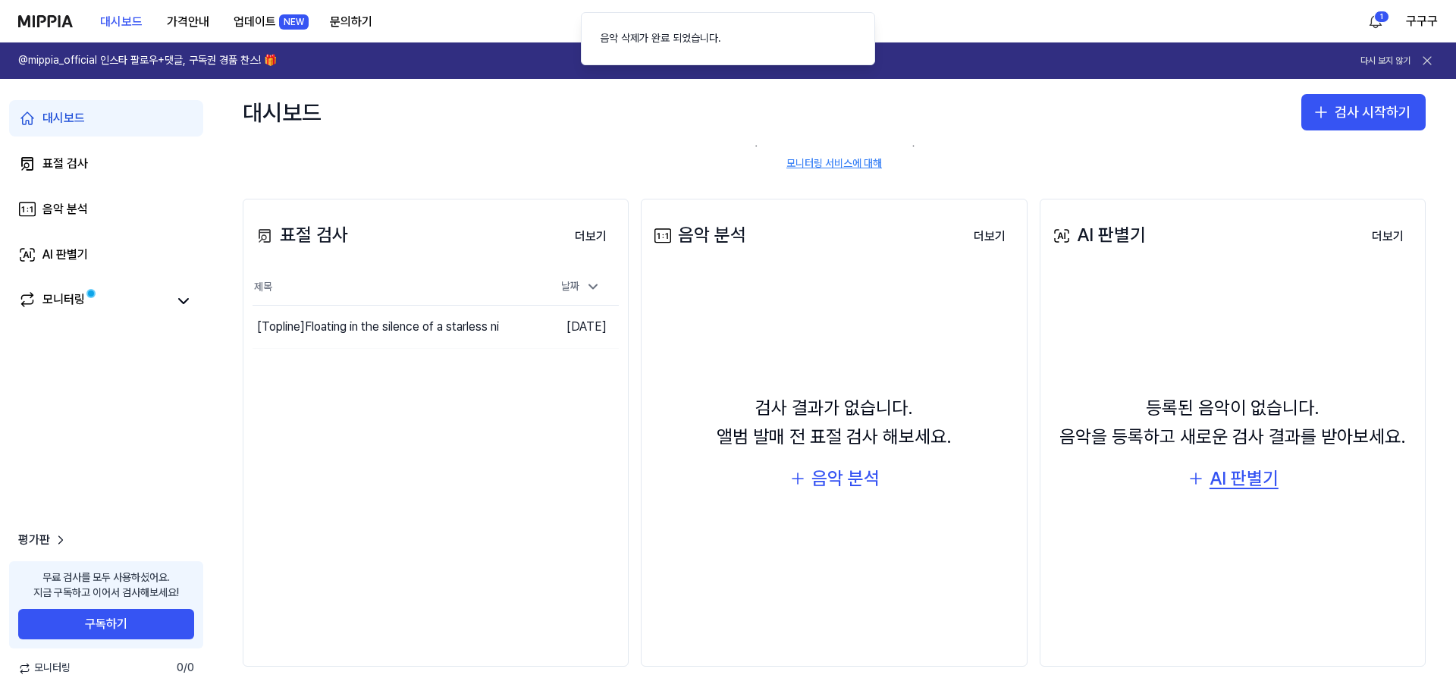
click at [1243, 487] on div "AI 판별기" at bounding box center [1243, 478] width 69 height 29
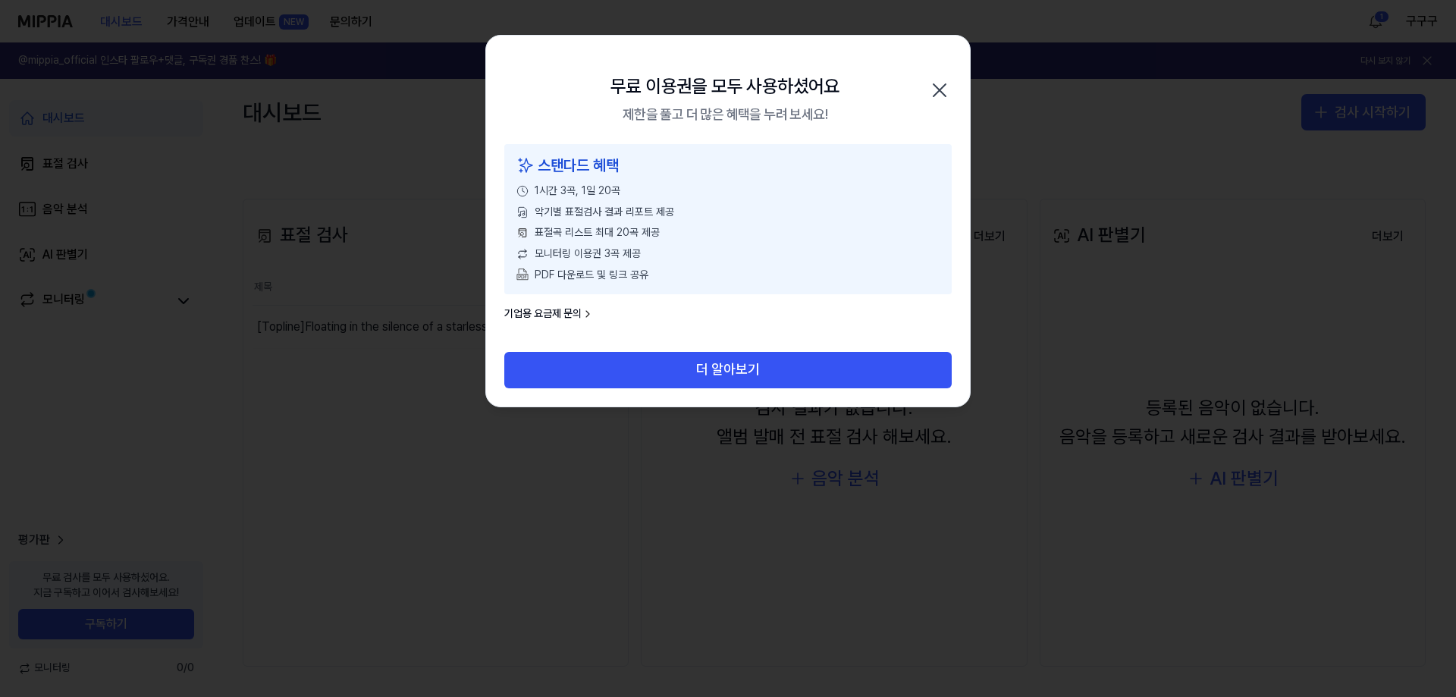
click at [945, 84] on icon "button" at bounding box center [939, 90] width 12 height 12
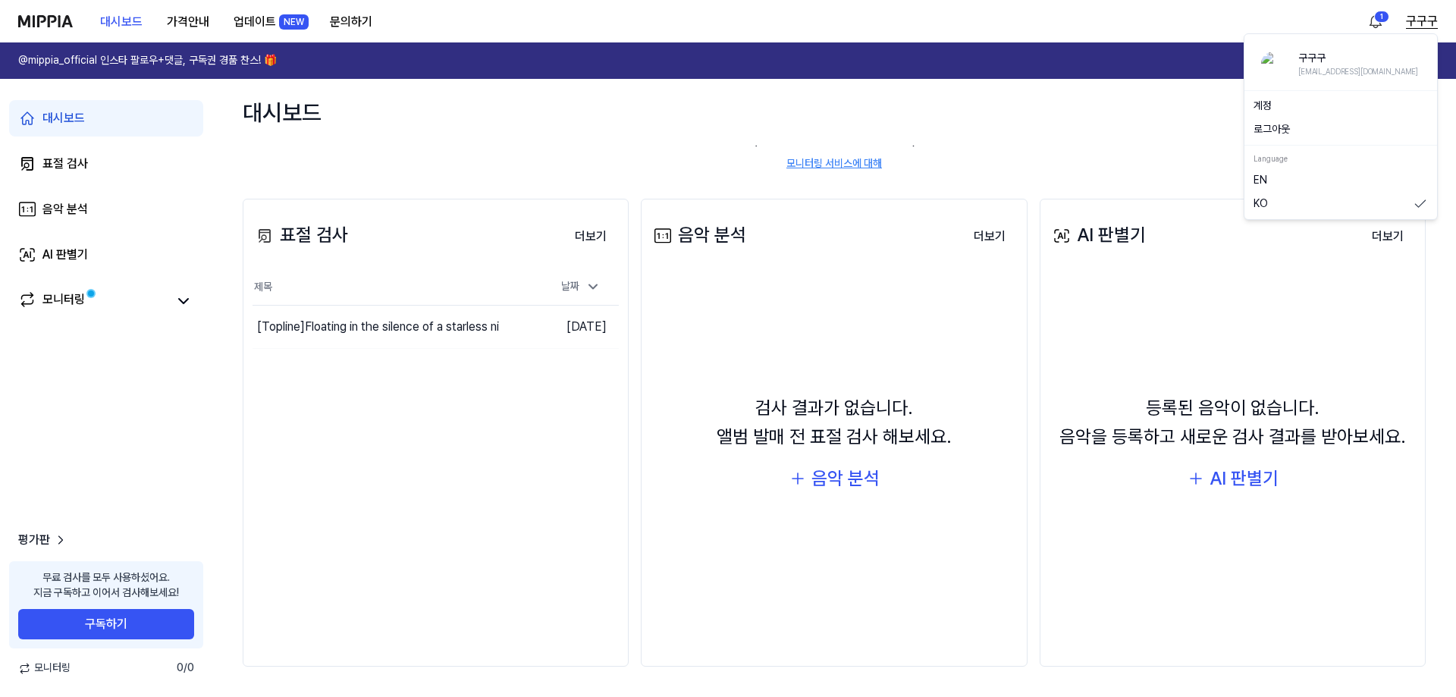
click at [1425, 16] on button "구구구" at bounding box center [1422, 21] width 32 height 18
click at [1278, 108] on link "계정" at bounding box center [1340, 106] width 174 height 15
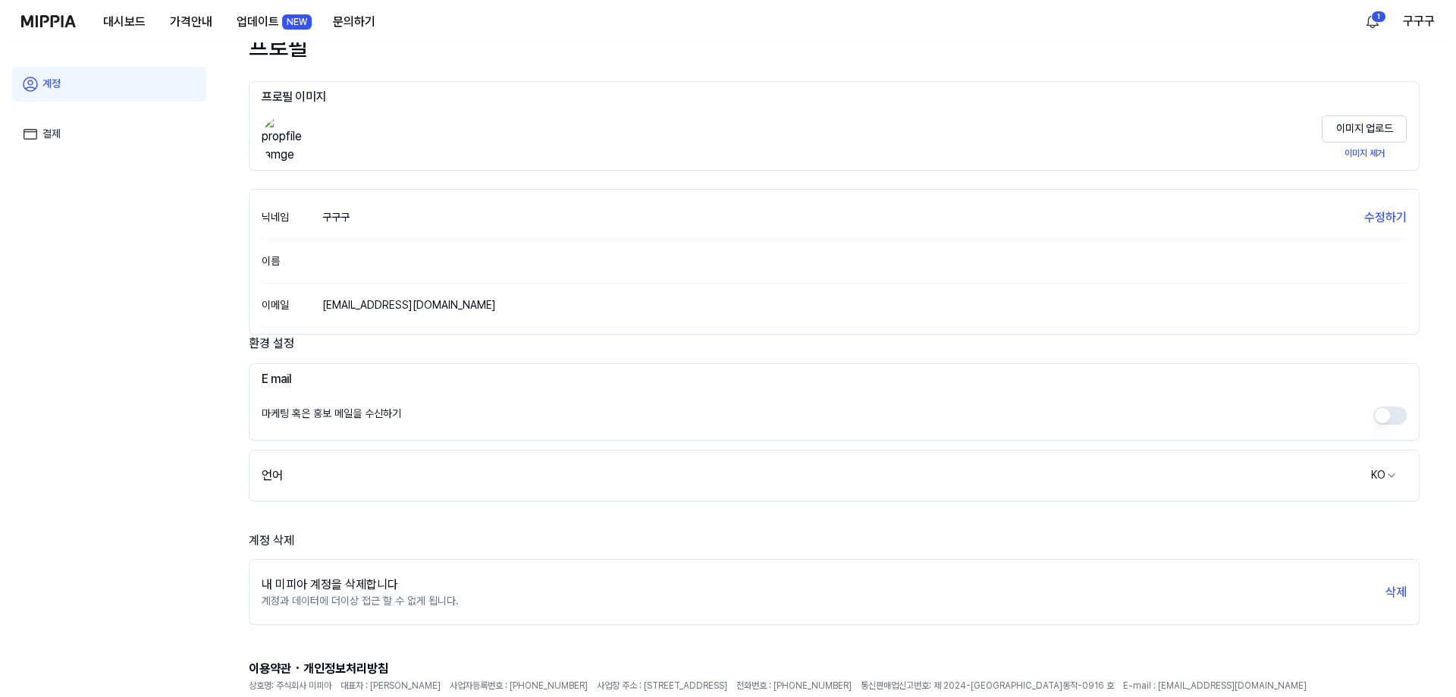
scroll to position [110, 0]
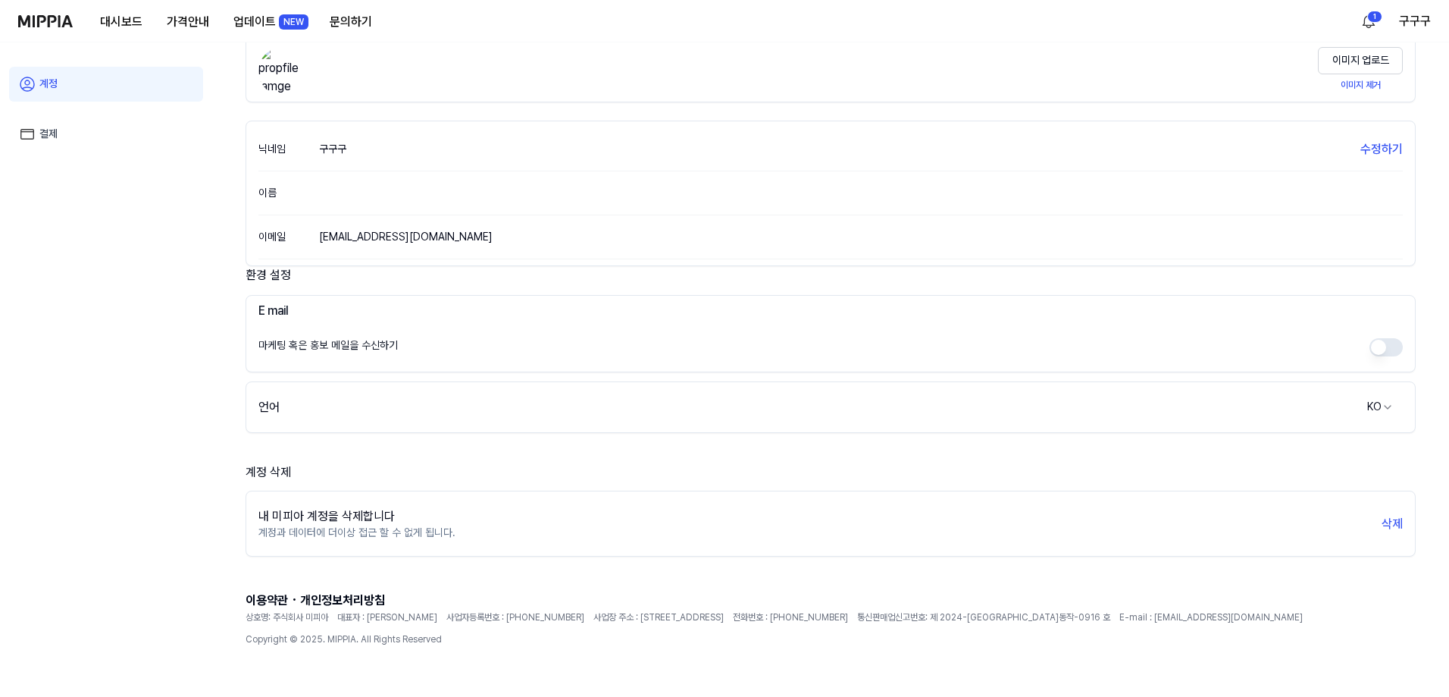
click at [563, 509] on div "내 미피아 계정을 삭제합니다 계정과 데이터에 더이상 접근 할 수 없게 됩니다. 삭제" at bounding box center [830, 523] width 1169 height 53
click at [497, 522] on div "내 미피아 계정을 삭제합니다 계정과 데이터에 더이상 접근 할 수 없게 됩니다. 삭제" at bounding box center [830, 523] width 1169 height 53
click at [1396, 519] on button "삭제" at bounding box center [1392, 524] width 21 height 18
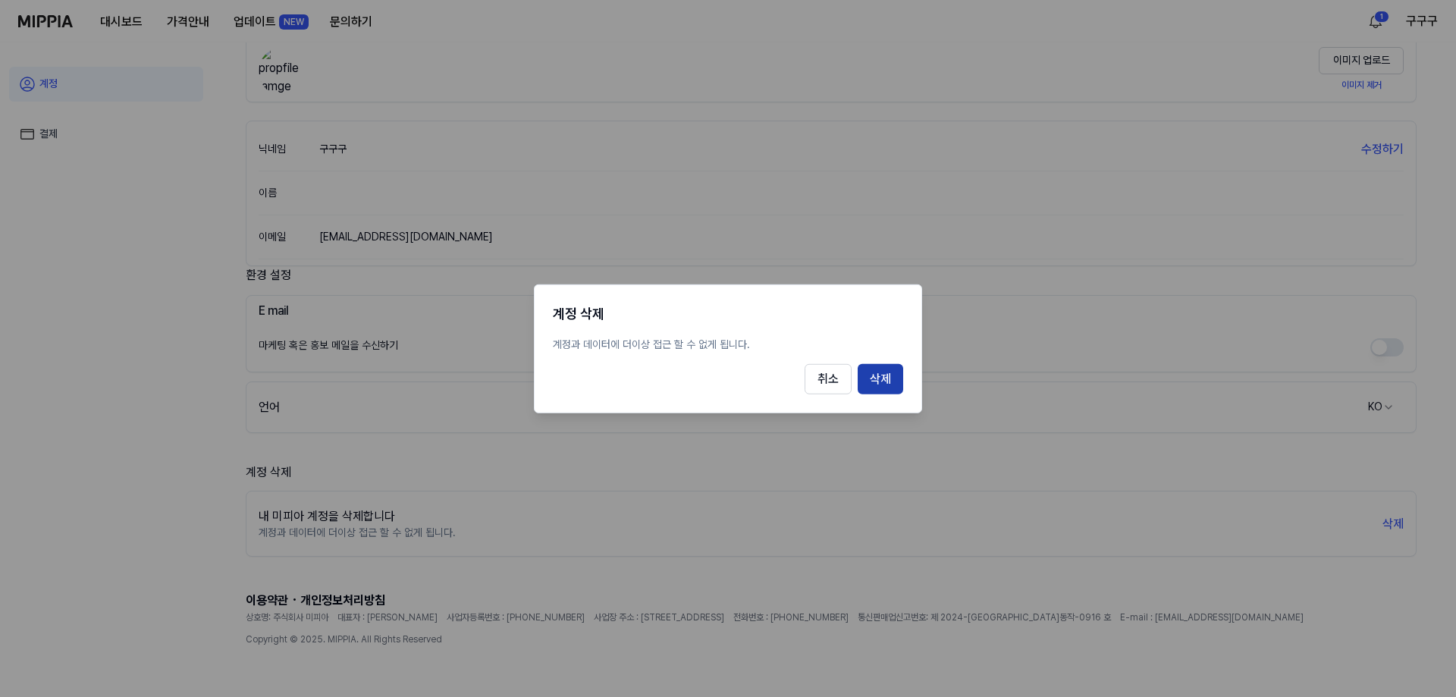
click at [894, 375] on button "삭제" at bounding box center [879, 379] width 45 height 30
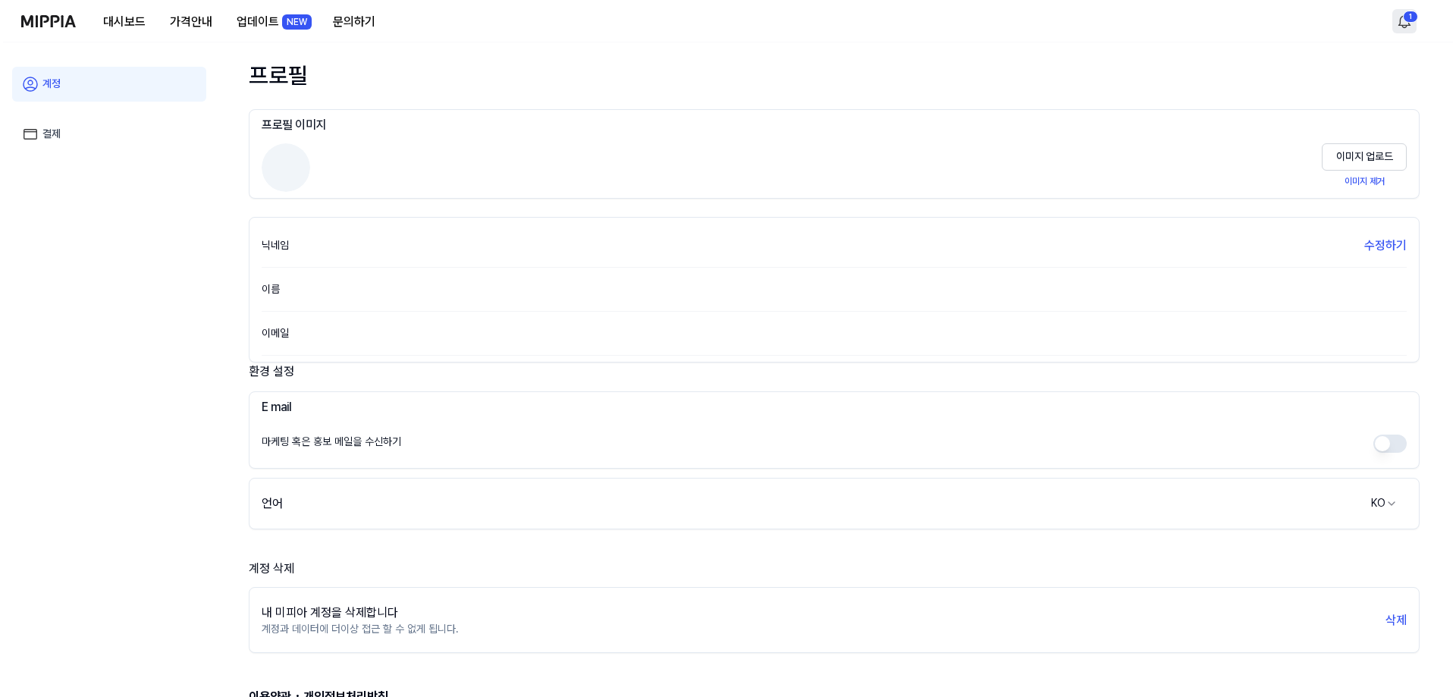
scroll to position [0, 0]
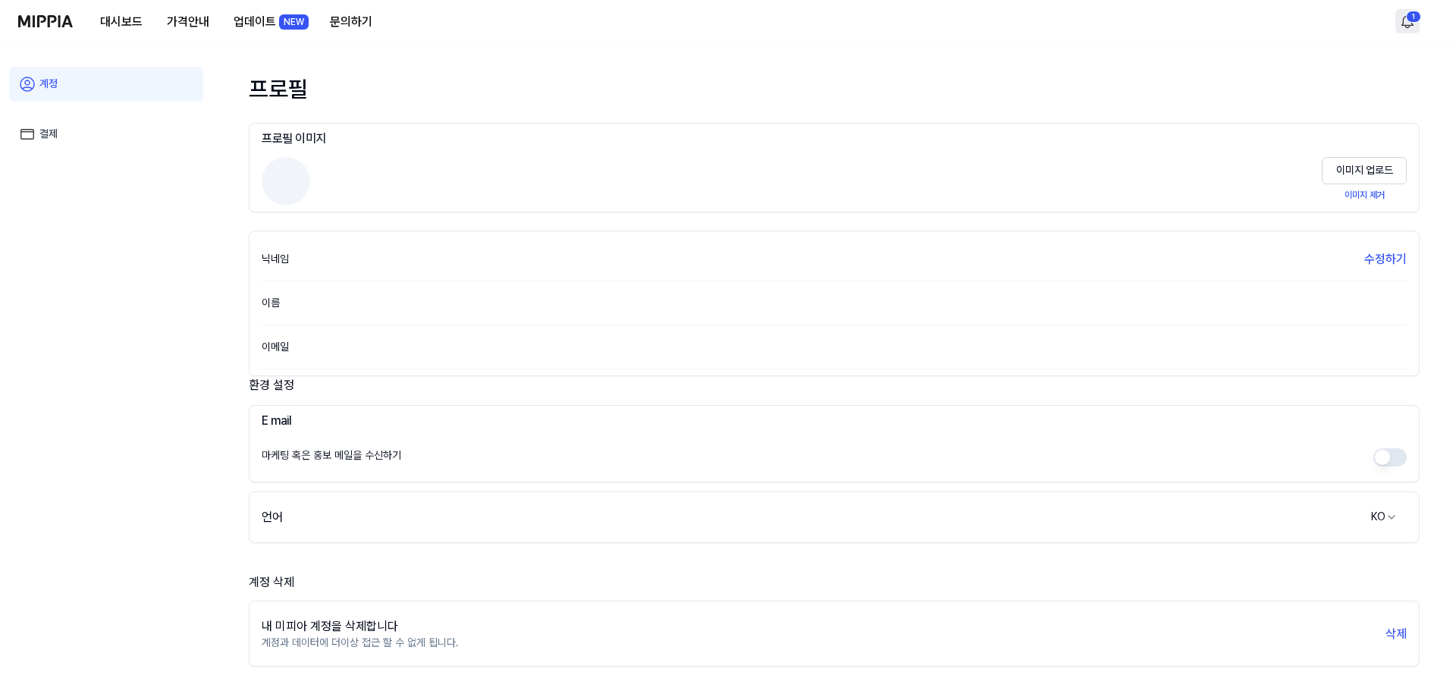
click at [1409, 11] on html "대시보드 가격안내 업데이트 NEW 문의하기 1 계정 결제 프로필 프로필 이미지 이미지 업로드 이미지 제거 닉네임 수정하기 이름 이메일 환경 설…" at bounding box center [728, 348] width 1456 height 697
click at [1403, 24] on html "대시보드 가격안내 업데이트 NEW 문의하기 계정 결제 프로필 프로필 이미지 이미지 업로드 이미지 제거 닉네임 수정하기 이름 이메일 환경 설정 …" at bounding box center [728, 348] width 1456 height 697
drag, startPoint x: 978, startPoint y: 33, endPoint x: 689, endPoint y: 39, distance: 288.9
click at [947, 33] on div "대시보드 가격안내 업데이트 NEW 문의하기" at bounding box center [724, 21] width 1413 height 42
click at [43, 33] on div "대시보드 가격안내 업데이트 NEW 문의하기" at bounding box center [201, 21] width 366 height 42
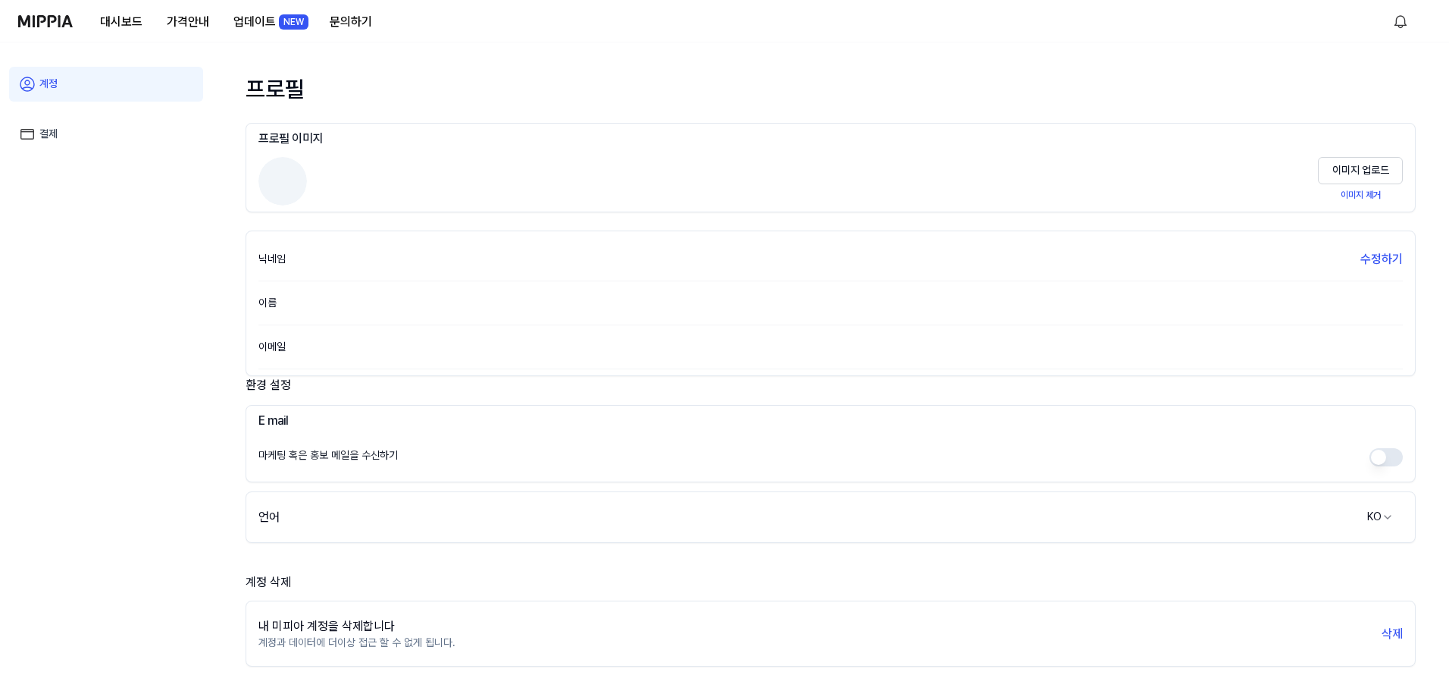
click at [49, 25] on img at bounding box center [45, 21] width 55 height 12
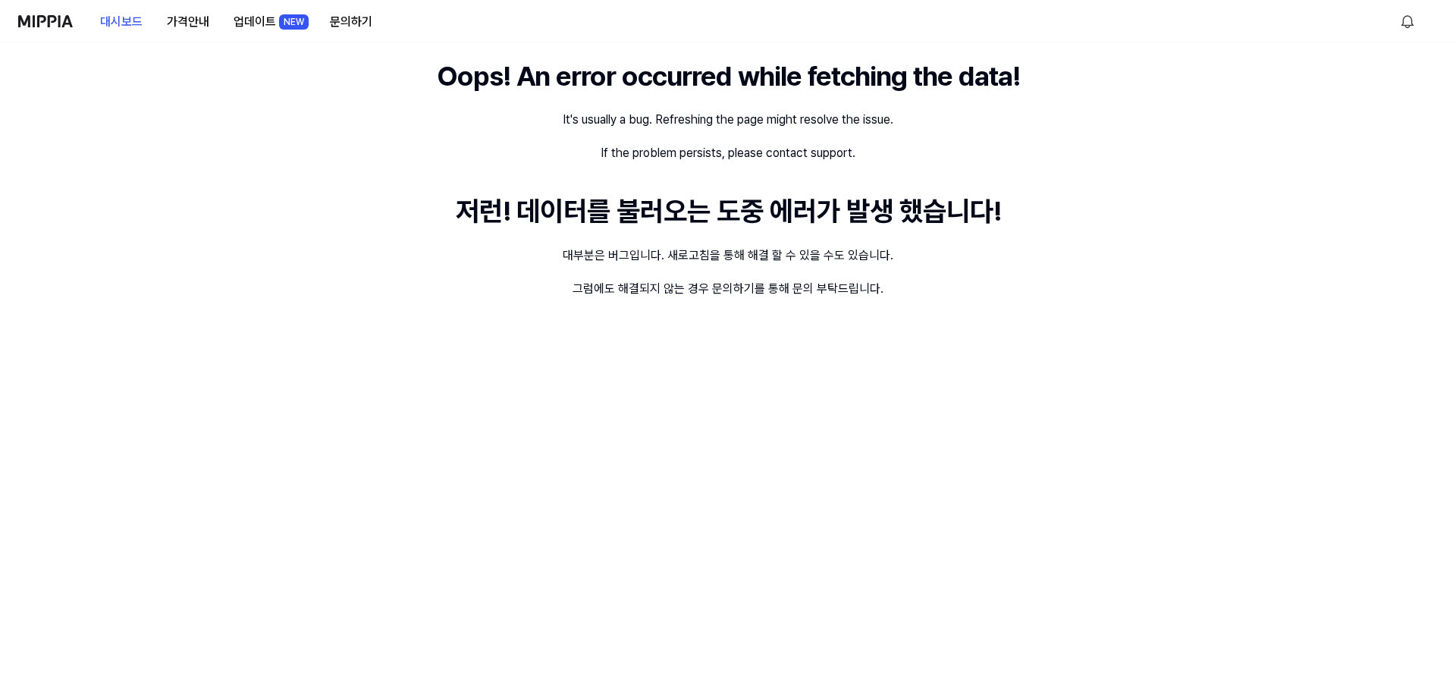
click at [1214, 129] on div "Oops! An error occurred while fetching the data! It's usually a bug. Refreshing…" at bounding box center [728, 369] width 1456 height 654
click at [127, 17] on button "대시보드" at bounding box center [121, 22] width 67 height 30
click at [62, 23] on img at bounding box center [45, 21] width 55 height 12
click at [1412, 19] on html "대시보드 업데이트 NEW 문의하기 Oops! An error occurred while fetching the data! It's usuall…" at bounding box center [728, 348] width 1456 height 697
click at [1230, 60] on div "알림" at bounding box center [1334, 61] width 235 height 42
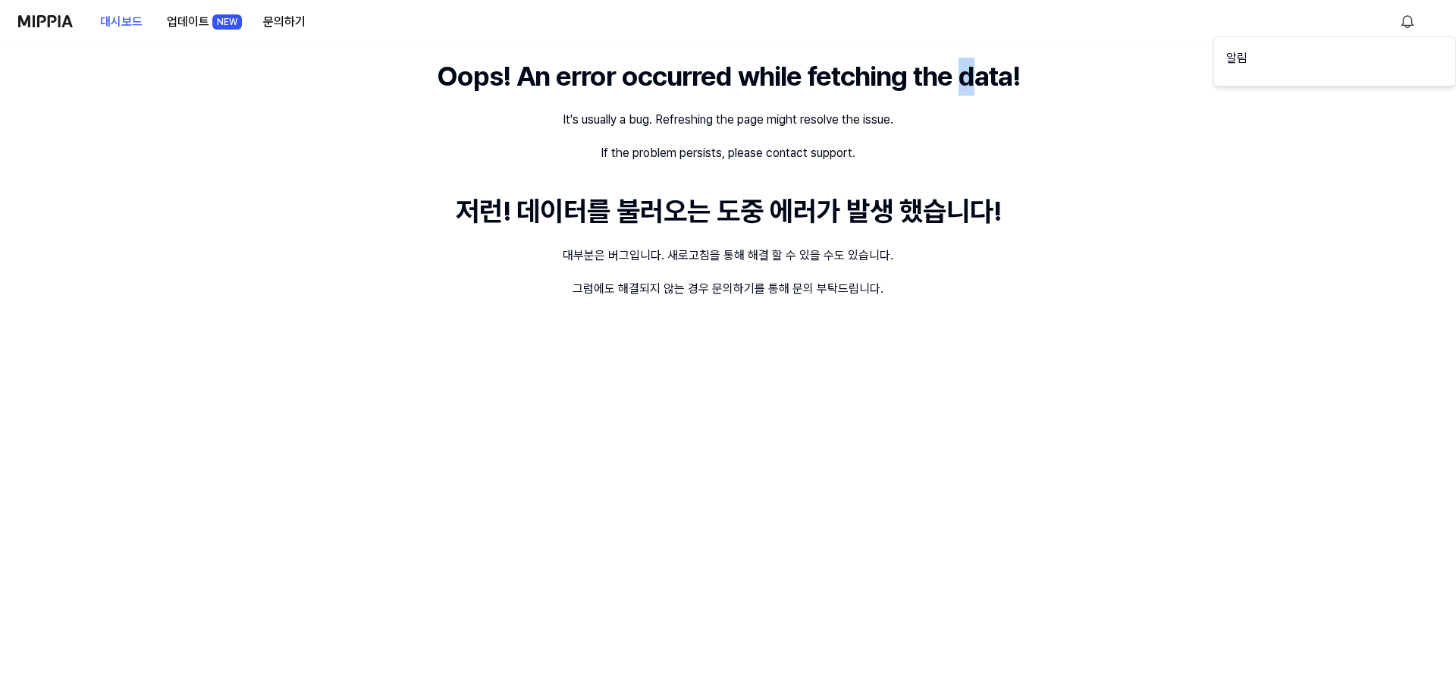
drag, startPoint x: 980, startPoint y: 116, endPoint x: 561, endPoint y: 84, distance: 420.4
click at [975, 113] on html "대시보드 업데이트 NEW 문의하기 Oops! An error occurred while fetching the data! It's usuall…" at bounding box center [728, 348] width 1456 height 697
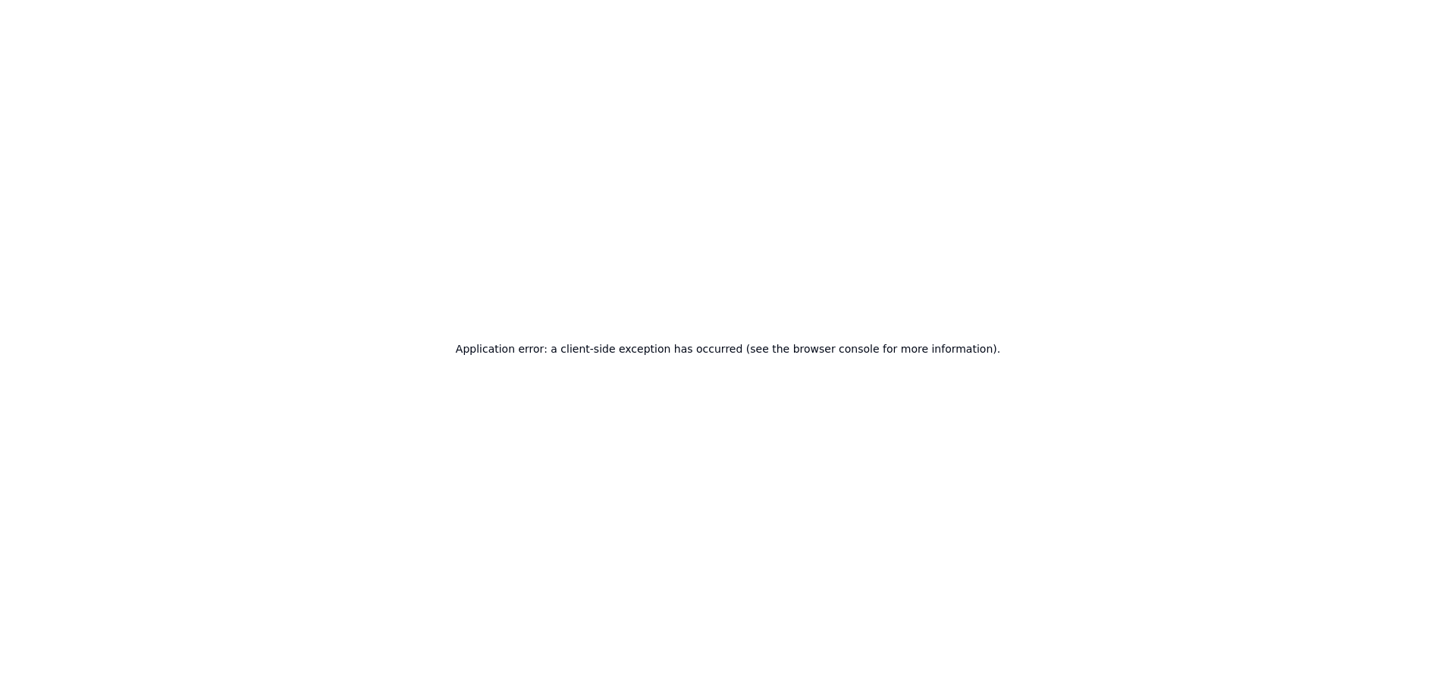
click at [285, 11] on div "Application error: a client-side exception has occurred (see the browser consol…" at bounding box center [728, 348] width 1456 height 697
click at [287, 32] on div "Application error: a client-side exception has occurred (see the browser consol…" at bounding box center [728, 348] width 1456 height 697
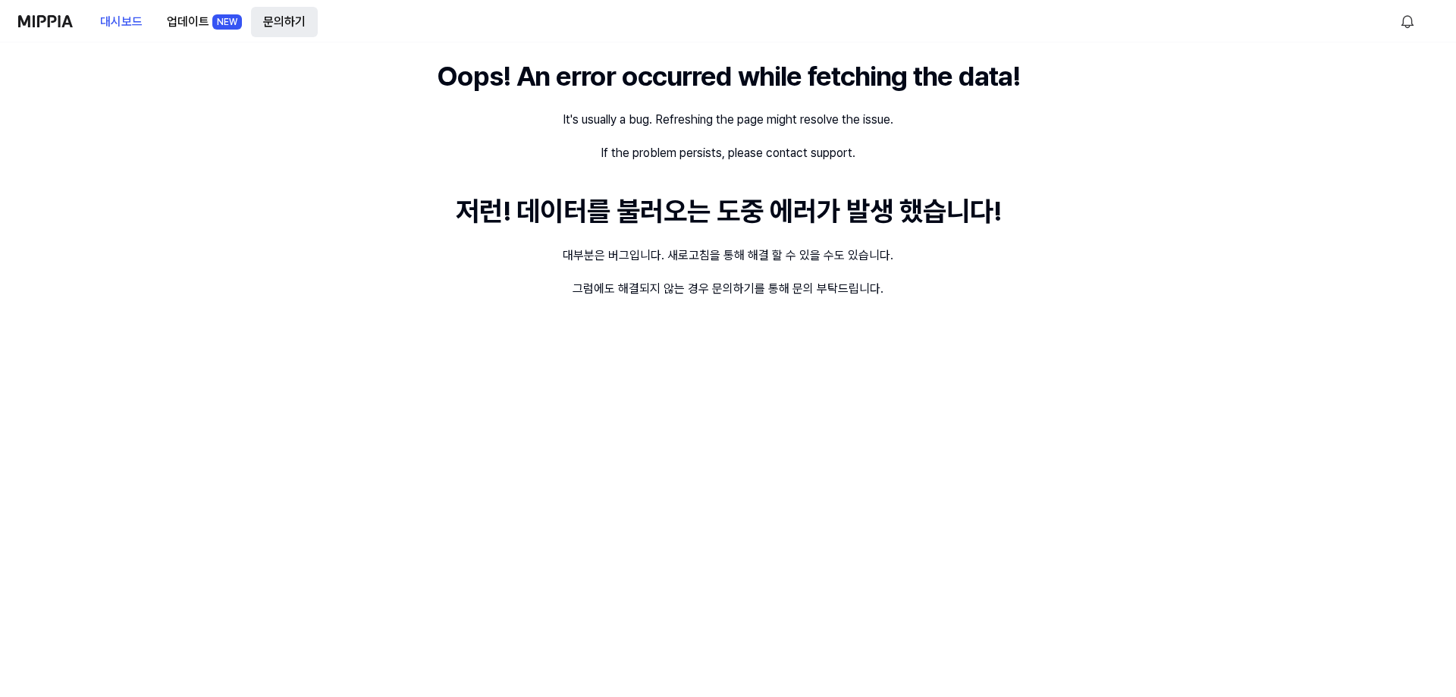
drag, startPoint x: 295, startPoint y: 20, endPoint x: 302, endPoint y: 17, distance: 7.9
click at [295, 19] on button "문의하기" at bounding box center [284, 22] width 67 height 30
click at [280, 22] on button "문의하기" at bounding box center [284, 21] width 67 height 30
click at [190, 23] on button "업데이트 NEW" at bounding box center [203, 22] width 96 height 30
click at [144, 27] on button "대시보드" at bounding box center [121, 22] width 67 height 30
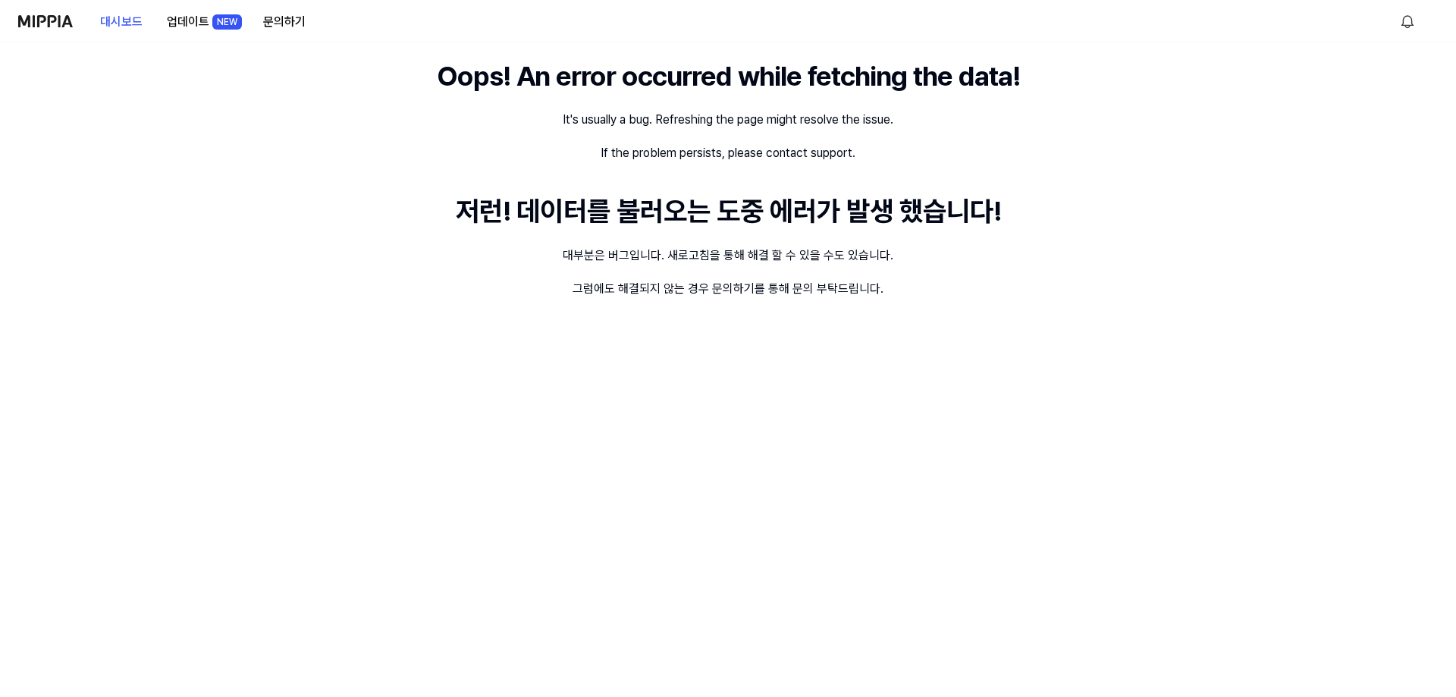
click at [40, 31] on div "대시보드 업데이트 NEW 문의하기" at bounding box center [167, 21] width 299 height 42
click at [644, 160] on div "If the problem persists, please contact support." at bounding box center [727, 153] width 255 height 18
